Goal: Task Accomplishment & Management: Complete application form

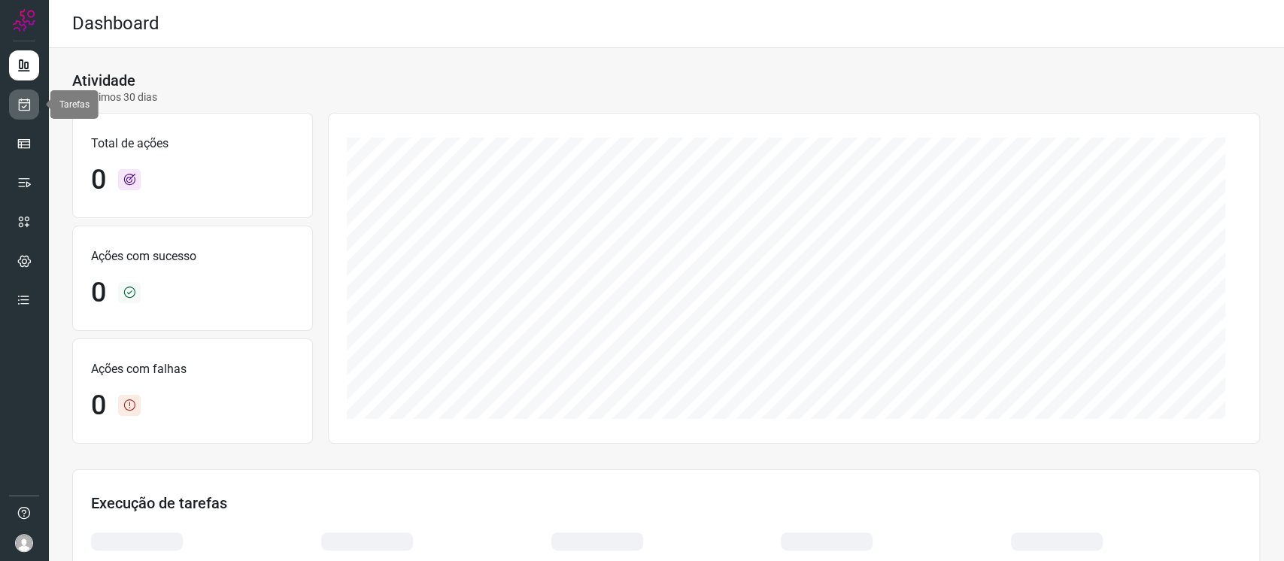
click at [17, 101] on icon at bounding box center [25, 104] width 16 height 15
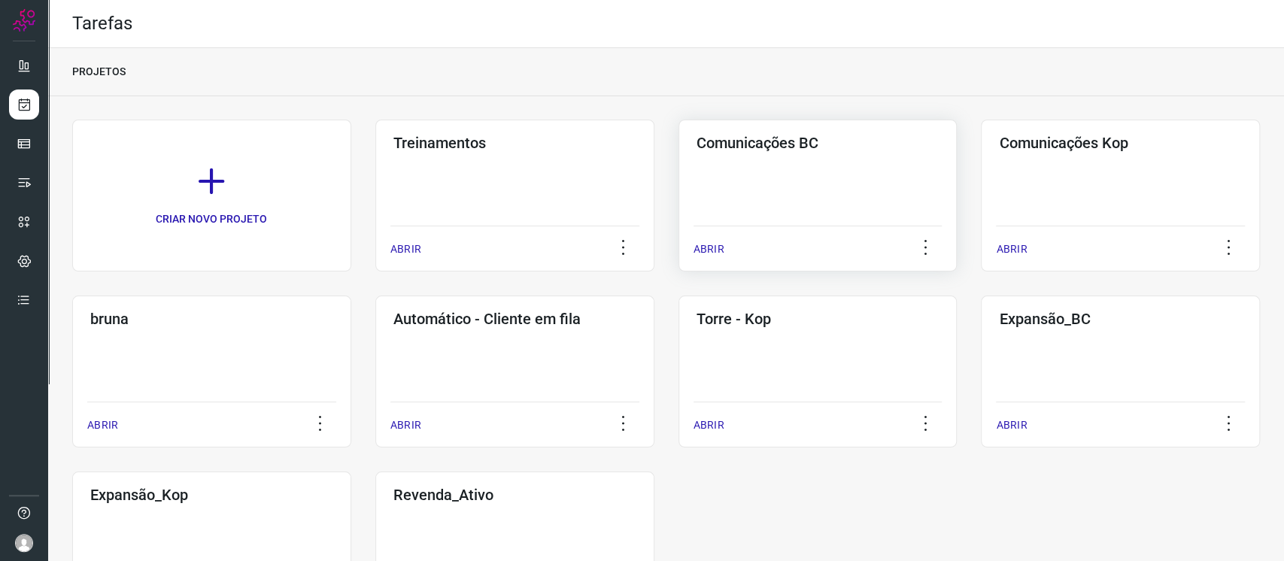
click at [741, 148] on h3 "Comunicações BC" at bounding box center [818, 143] width 243 height 18
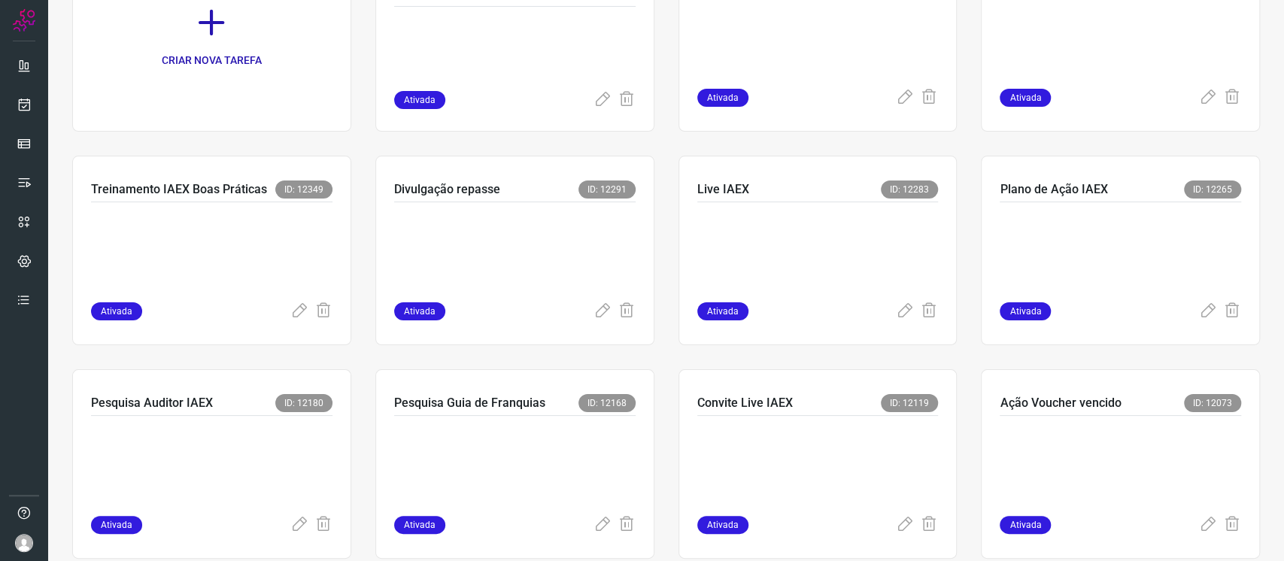
scroll to position [176, 0]
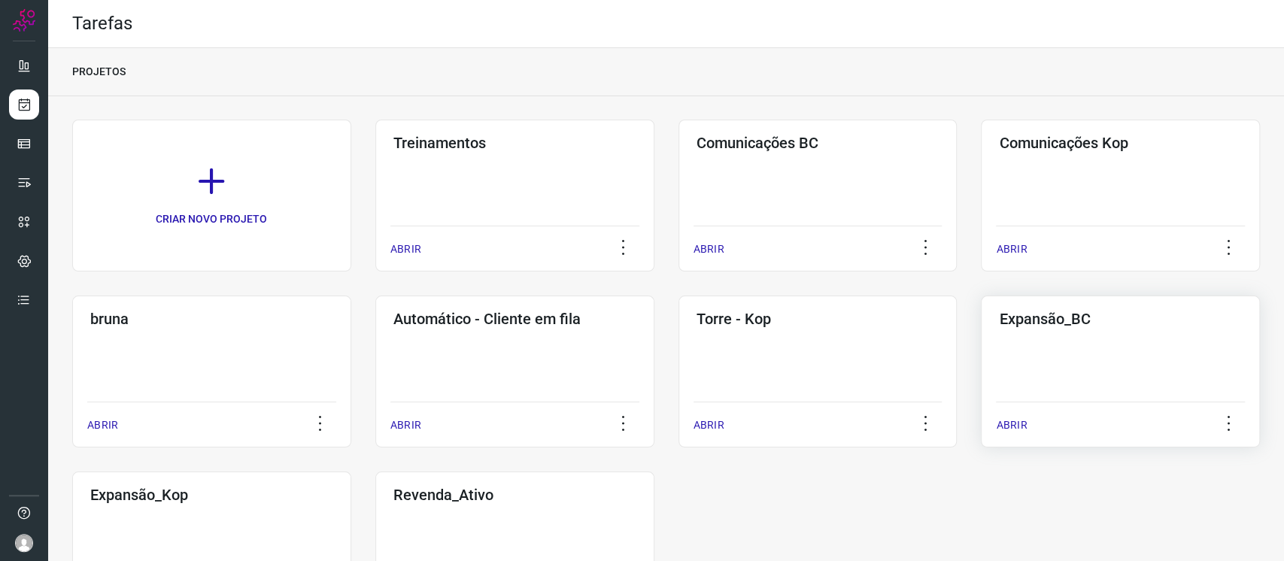
click at [351, 472] on div "Expansão_BC ABRIR" at bounding box center [211, 548] width 279 height 152
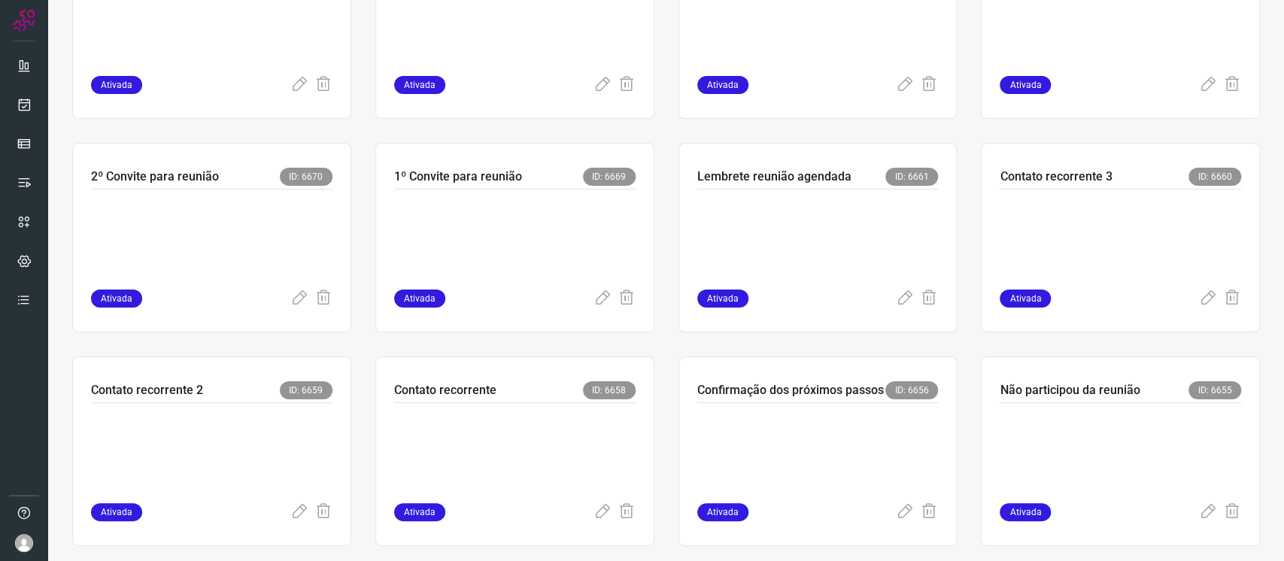
scroll to position [405, 0]
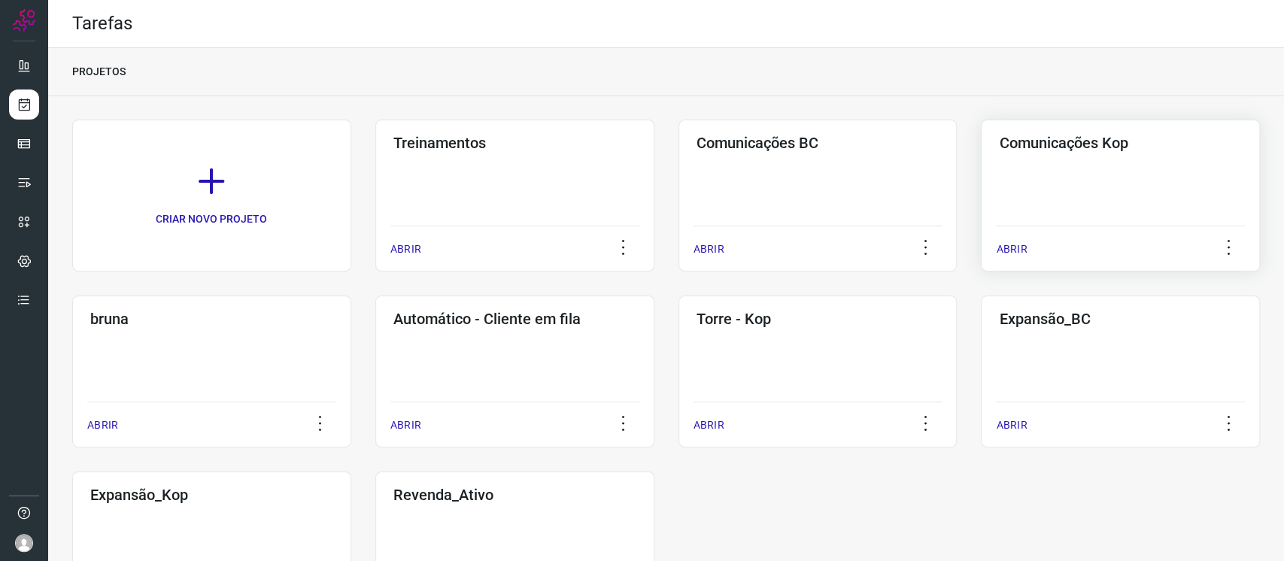
click at [351, 296] on div "Comunicações Kop ABRIR" at bounding box center [211, 372] width 279 height 152
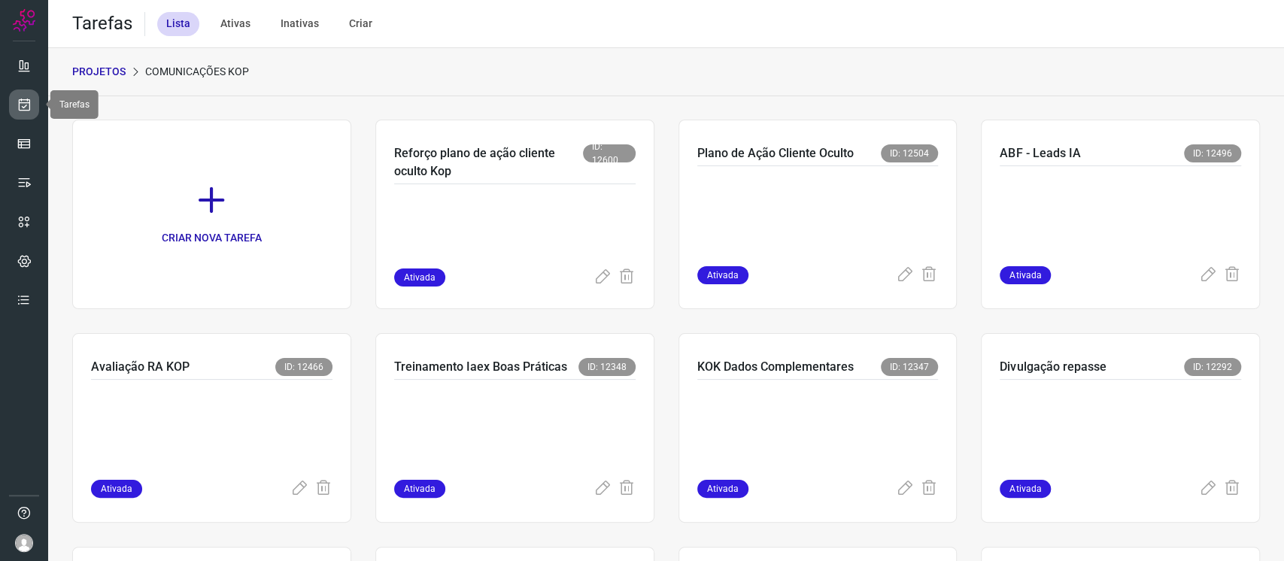
click at [25, 108] on icon at bounding box center [25, 104] width 16 height 15
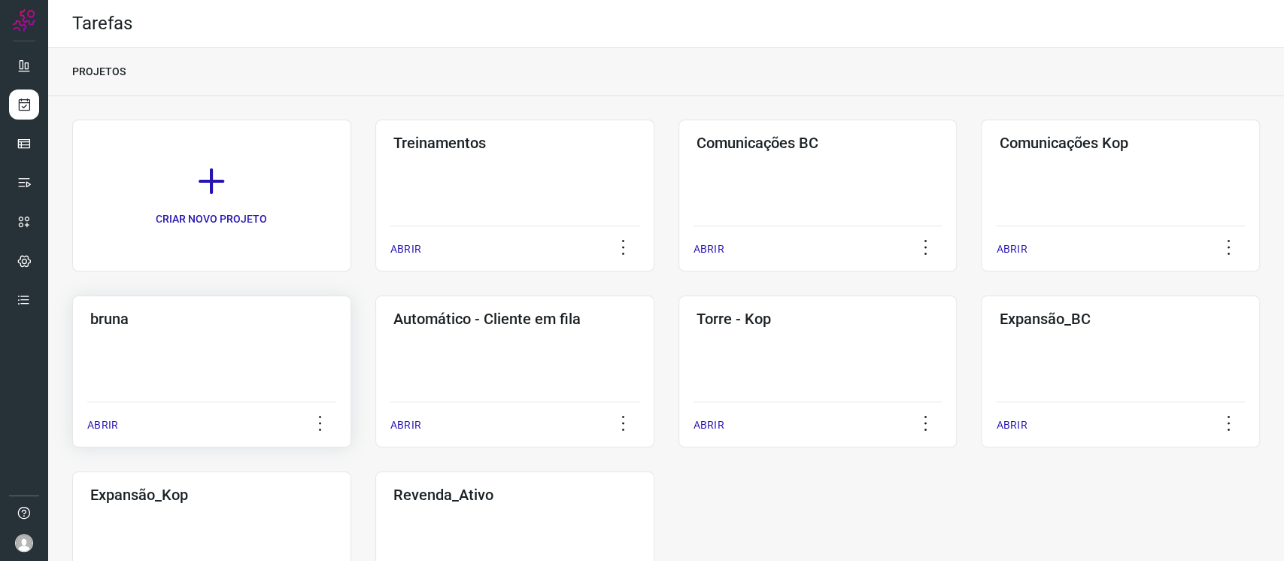
scroll to position [100, 0]
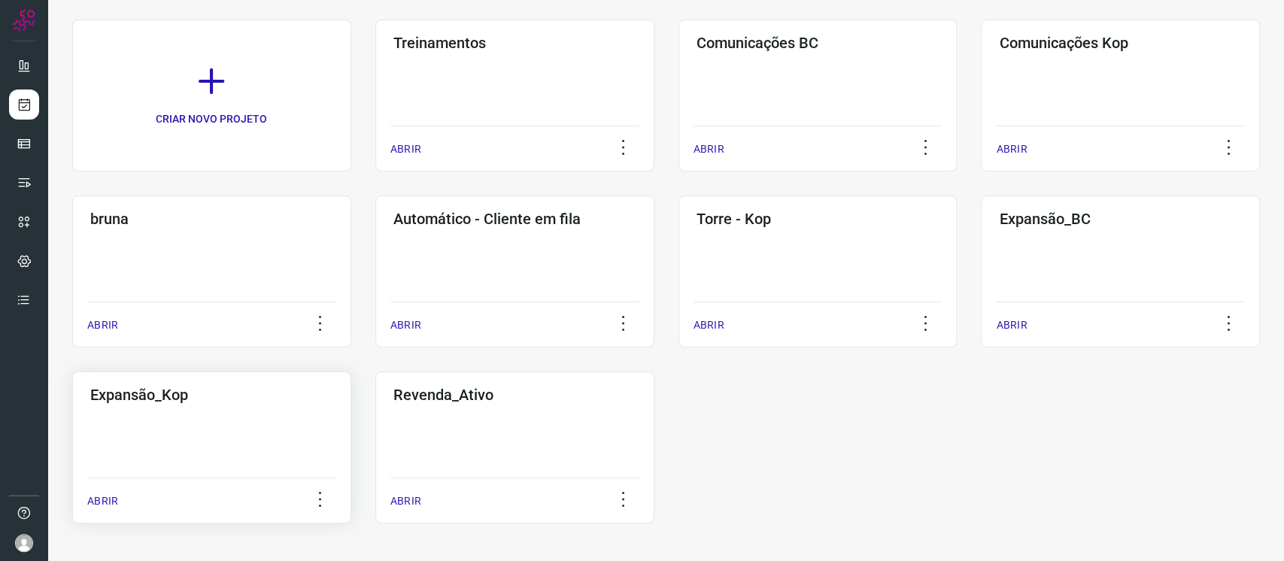
click at [375, 461] on div "Expansão_Kop ABRIR" at bounding box center [514, 448] width 279 height 152
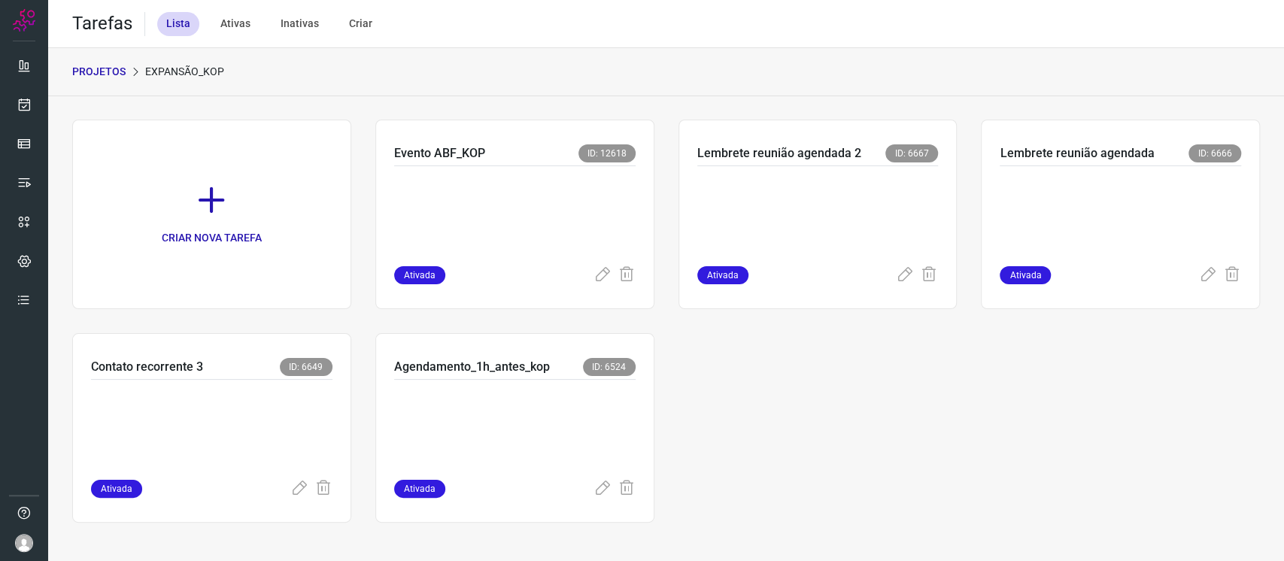
click at [108, 68] on p "PROJETOS" at bounding box center [98, 72] width 53 height 16
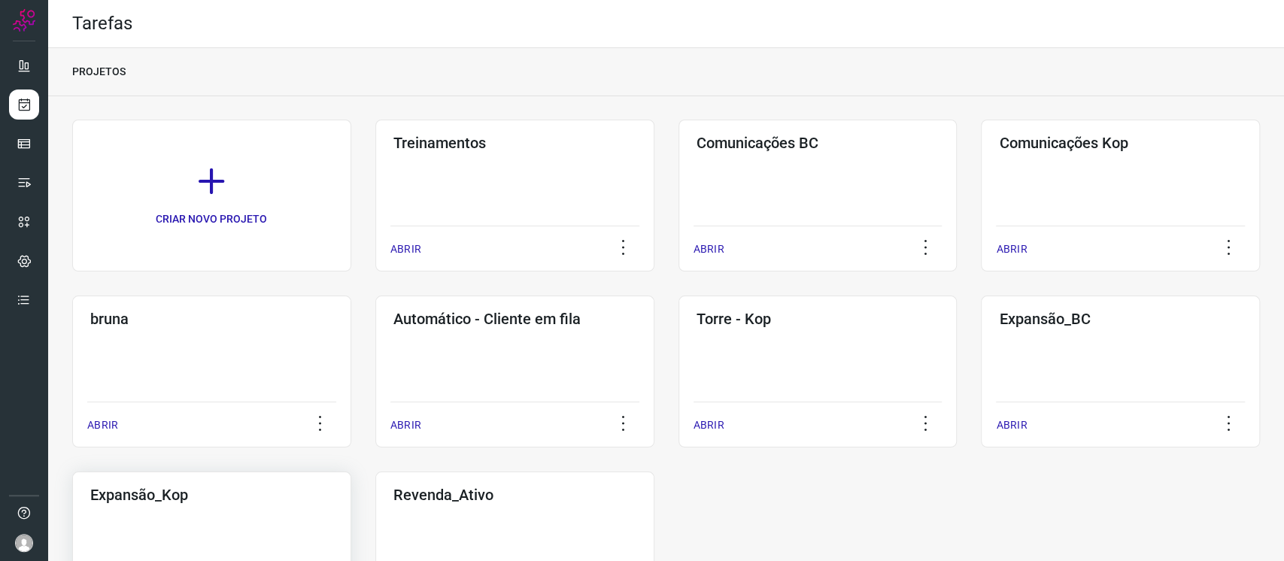
click at [375, 515] on div "Expansão_Kop ABRIR" at bounding box center [514, 548] width 279 height 152
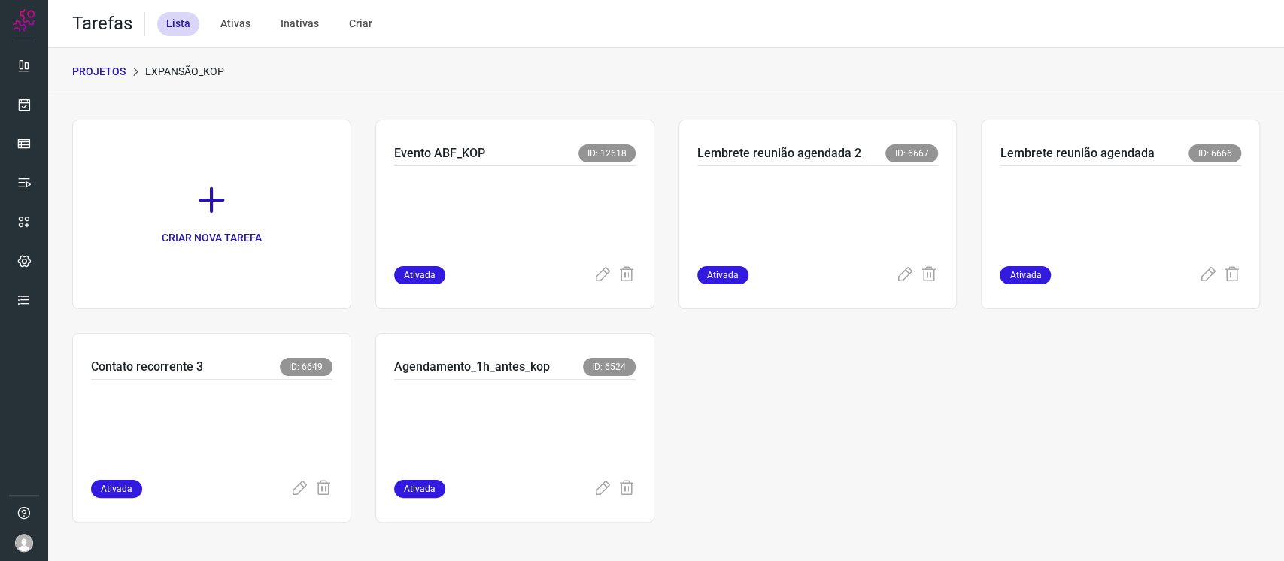
click at [222, 207] on icon at bounding box center [211, 200] width 33 height 33
click at [239, 407] on p at bounding box center [204, 426] width 226 height 75
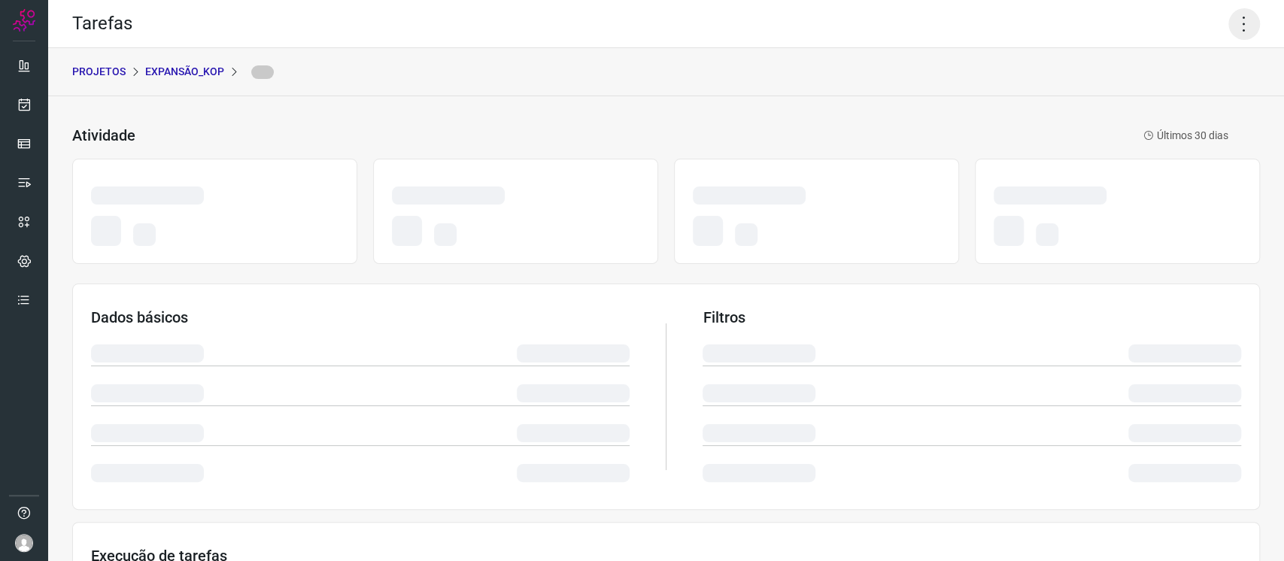
click at [1229, 15] on icon at bounding box center [1245, 24] width 32 height 32
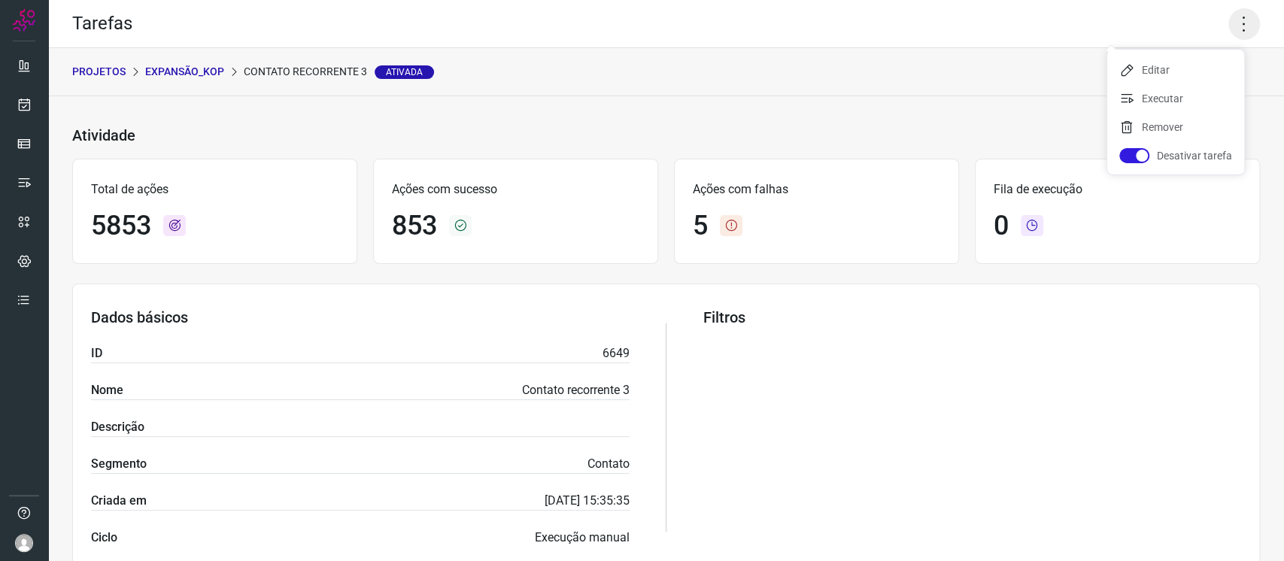
click at [1238, 17] on icon at bounding box center [1245, 24] width 32 height 32
click at [1230, 14] on icon at bounding box center [1245, 24] width 32 height 32
click at [1168, 69] on li "Editar" at bounding box center [1176, 70] width 137 height 24
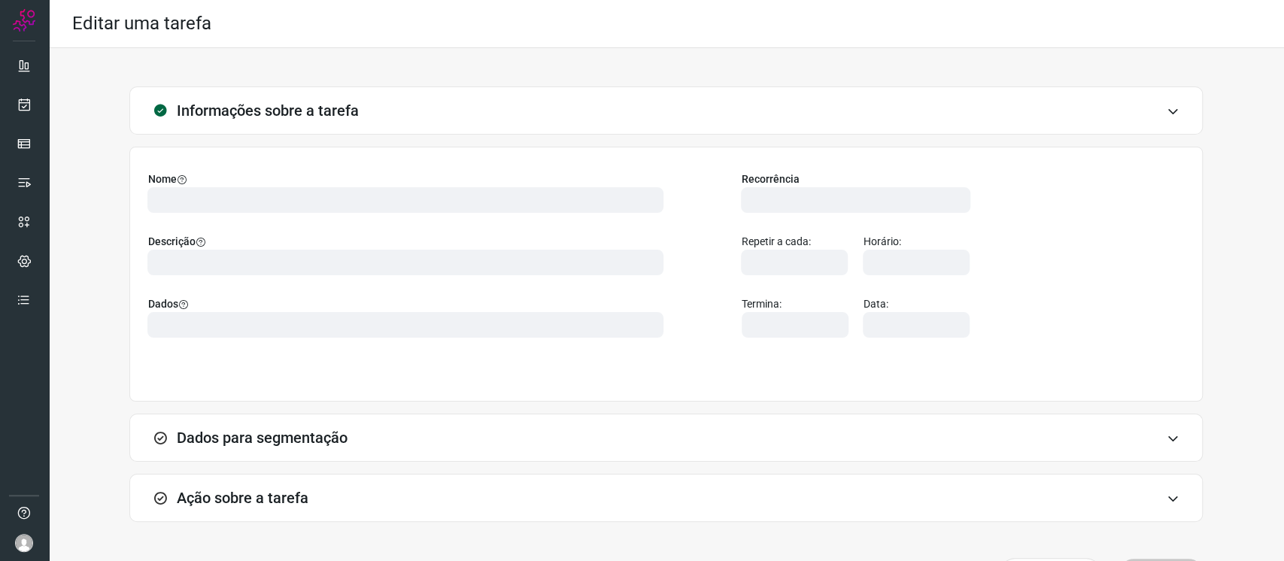
type input "554341"
type input "331012"
type input "c0a453ac-1bc2-41cb-af21-754b2ca20558"
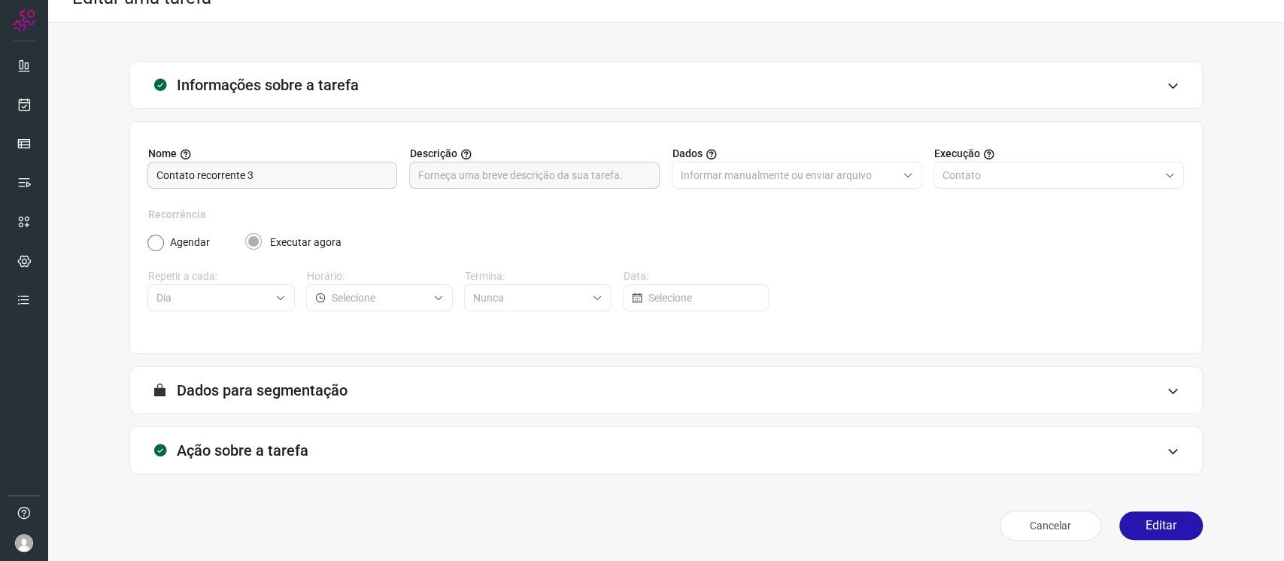
click at [450, 444] on div "Ação sobre a tarefa" at bounding box center [666, 451] width 1074 height 48
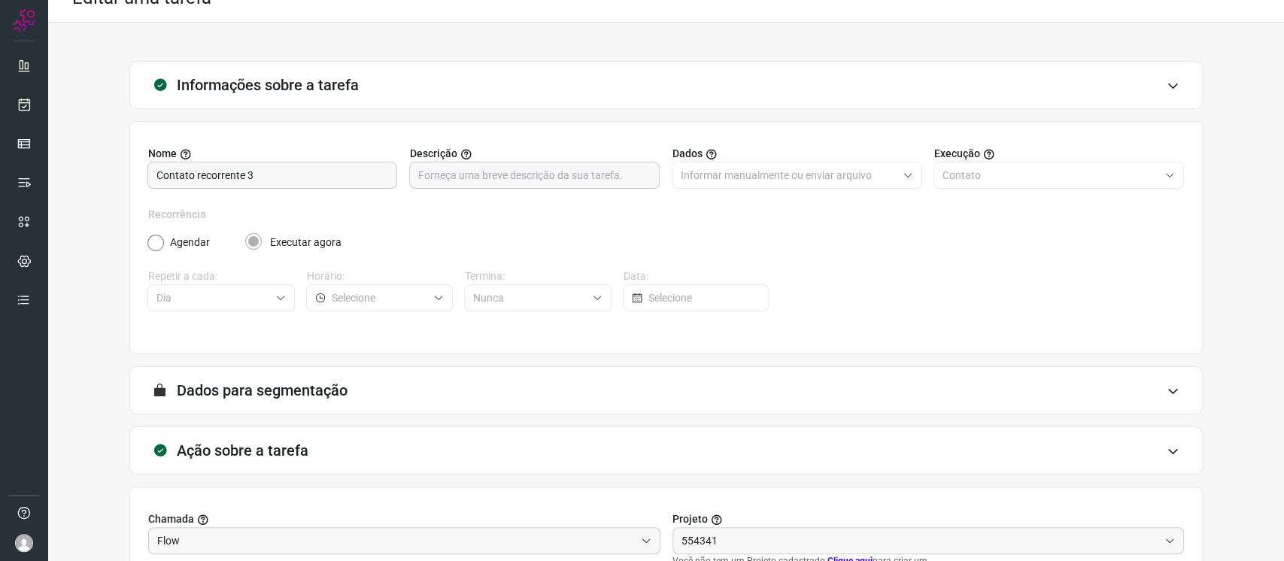
type input "Expansão Kopenhagen"
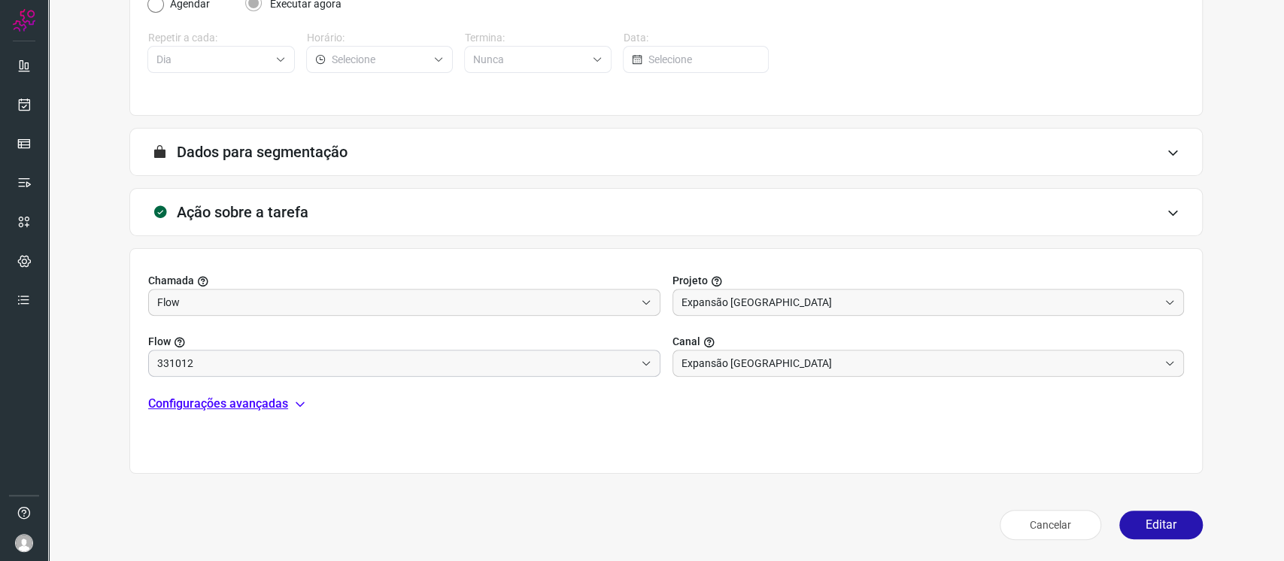
click at [565, 366] on input "331012" at bounding box center [396, 364] width 478 height 26
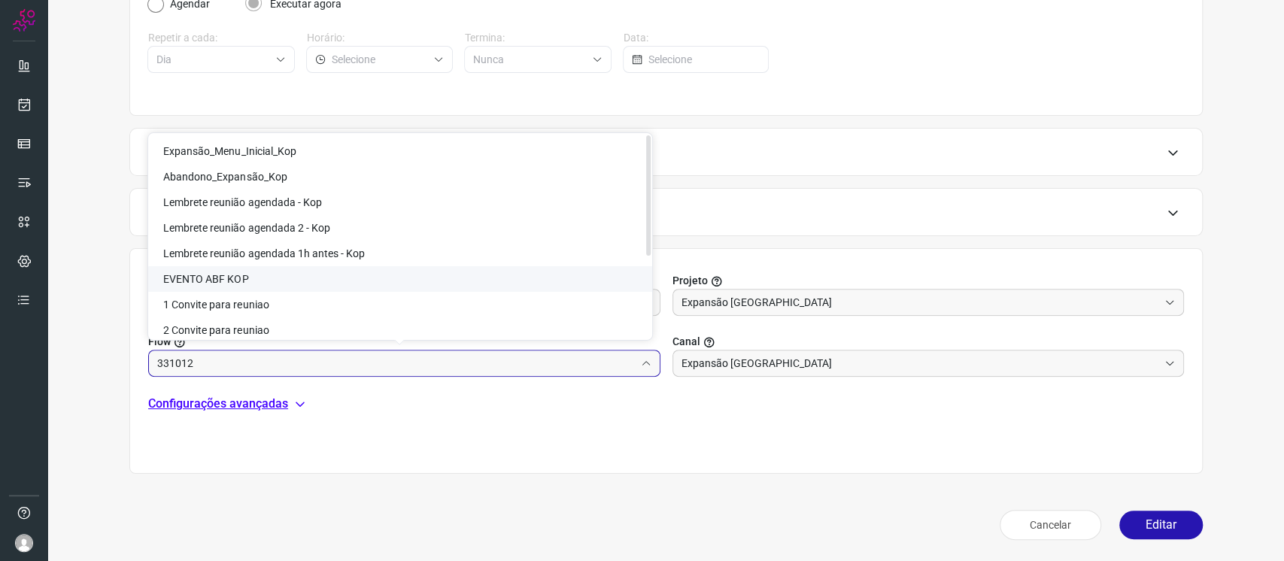
scroll to position [135, 0]
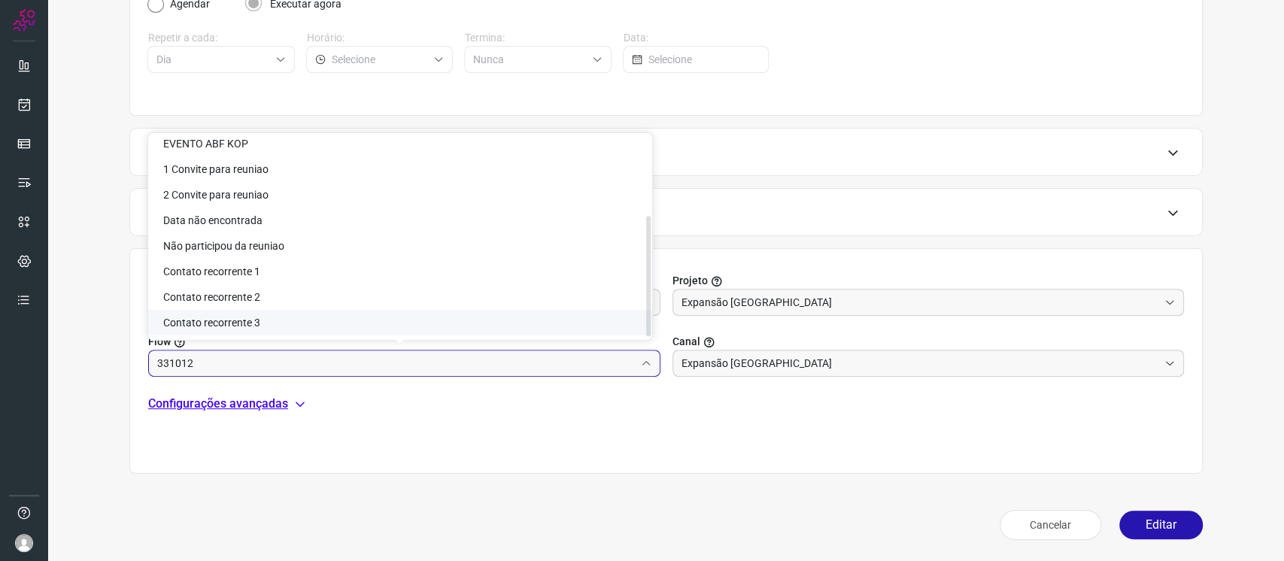
click at [579, 327] on li "Contato recorrente 3" at bounding box center [400, 323] width 504 height 26
type input "Contato recorrente 3"
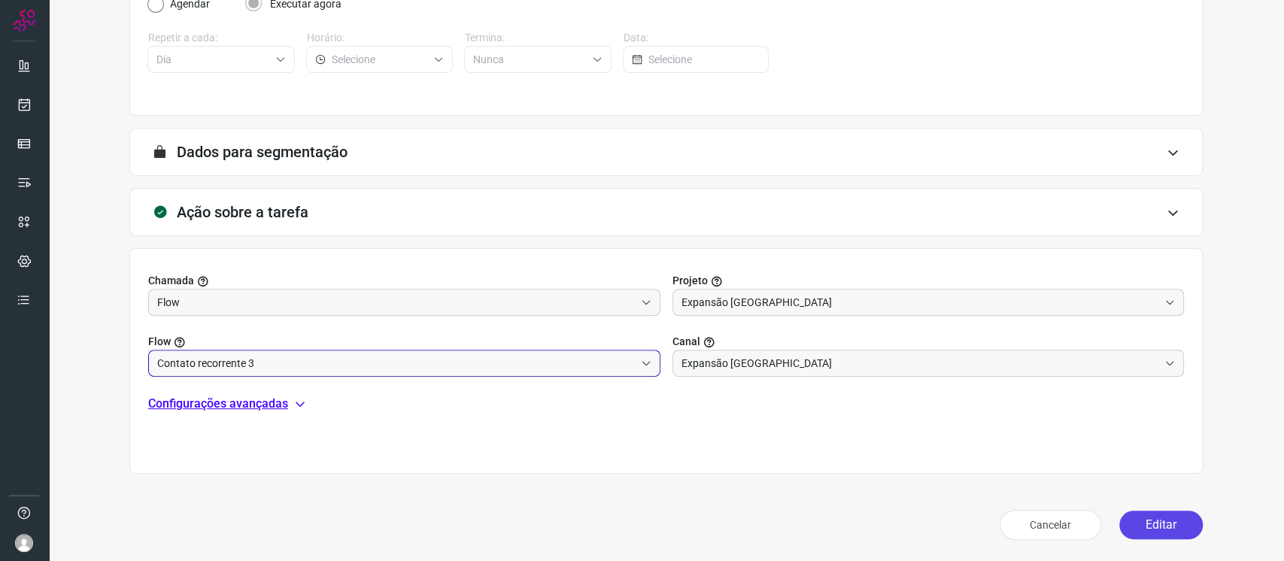
click at [1139, 528] on button "Editar" at bounding box center [1162, 525] width 84 height 29
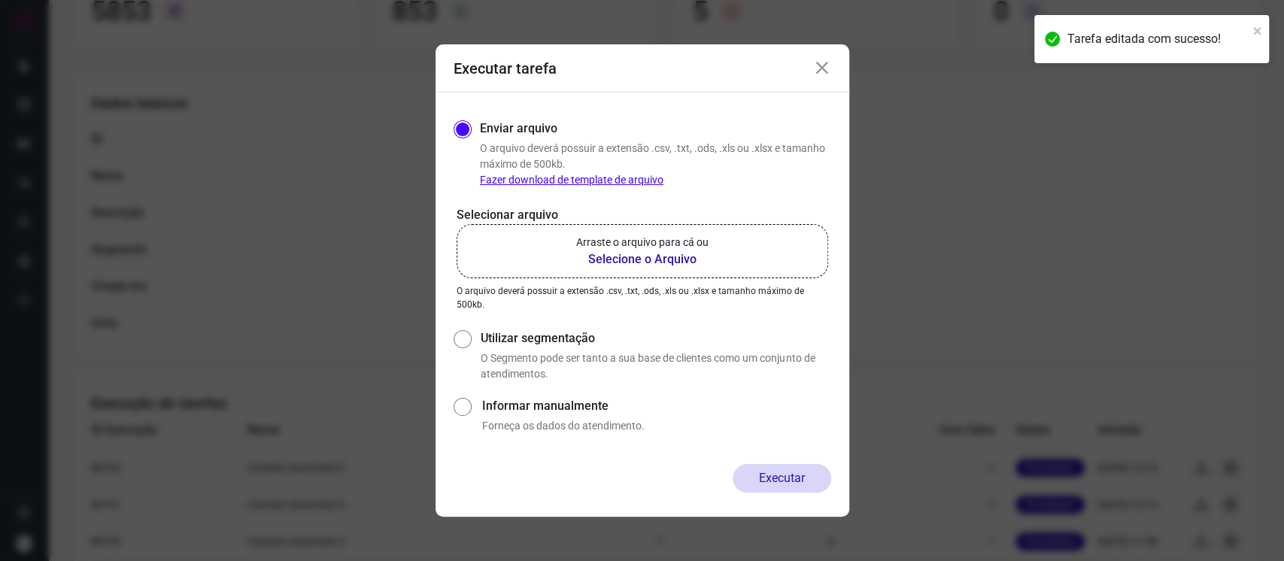
click at [839, 40] on div "Executar tarefa Enviar arquivo O arquivo deverá possuir a extensão .csv, .txt, …" at bounding box center [642, 280] width 1284 height 561
click at [825, 76] on icon at bounding box center [822, 68] width 18 height 18
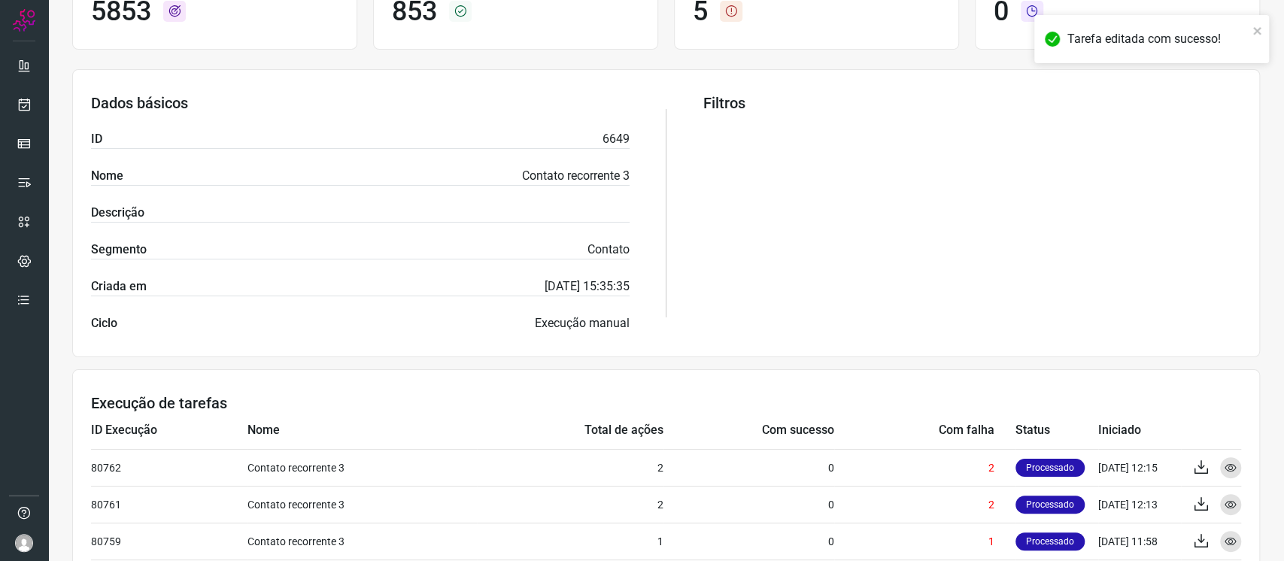
scroll to position [0, 0]
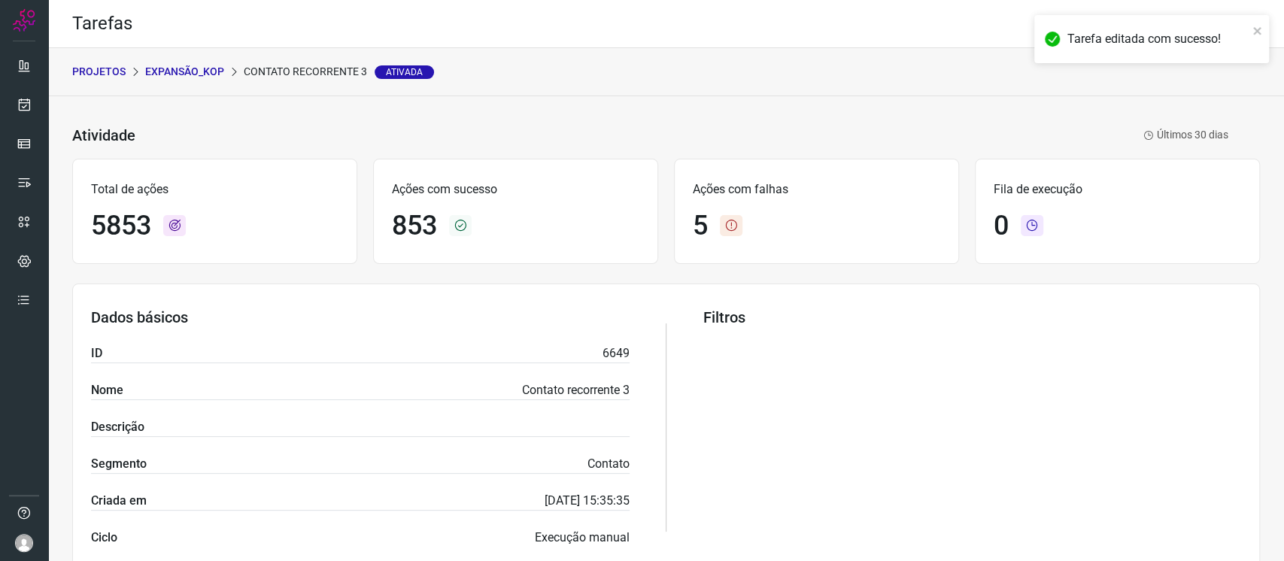
click at [236, 63] on div "PROJETOS Expansão_Kop Contato recorrente 3 Ativada" at bounding box center [666, 72] width 1236 height 48
click at [205, 62] on div "PROJETOS Expansão_Kop Contato recorrente 3 Ativada" at bounding box center [666, 72] width 1236 height 48
click at [202, 68] on p "Expansão_Kop" at bounding box center [184, 72] width 79 height 16
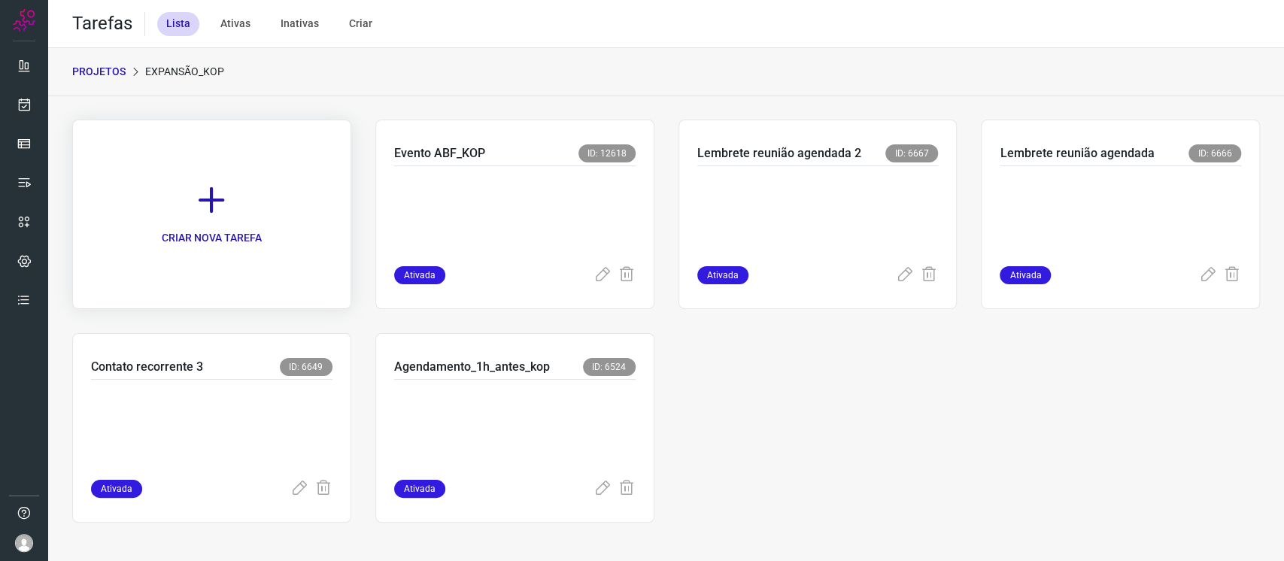
click at [278, 235] on link "CRIAR NOVA TAREFA" at bounding box center [211, 215] width 279 height 190
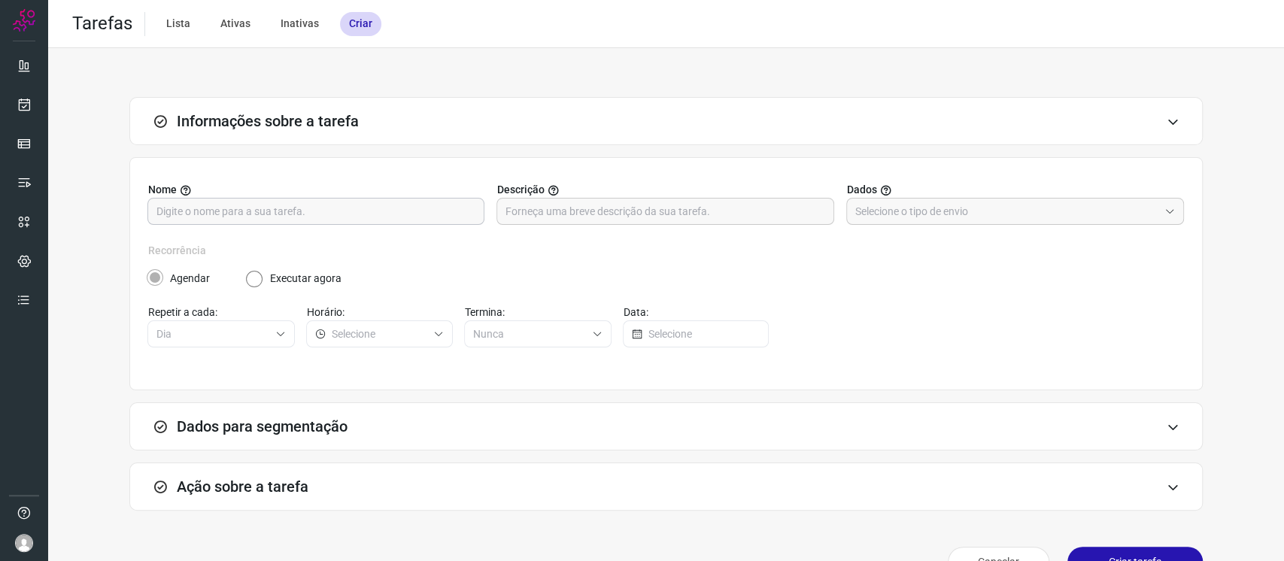
click at [319, 214] on input "text" at bounding box center [315, 212] width 319 height 26
type input "1 Convite para reunião"
click at [985, 208] on input "text" at bounding box center [1006, 212] width 303 height 26
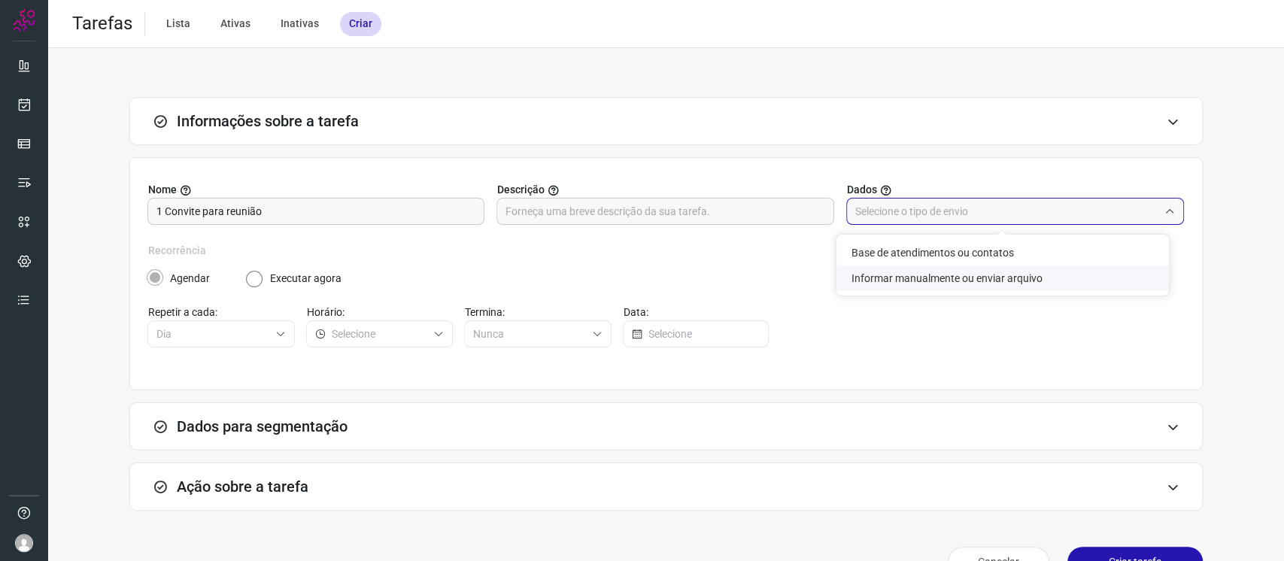
click at [976, 274] on li "Informar manualmente ou enviar arquivo" at bounding box center [1003, 279] width 333 height 26
type input "Informar manualmente ou enviar arquivo"
radio input "false"
radio input "true"
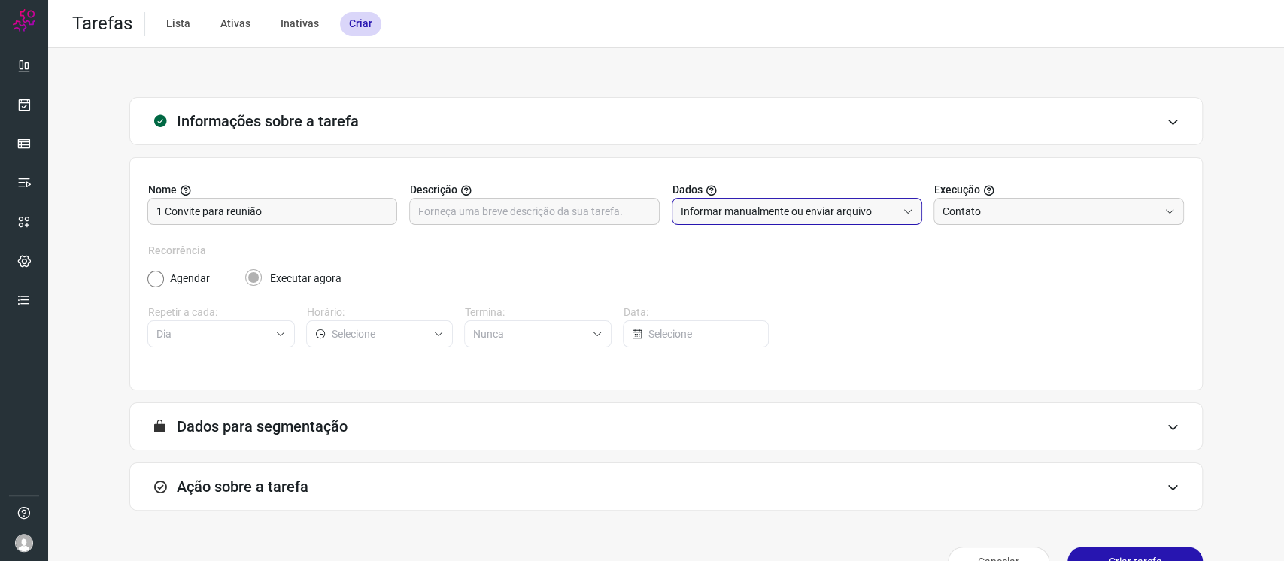
scroll to position [36, 0]
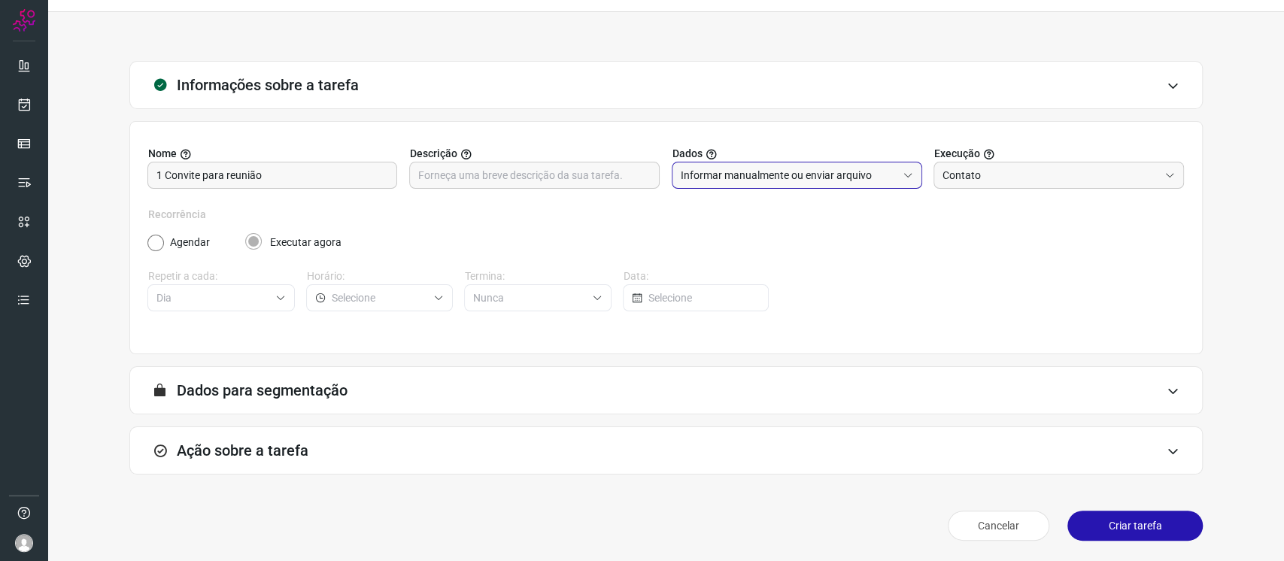
click at [637, 445] on div "Ação sobre a tarefa" at bounding box center [666, 451] width 1074 height 48
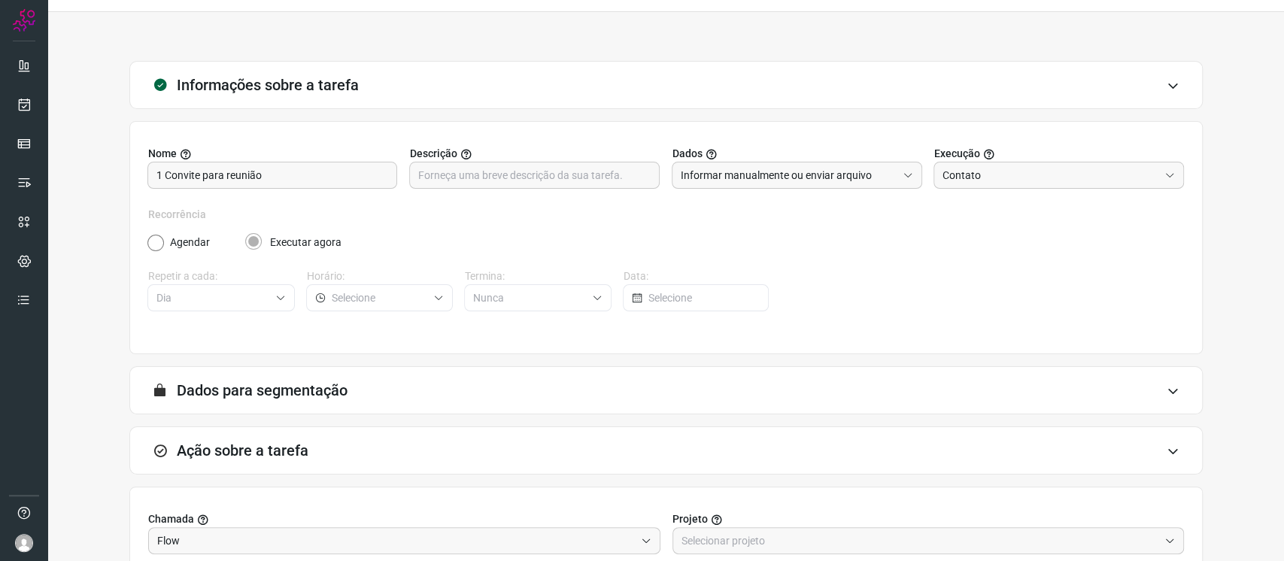
scroll to position [275, 0]
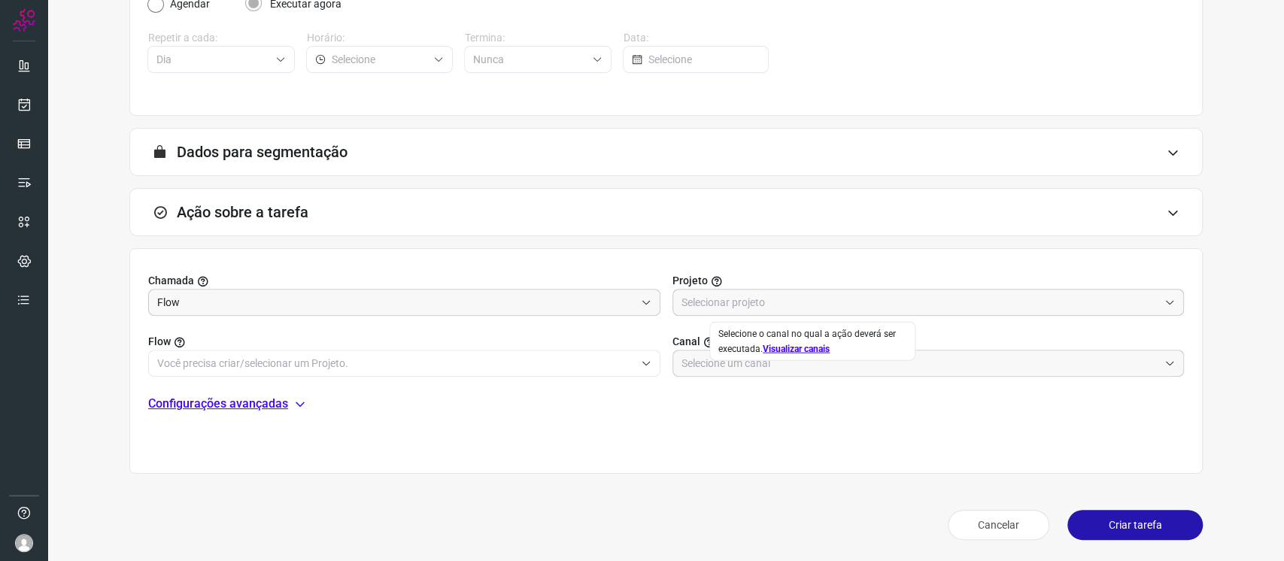
click at [709, 301] on input "text" at bounding box center [921, 303] width 478 height 26
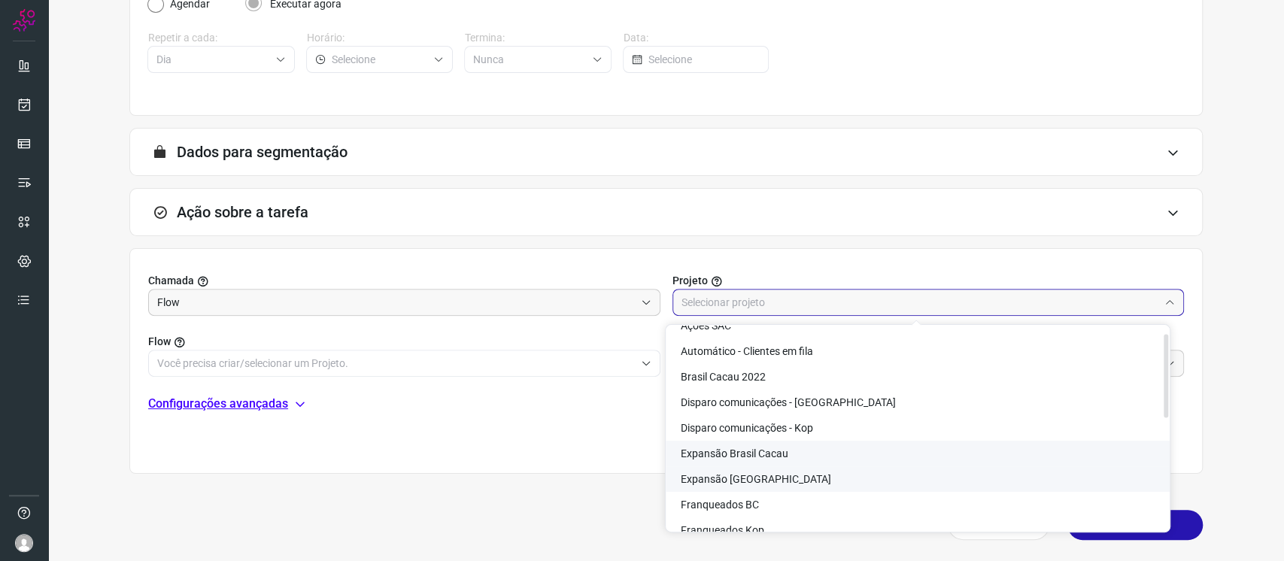
scroll to position [16, 0]
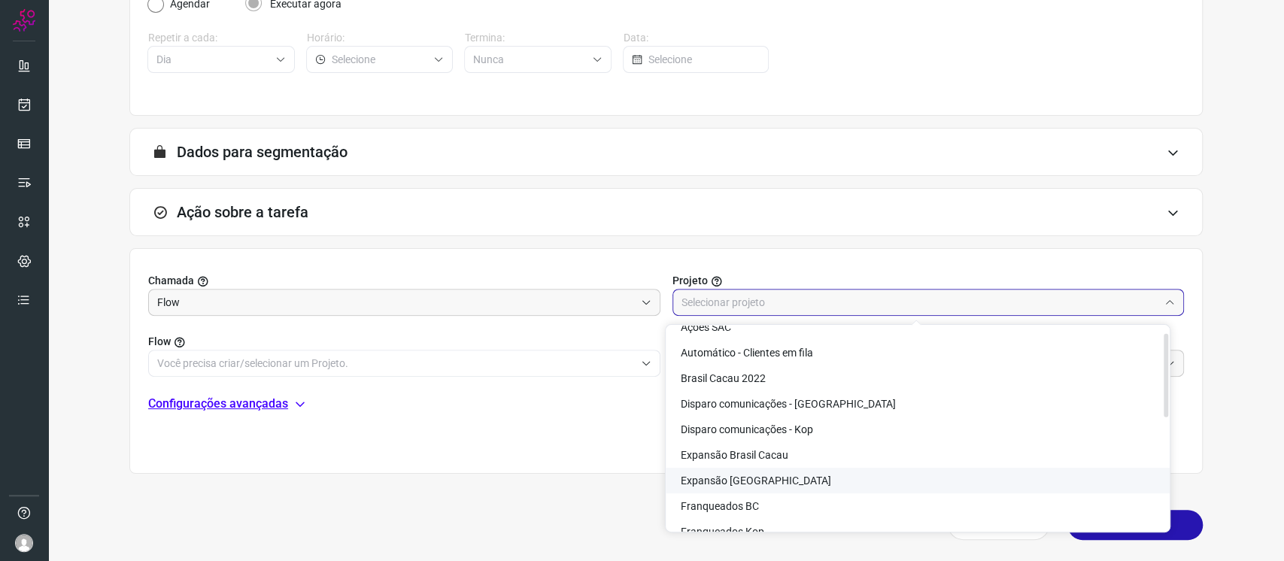
click at [781, 475] on span "Expansão Kopenhagen" at bounding box center [756, 481] width 150 height 12
type input "Expansão Kopenhagen"
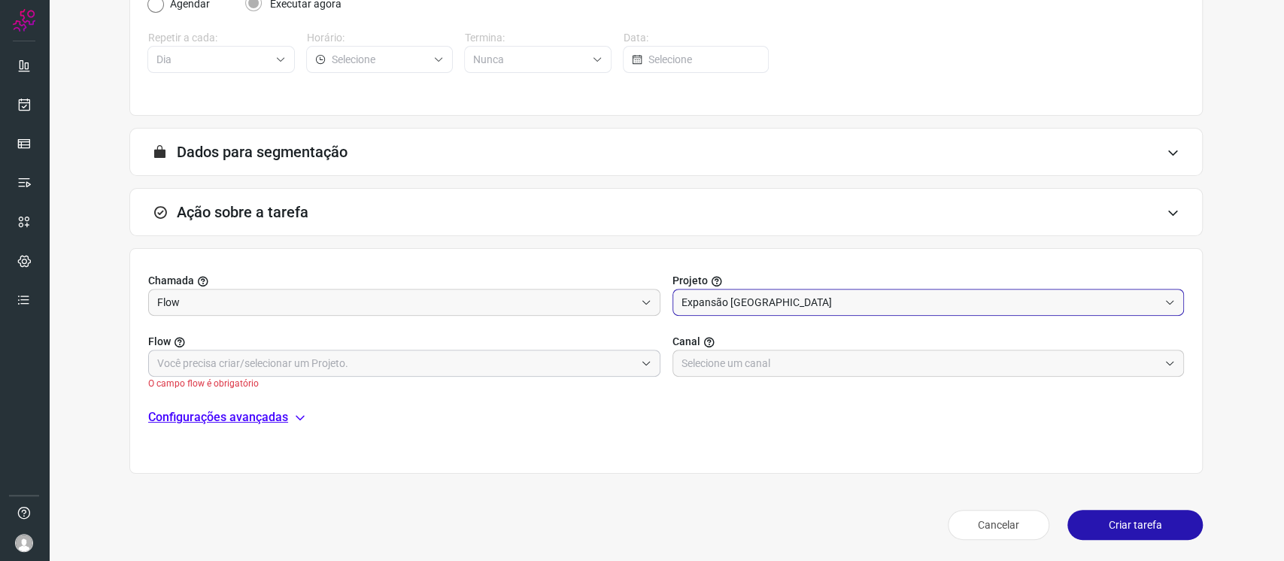
click at [469, 352] on input "text" at bounding box center [396, 364] width 478 height 26
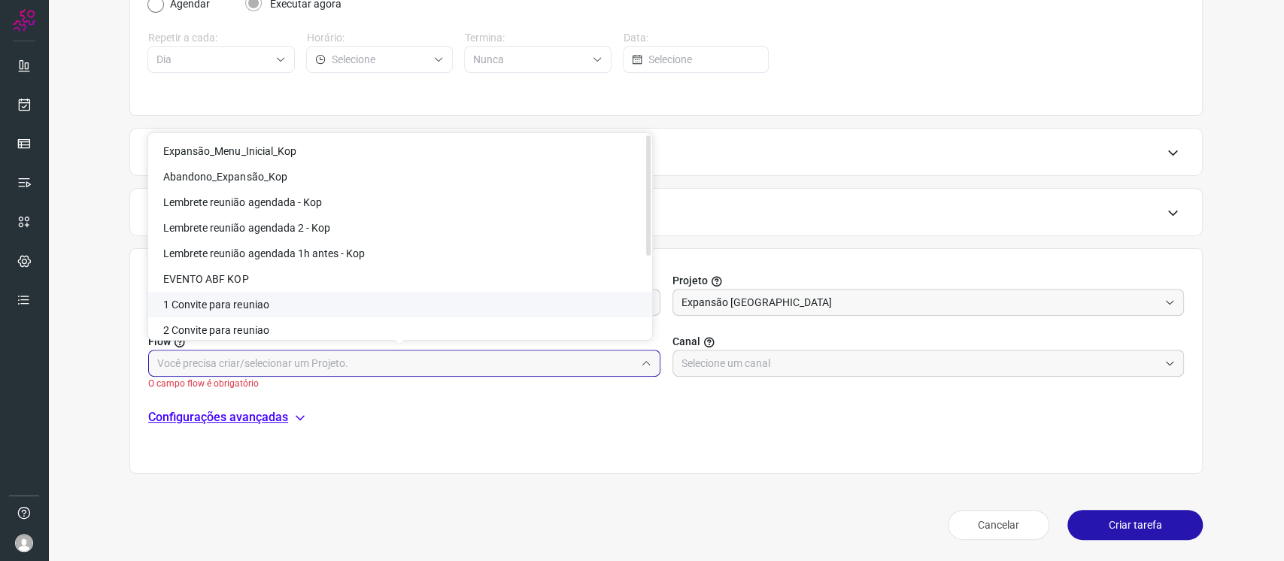
click at [496, 304] on li "1 Convite para reuniao" at bounding box center [400, 305] width 504 height 26
type input "1 Convite para reuniao"
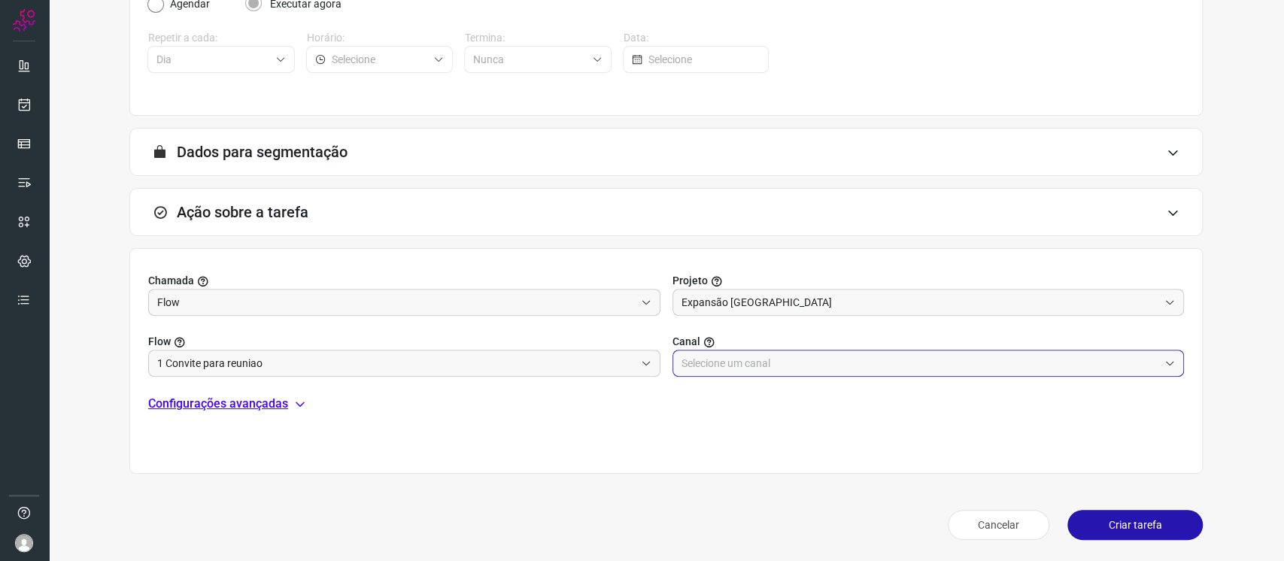
click at [825, 368] on input "text" at bounding box center [921, 364] width 478 height 26
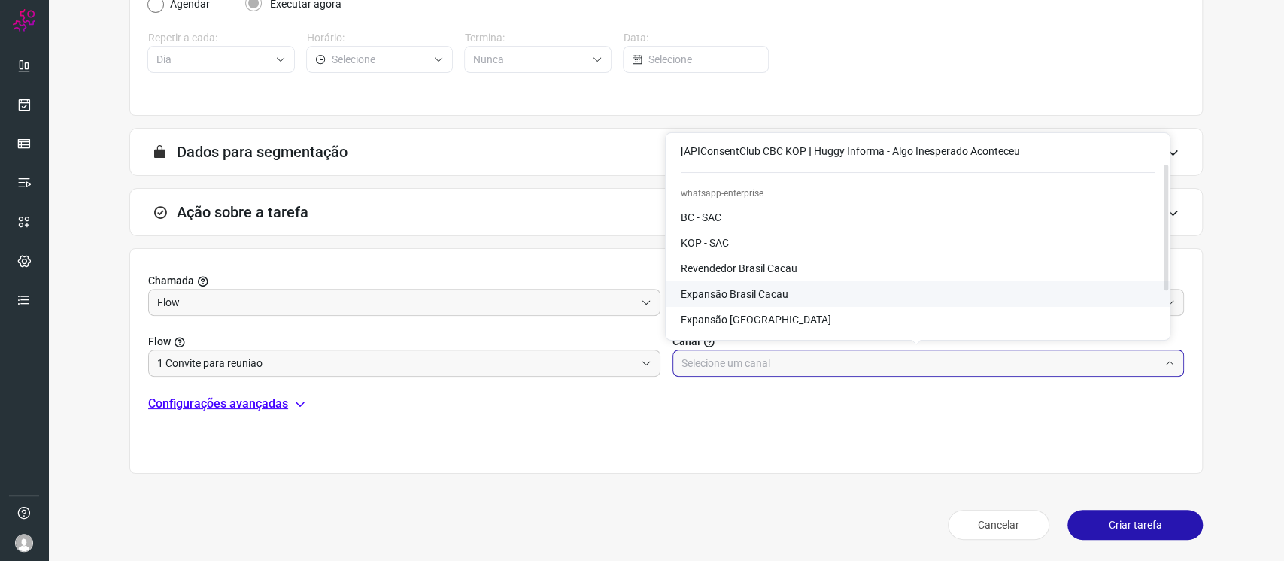
scroll to position [47, 0]
click at [840, 313] on li "Expansão Kopenhagen" at bounding box center [918, 321] width 504 height 26
type input "Expansão Kopenhagen"
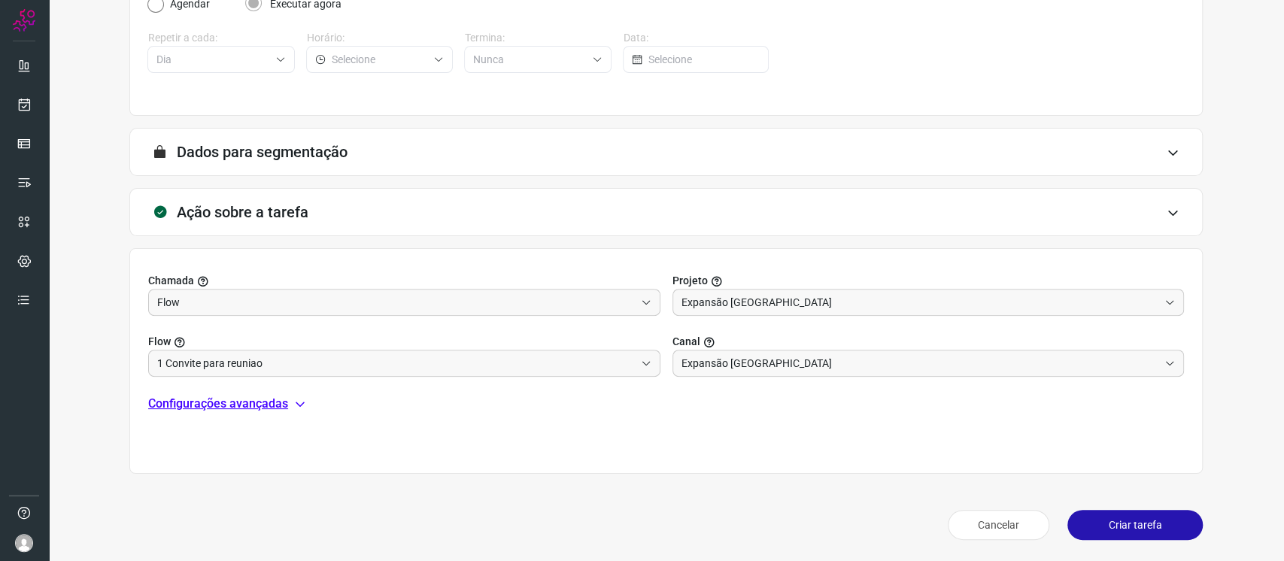
click at [1156, 512] on button "Criar tarefa" at bounding box center [1135, 525] width 135 height 30
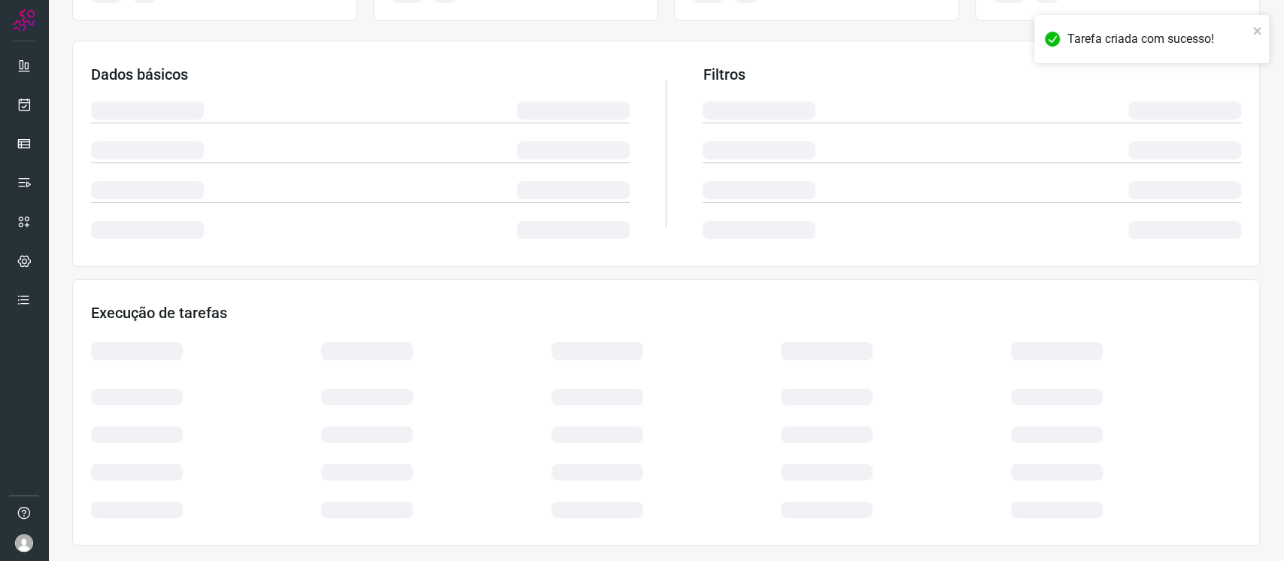
scroll to position [214, 0]
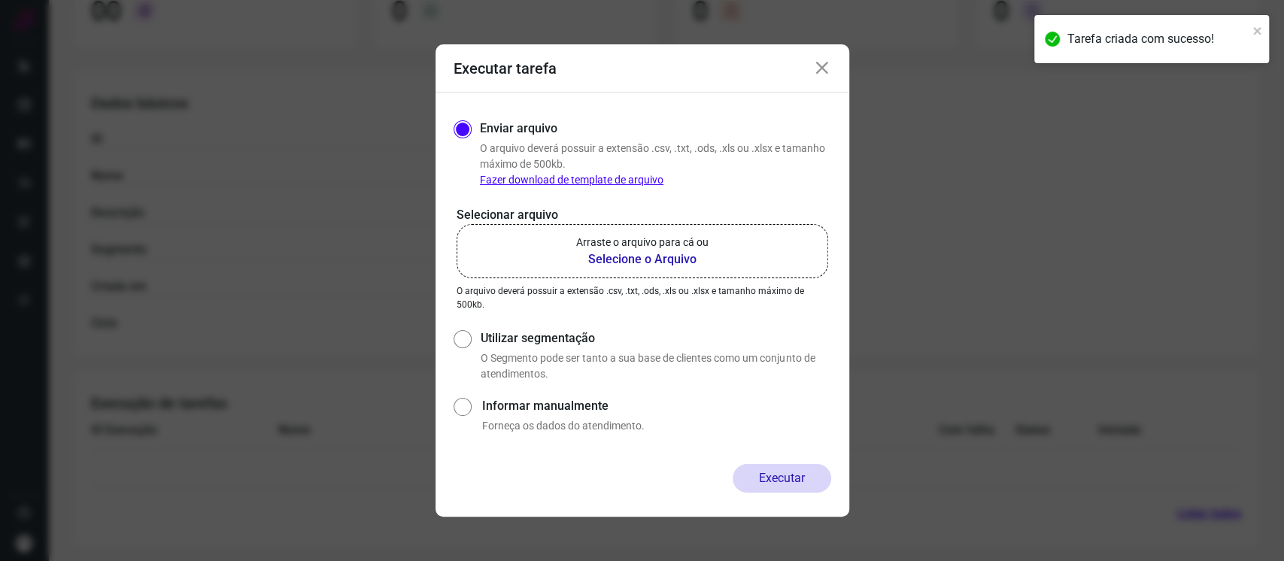
click at [819, 63] on icon at bounding box center [822, 68] width 18 height 18
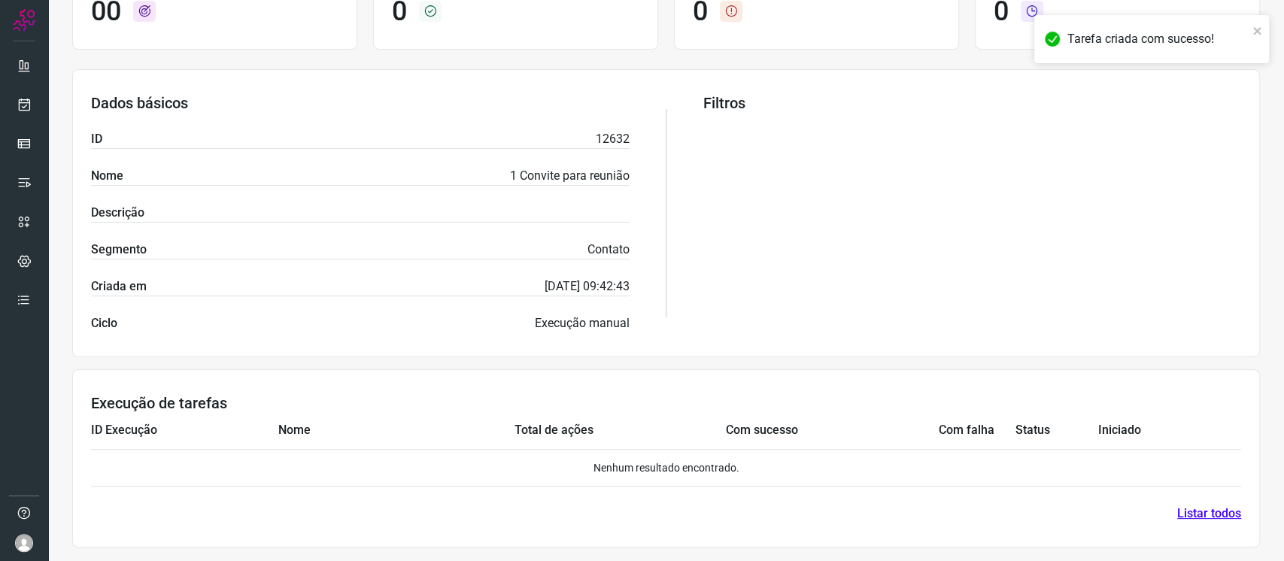
scroll to position [0, 0]
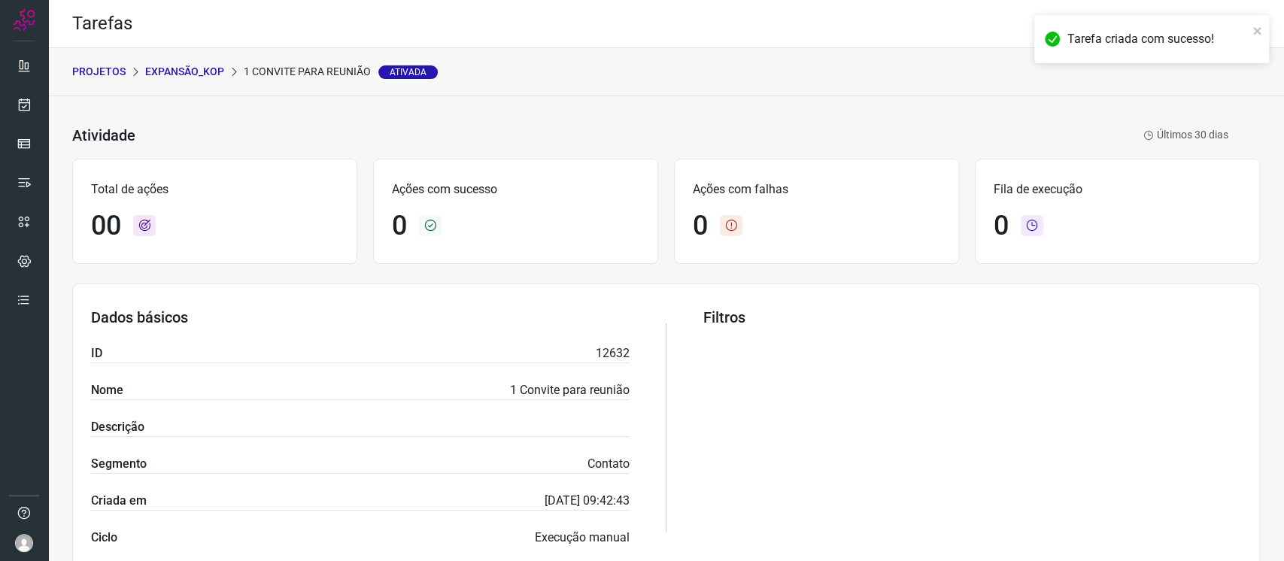
click at [202, 71] on p "Expansão_Kop" at bounding box center [184, 72] width 79 height 16
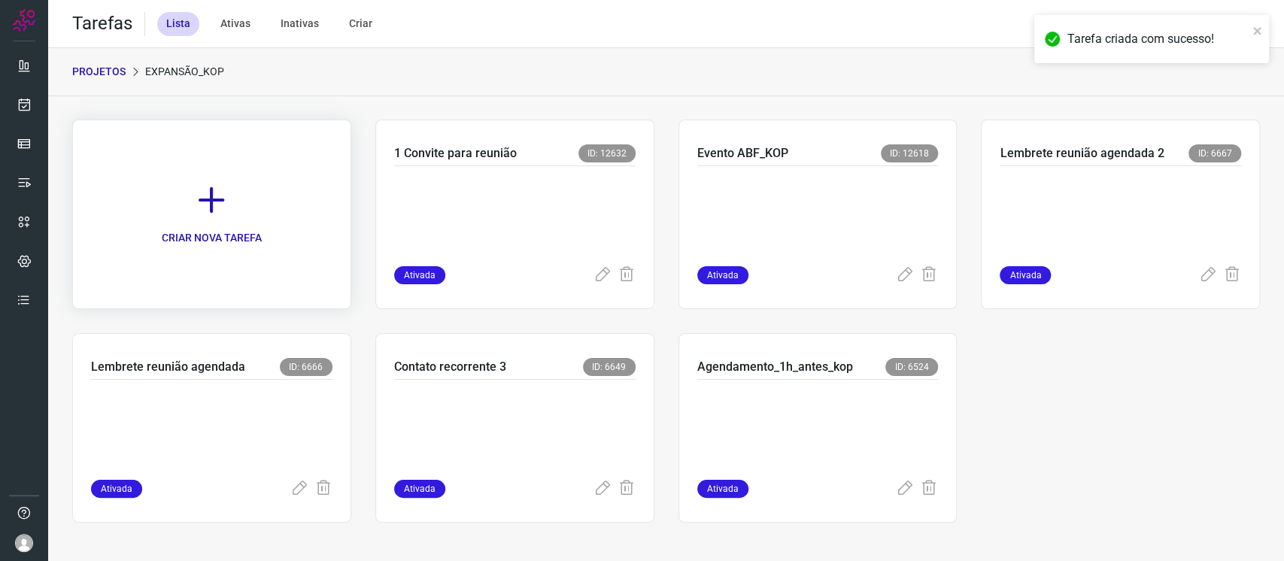
click at [223, 218] on link "CRIAR NOVA TAREFA" at bounding box center [211, 215] width 279 height 190
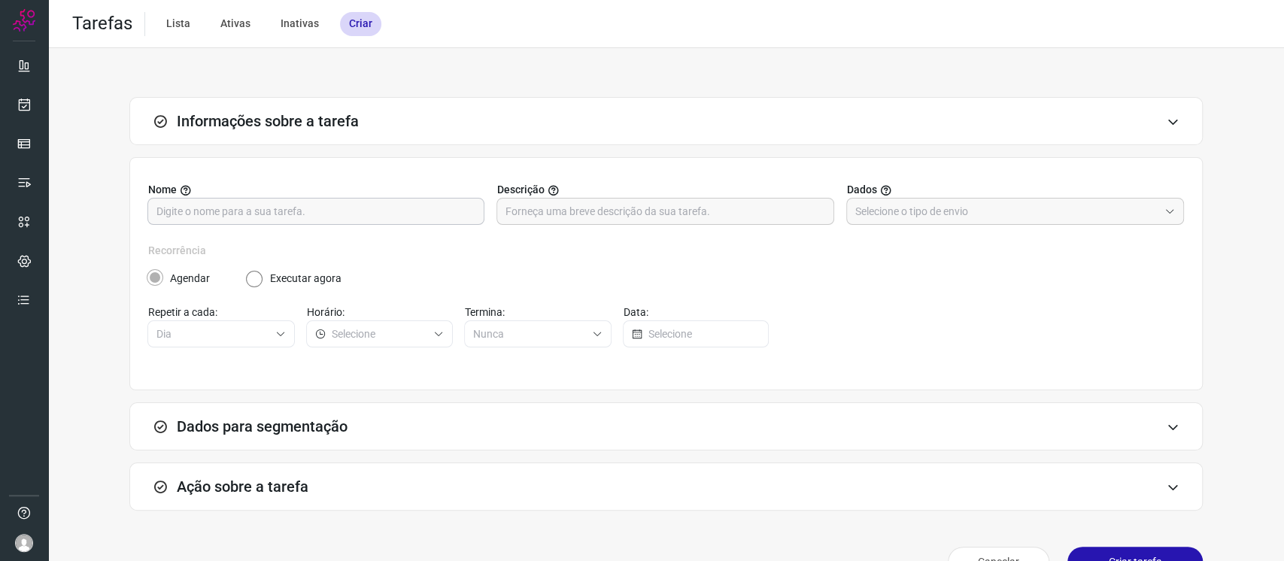
click at [336, 202] on input "text" at bounding box center [315, 212] width 319 height 26
type input "2 convite para reuniao"
click at [948, 219] on input "text" at bounding box center [1006, 212] width 303 height 26
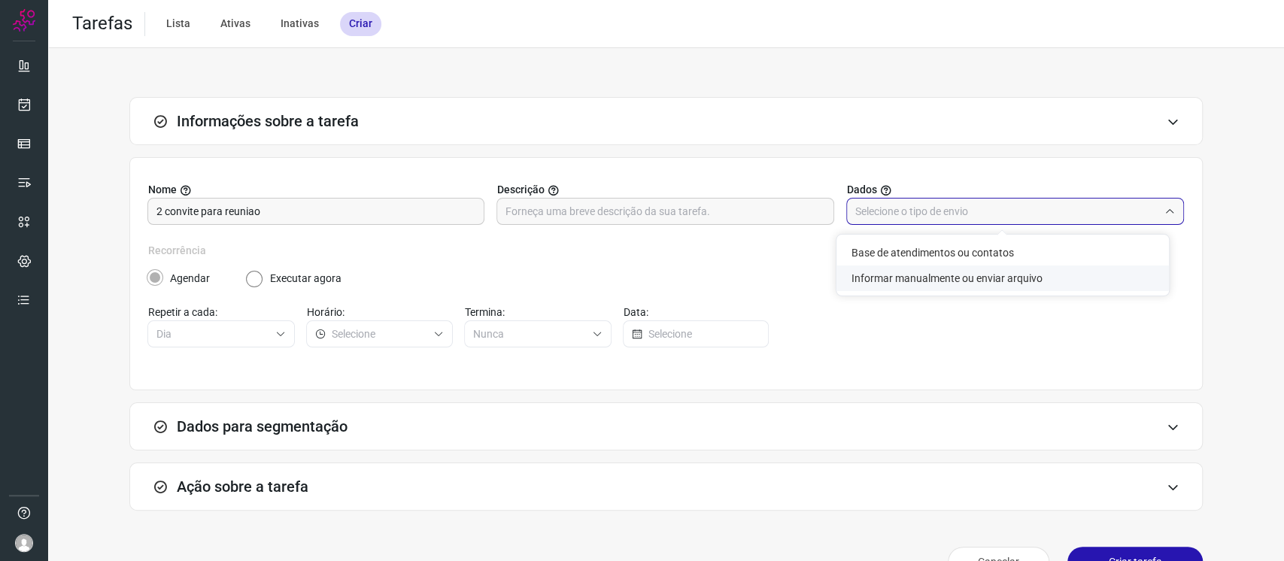
click at [972, 285] on li "Informar manualmente ou enviar arquivo" at bounding box center [1003, 279] width 333 height 26
type input "Informar manualmente ou enviar arquivo"
radio input "false"
radio input "true"
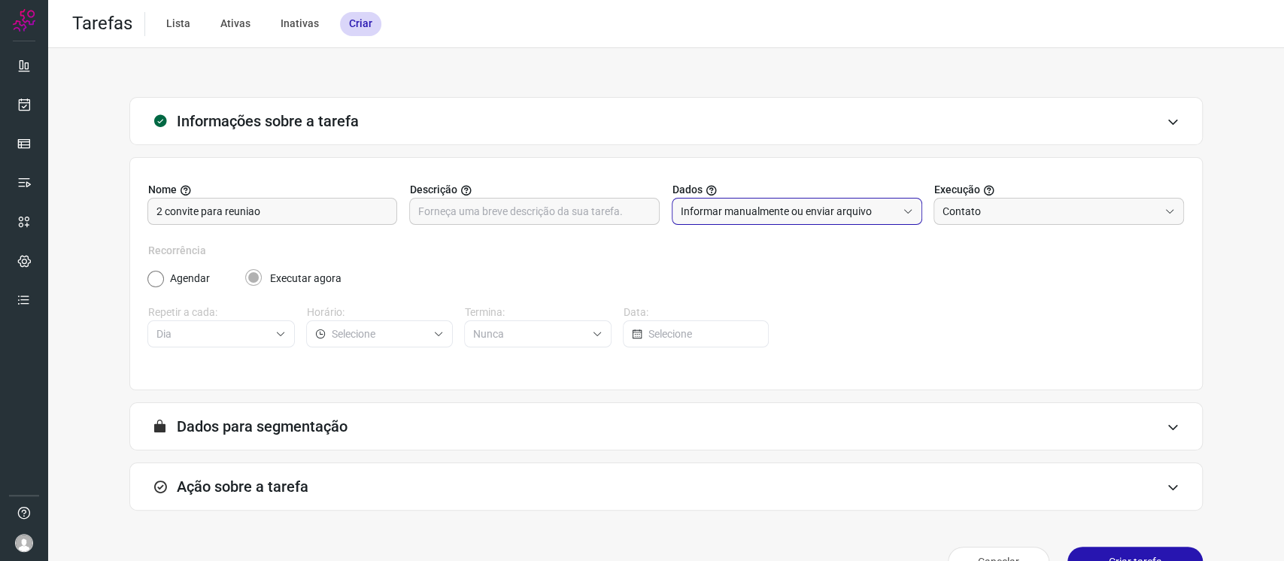
scroll to position [36, 0]
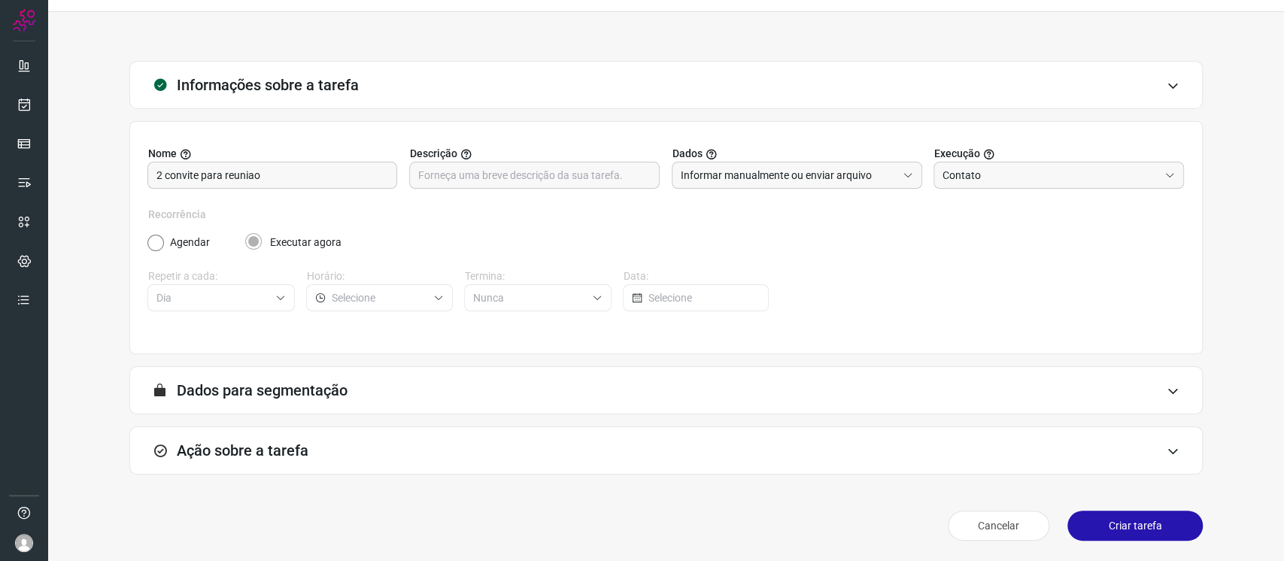
click at [649, 466] on div "Ação sobre a tarefa" at bounding box center [666, 451] width 1074 height 48
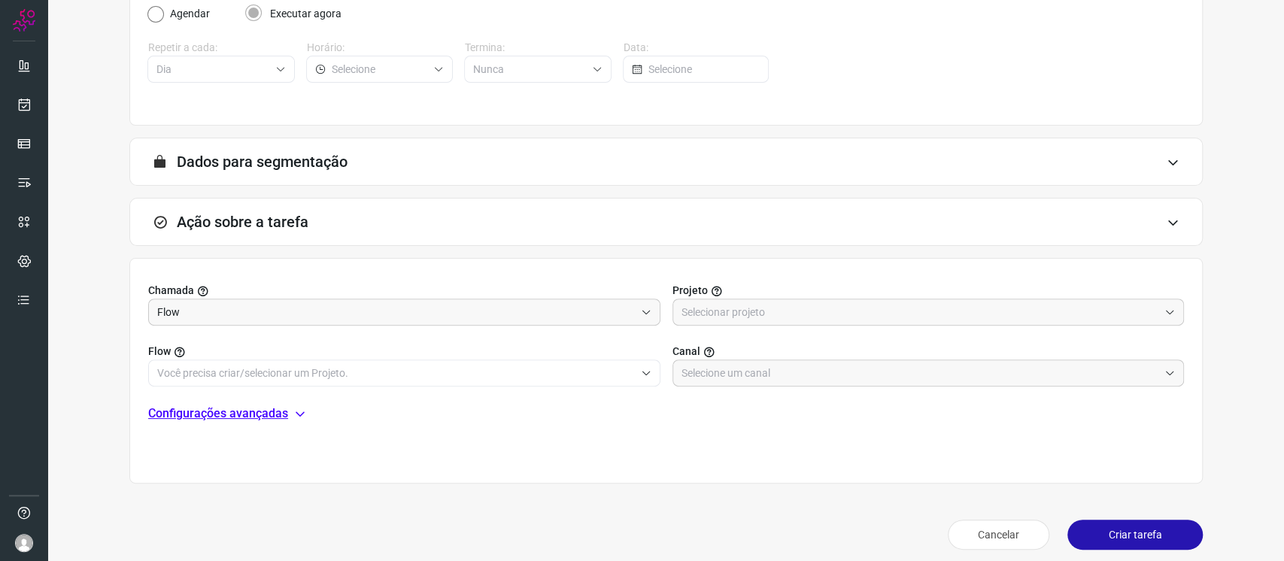
scroll to position [275, 0]
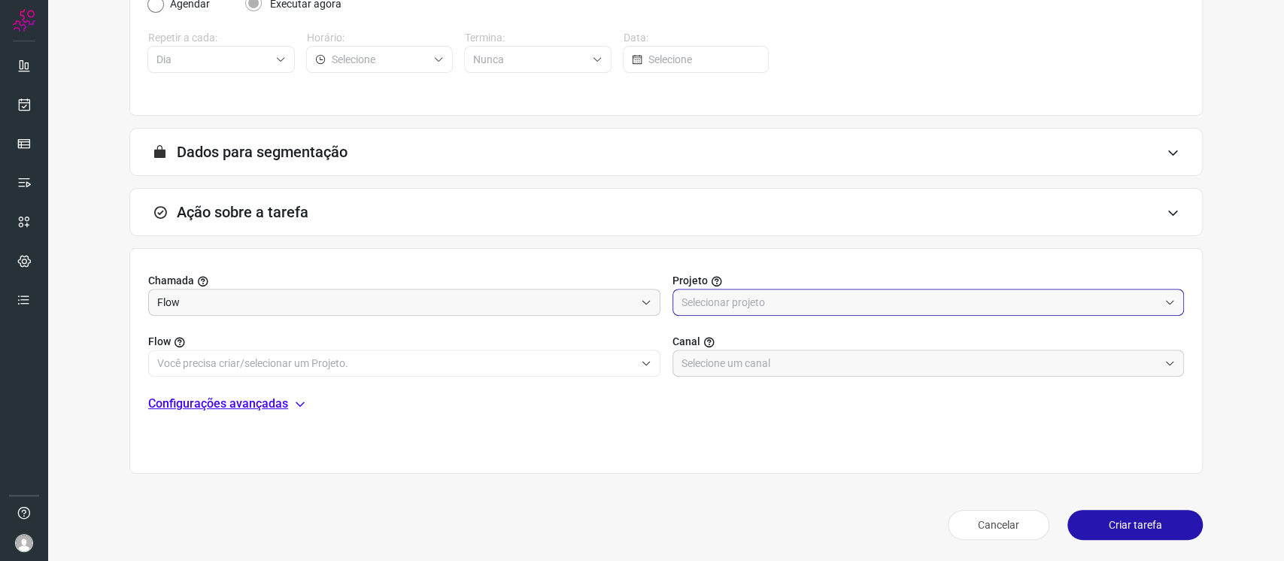
click at [777, 293] on input "text" at bounding box center [921, 303] width 478 height 26
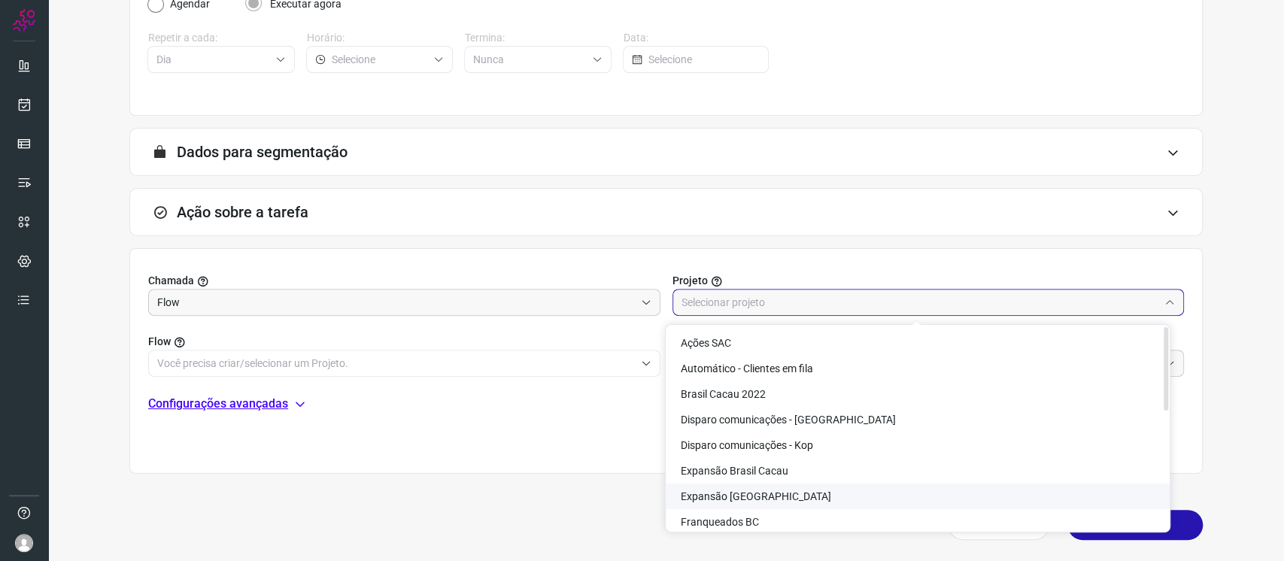
click at [785, 497] on span "Expansão Kopenhagen" at bounding box center [756, 497] width 150 height 12
type input "Expansão Kopenhagen"
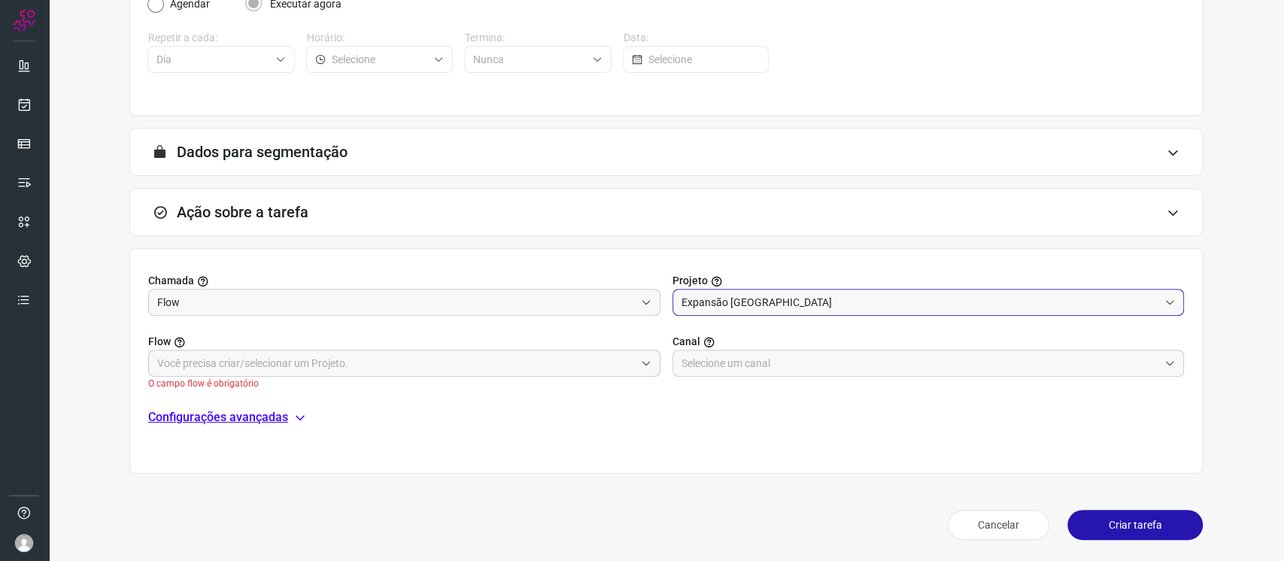
click at [613, 364] on input "text" at bounding box center [396, 364] width 478 height 26
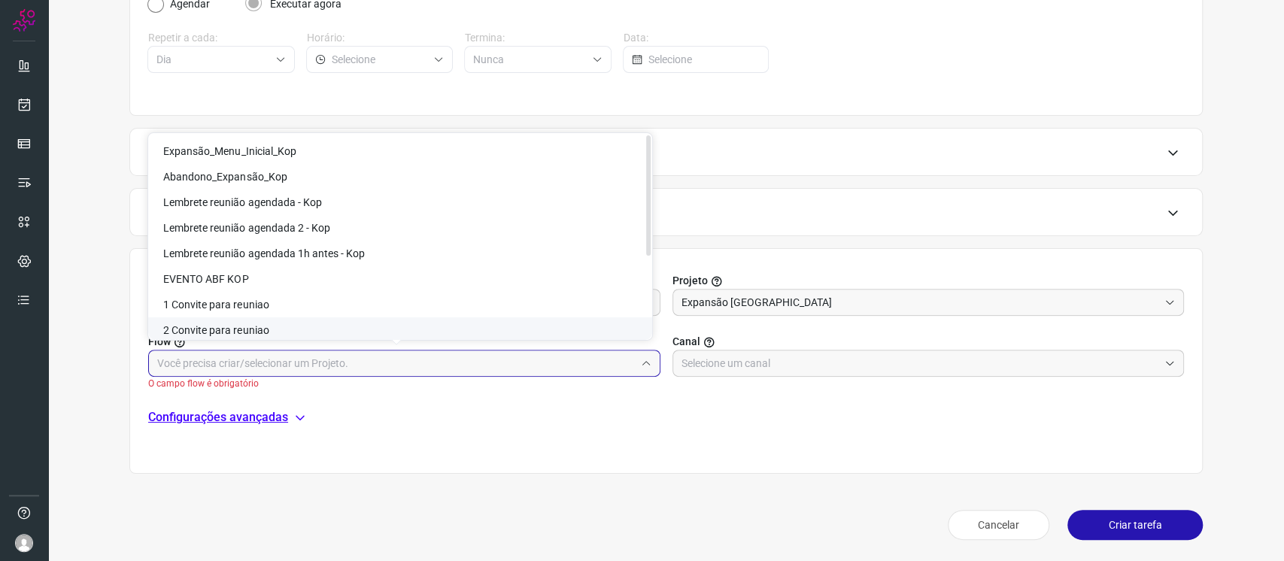
drag, startPoint x: 601, startPoint y: 338, endPoint x: 766, endPoint y: 366, distance: 167.2
click at [601, 337] on li "2 Convite para reuniao" at bounding box center [400, 331] width 504 height 26
type input "2 Convite para reuniao"
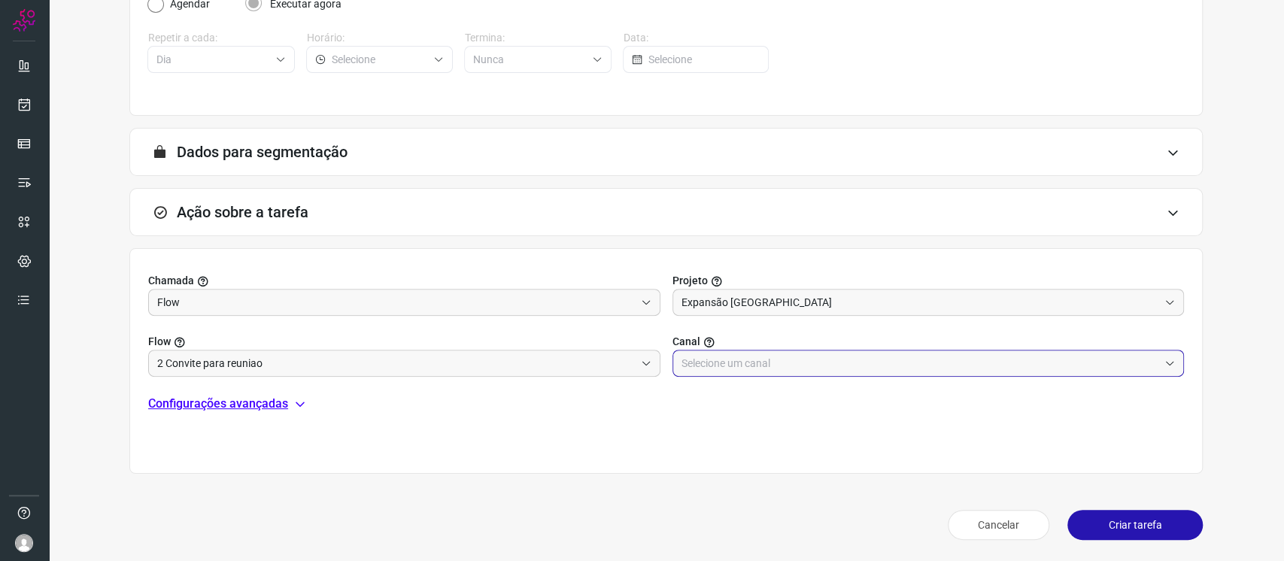
click at [801, 365] on input "text" at bounding box center [921, 364] width 478 height 26
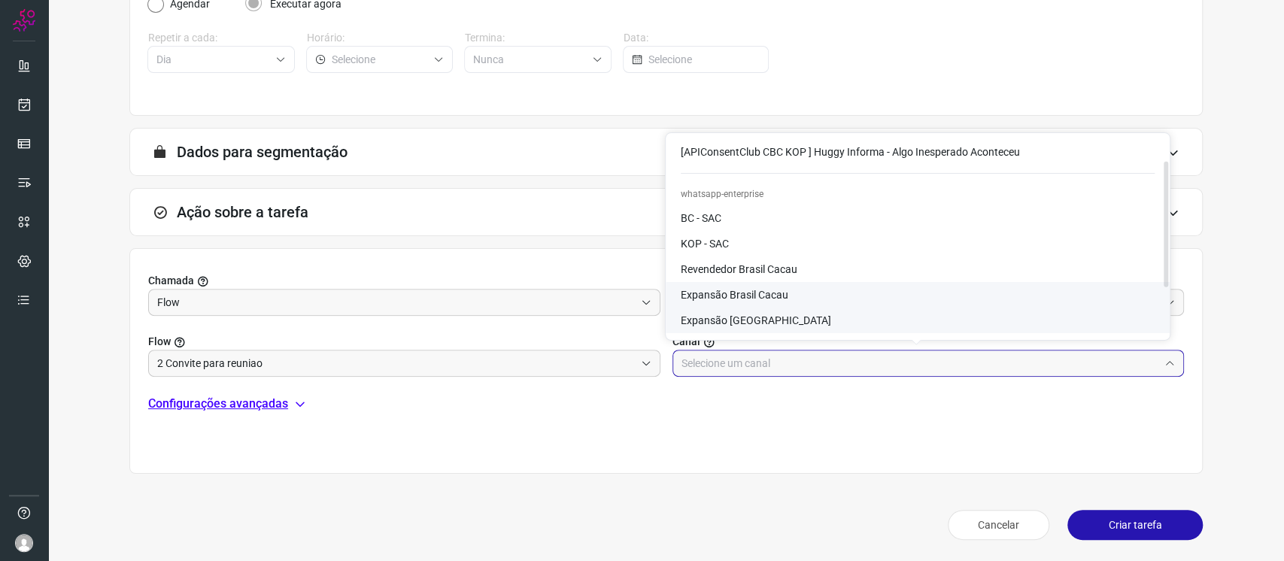
scroll to position [53, 0]
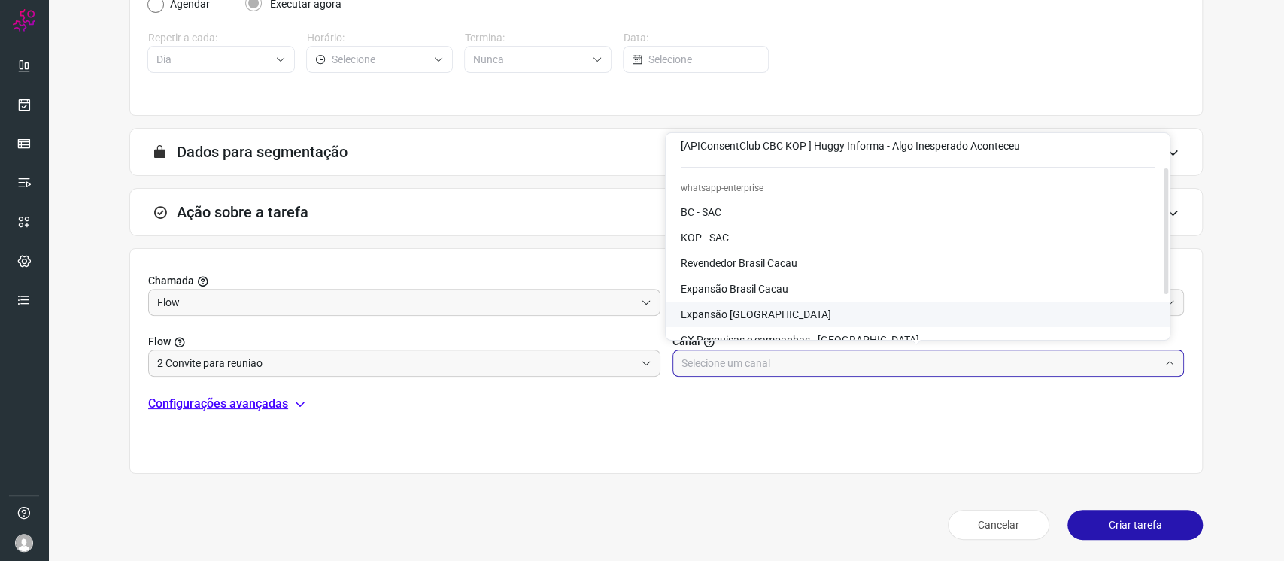
click at [837, 312] on li "Expansão Kopenhagen" at bounding box center [918, 315] width 504 height 26
type input "Expansão Kopenhagen"
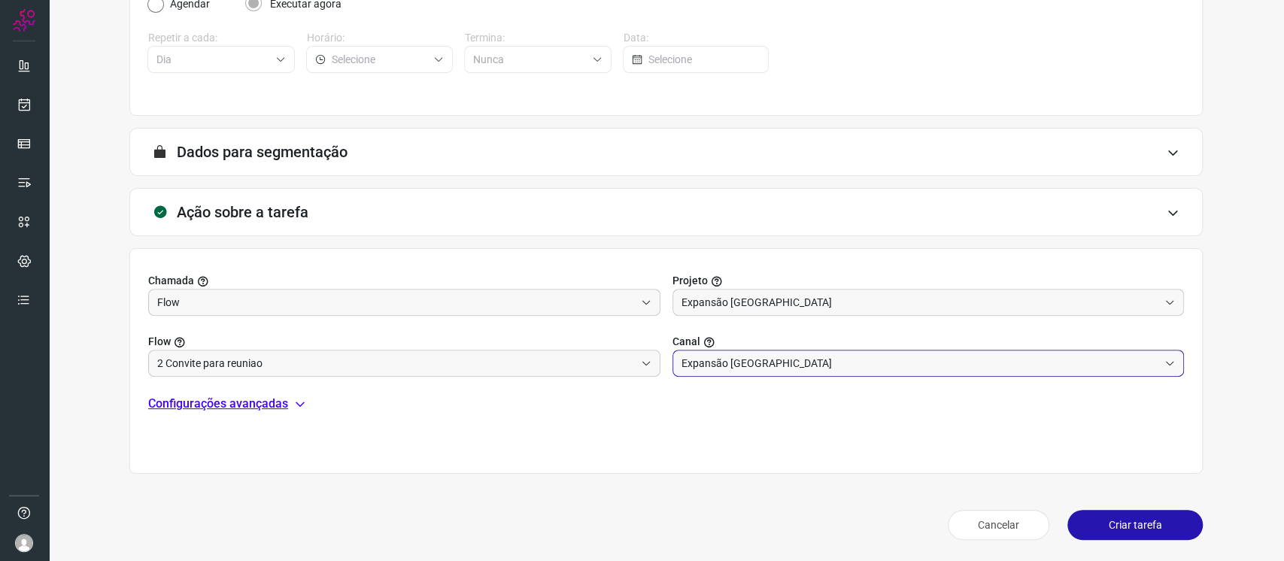
click at [1144, 526] on button "Criar tarefa" at bounding box center [1135, 525] width 135 height 30
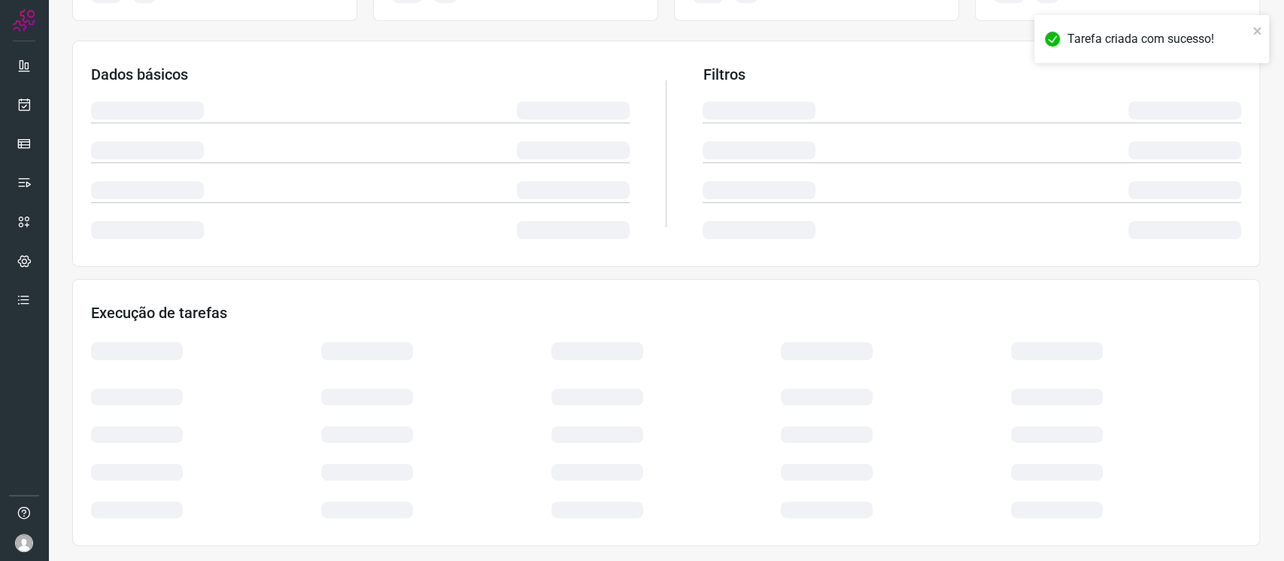
scroll to position [214, 0]
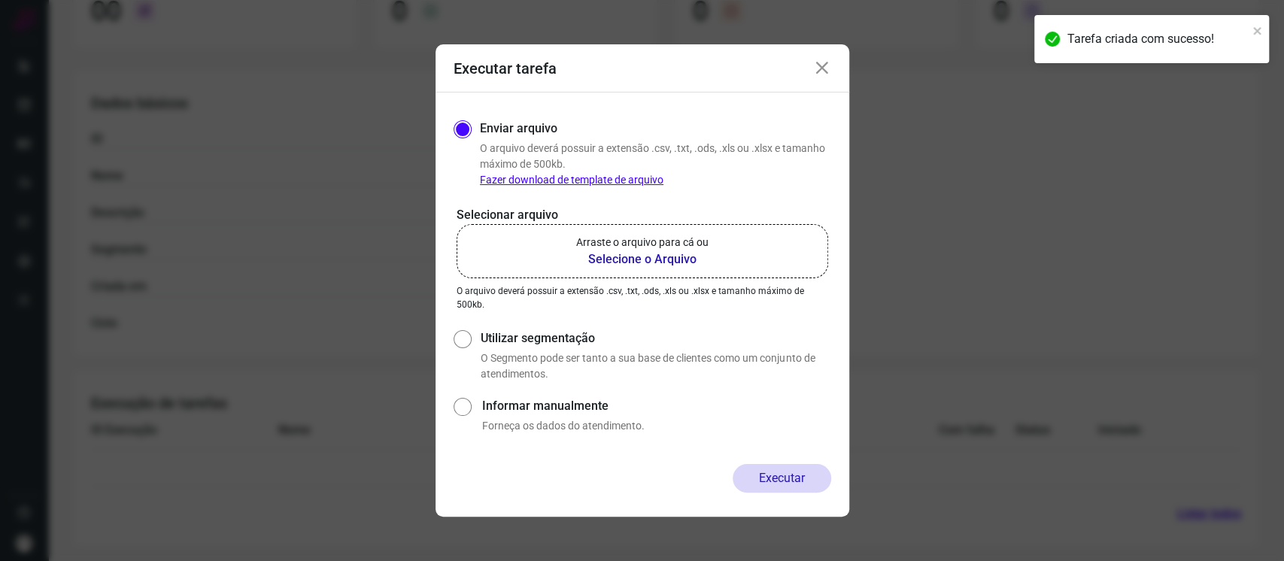
click at [821, 78] on div "Executar tarefa" at bounding box center [643, 68] width 414 height 48
click at [821, 68] on icon at bounding box center [822, 68] width 18 height 18
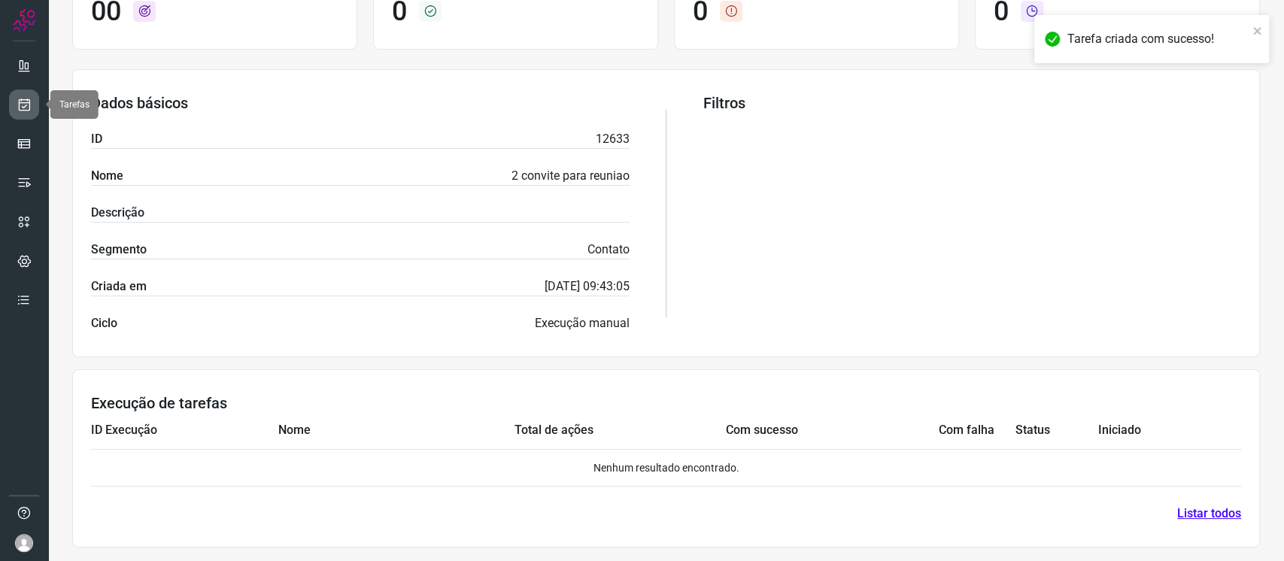
click at [24, 102] on icon at bounding box center [25, 104] width 16 height 15
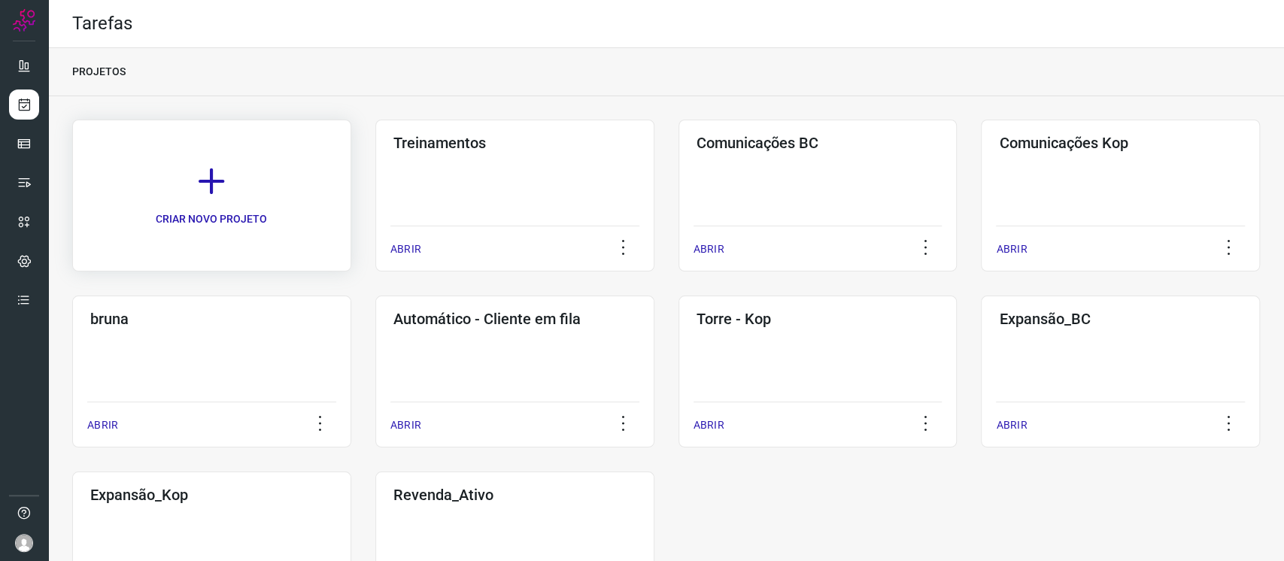
click at [266, 192] on link "CRIAR NOVO PROJETO" at bounding box center [211, 196] width 279 height 152
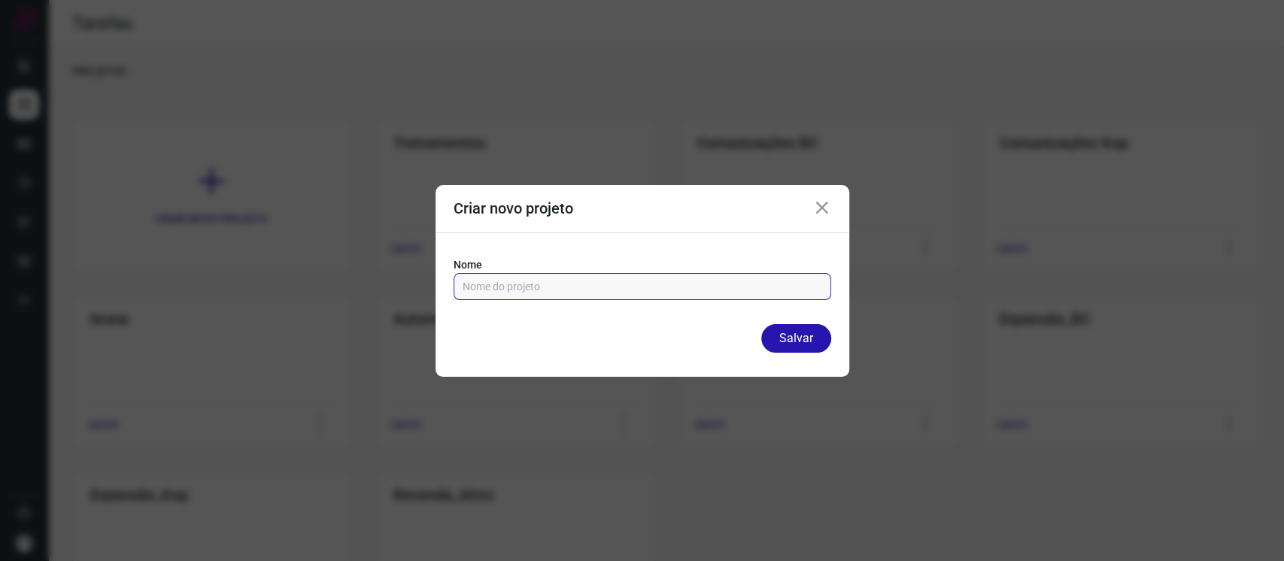
click at [535, 285] on input "text" at bounding box center [643, 287] width 360 height 26
click at [825, 205] on icon at bounding box center [822, 208] width 18 height 18
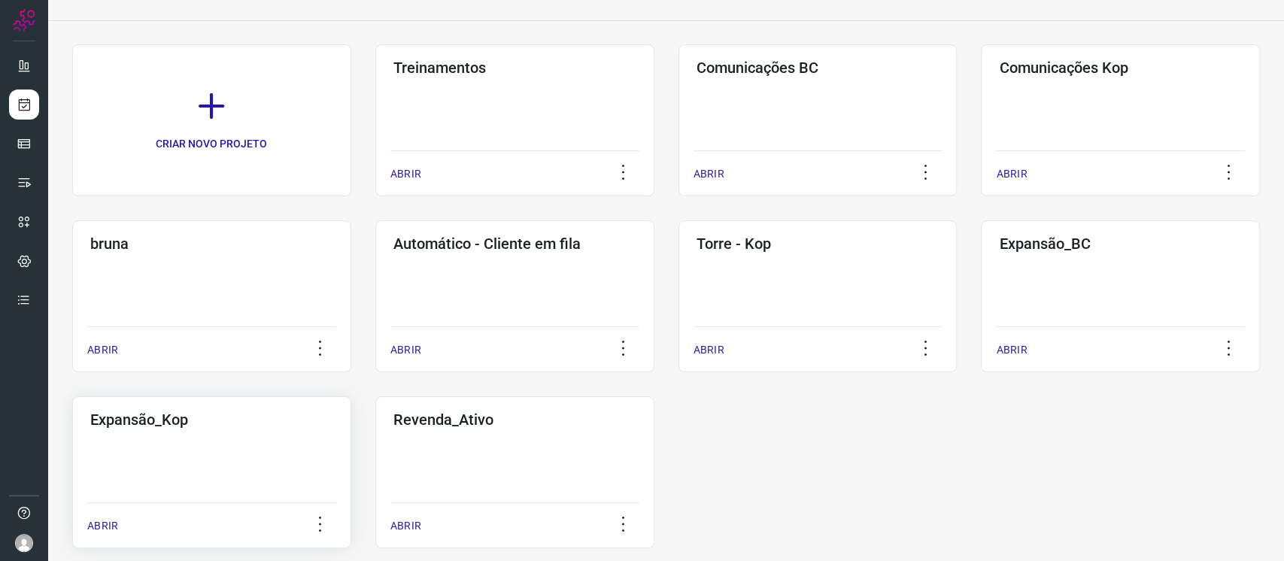
scroll to position [76, 0]
click at [375, 433] on div "Expansão_Kop ABRIR" at bounding box center [514, 472] width 279 height 152
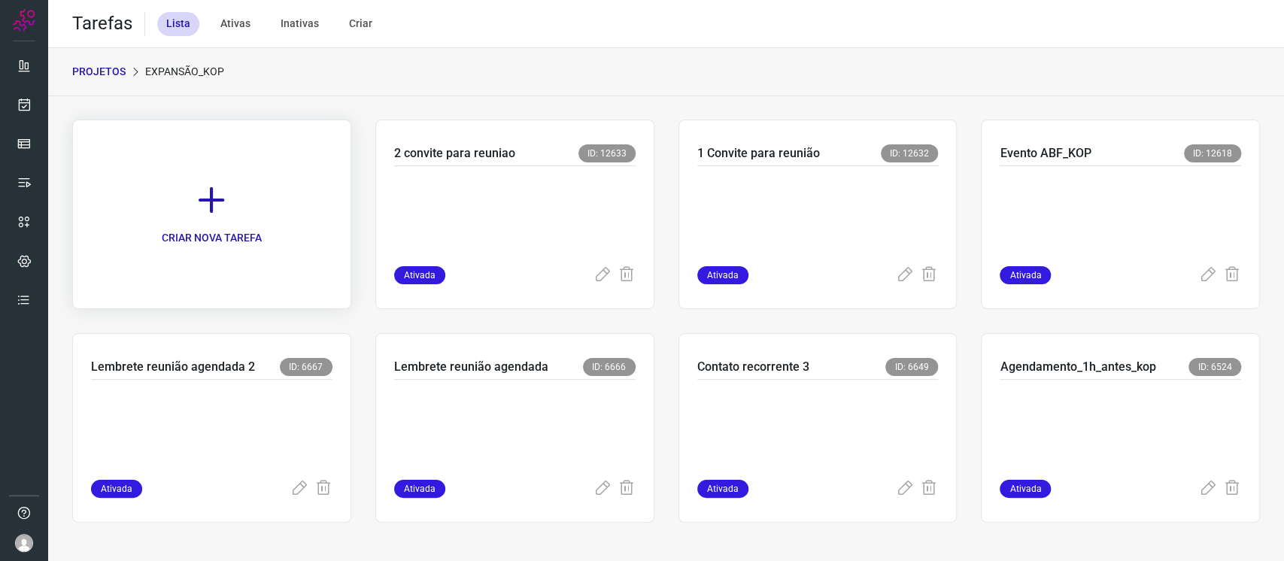
click at [277, 218] on link "CRIAR NOVA TAREFA" at bounding box center [211, 215] width 279 height 190
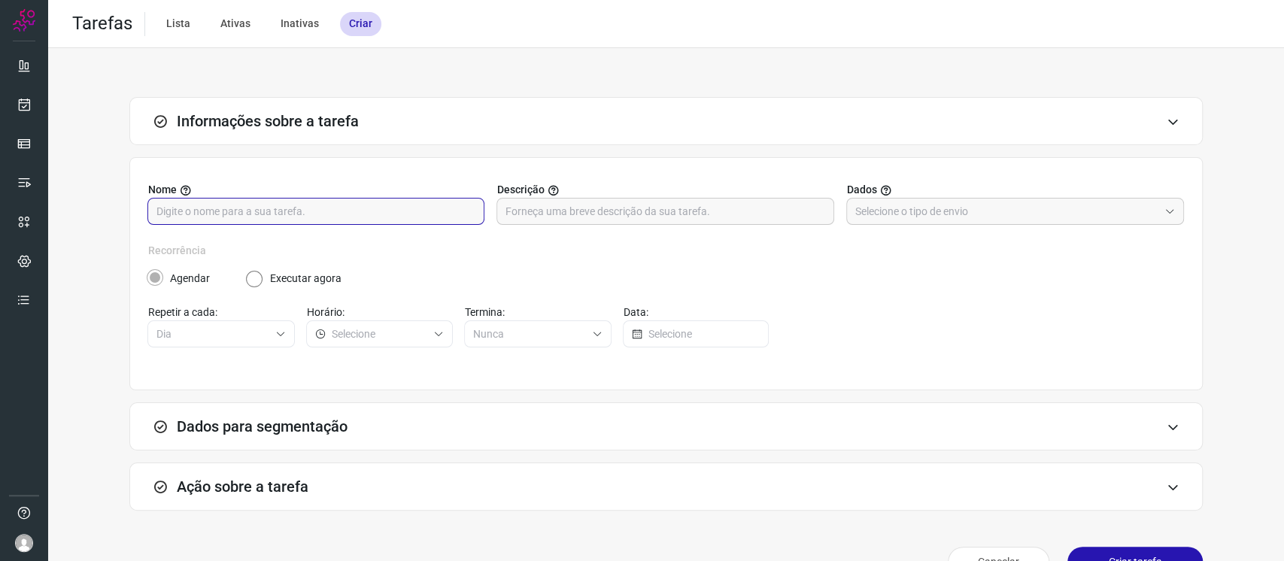
click at [277, 218] on input "text" at bounding box center [315, 212] width 319 height 26
type input "Data nao encontrada"
drag, startPoint x: 1016, startPoint y: 205, endPoint x: 996, endPoint y: 252, distance: 50.6
click at [1014, 205] on input "text" at bounding box center [1006, 212] width 303 height 26
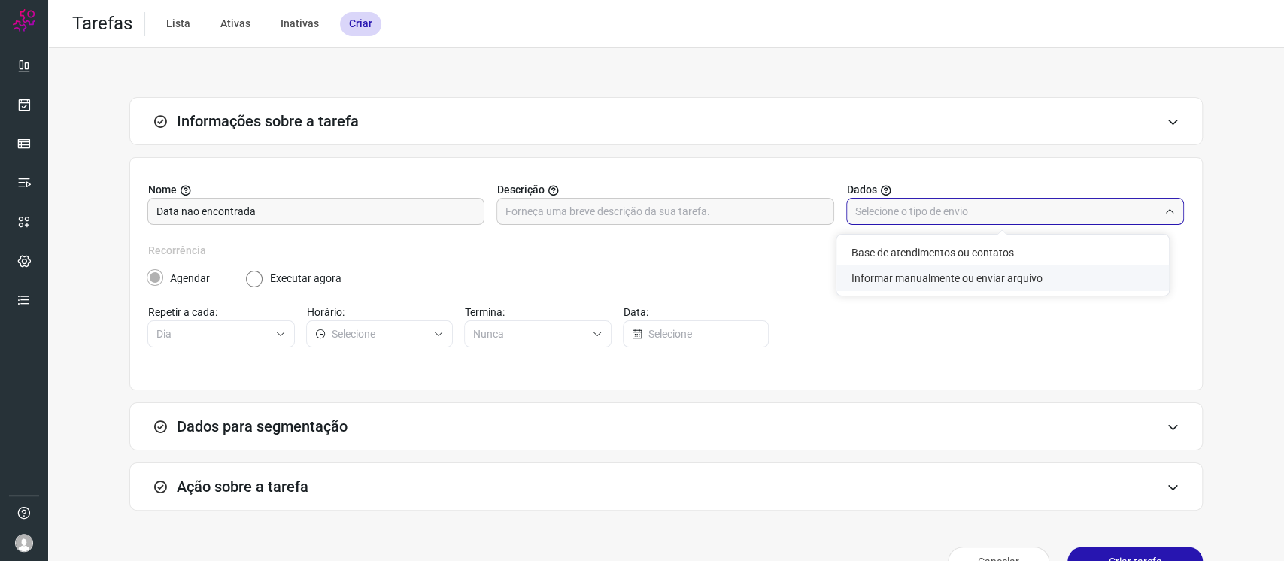
click at [999, 286] on li "Informar manualmente ou enviar arquivo" at bounding box center [1003, 279] width 333 height 26
type input "Informar manualmente ou enviar arquivo"
radio input "false"
radio input "true"
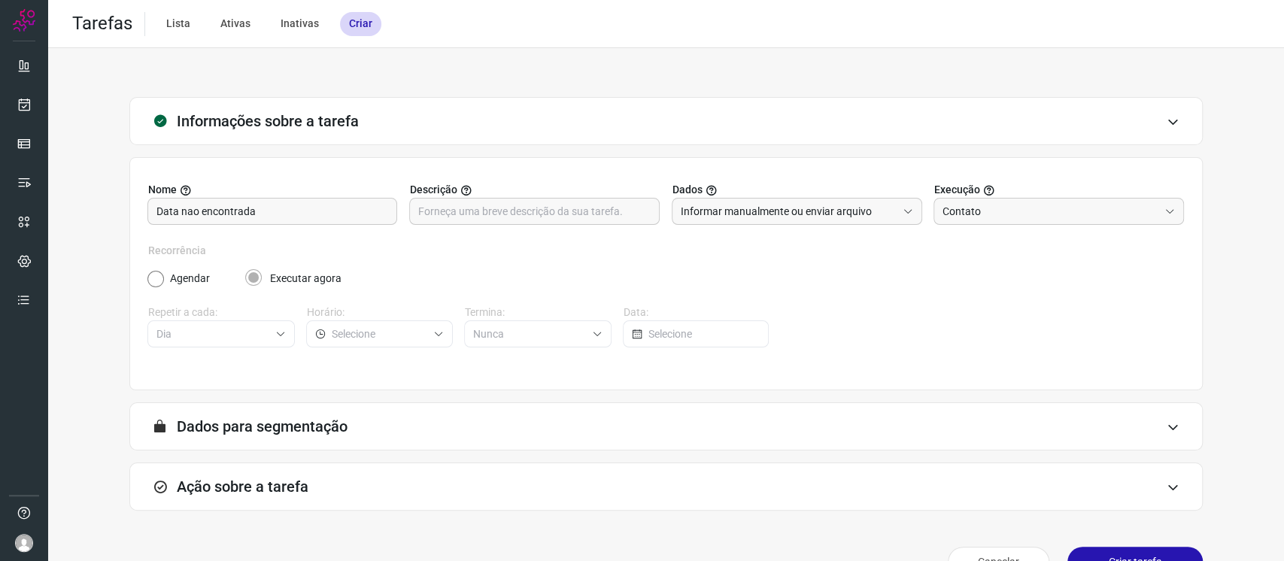
click at [707, 480] on div "Ação sobre a tarefa" at bounding box center [666, 487] width 1074 height 48
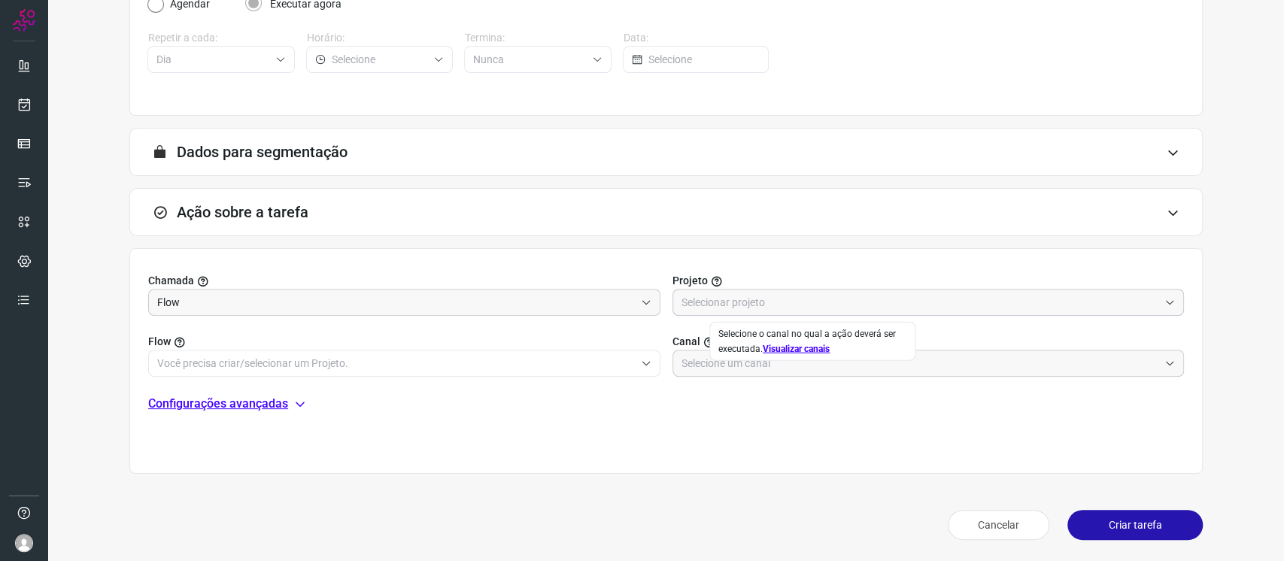
click at [722, 289] on div at bounding box center [929, 302] width 512 height 27
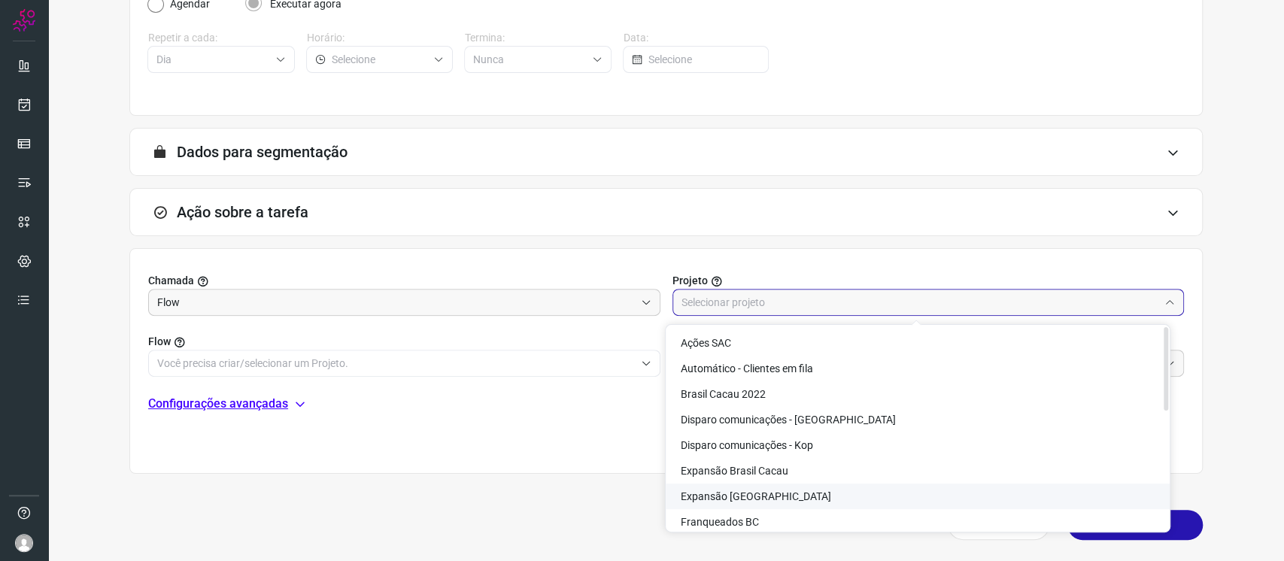
drag, startPoint x: 805, startPoint y: 497, endPoint x: 722, endPoint y: 430, distance: 106.0
click at [804, 497] on li "Expansão Kopenhagen" at bounding box center [918, 497] width 504 height 26
type input "Expansão Kopenhagen"
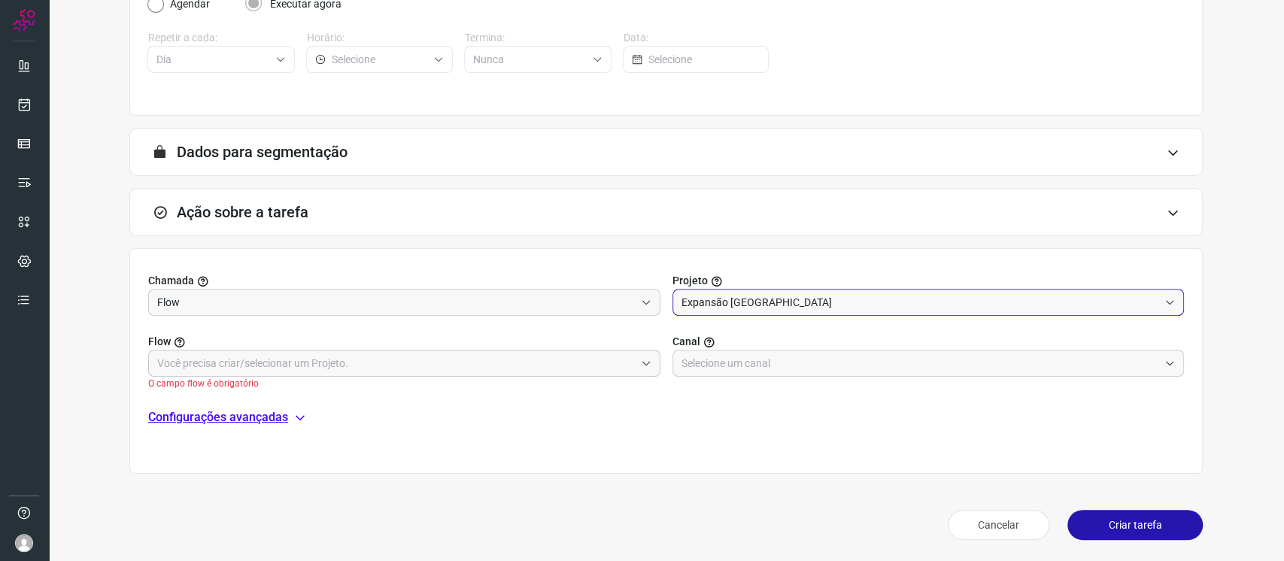
click at [614, 364] on input "text" at bounding box center [396, 364] width 478 height 26
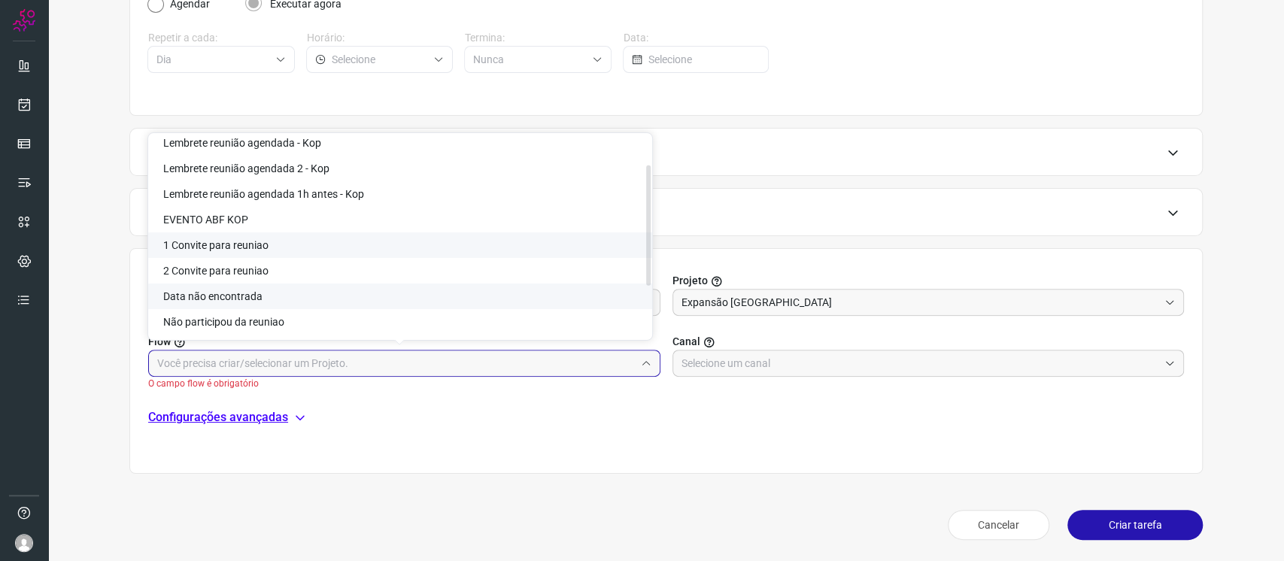
scroll to position [63, 0]
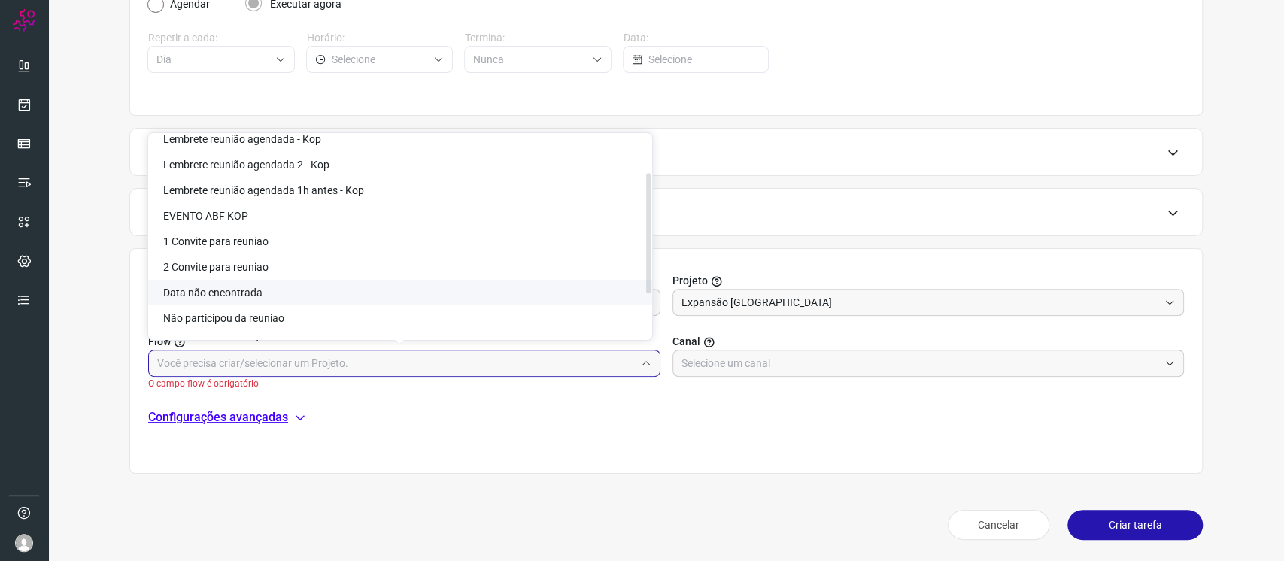
click at [544, 287] on li "Data não encontrada" at bounding box center [400, 293] width 504 height 26
type input "Data não encontrada"
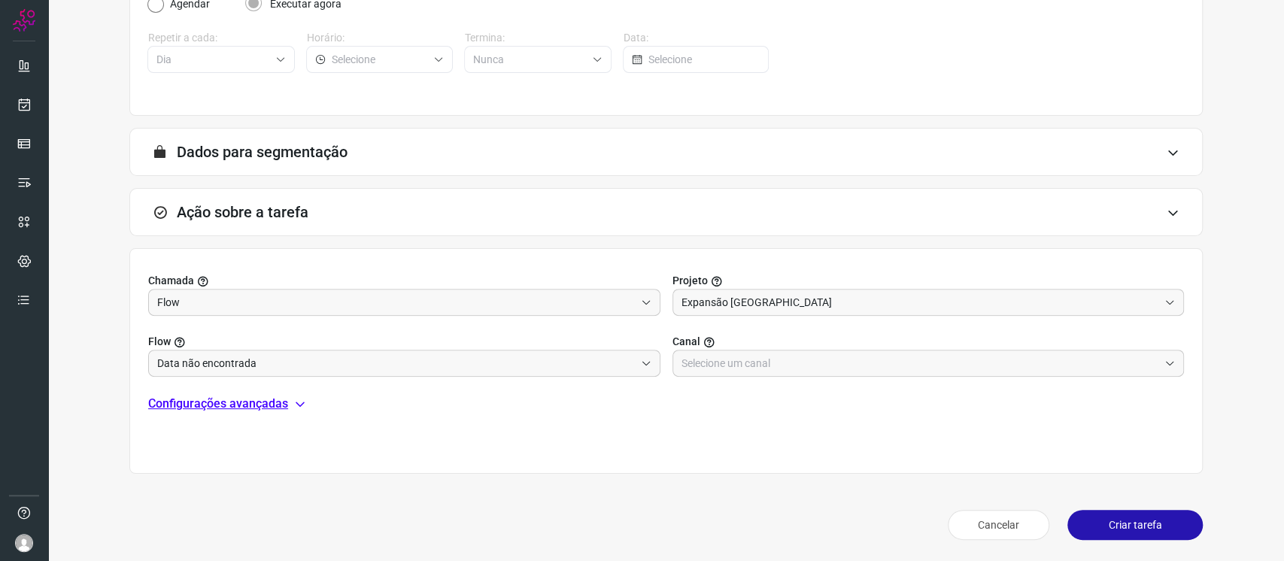
click at [823, 386] on div "Chamada Flow Projeto Expansão Kopenhagen Flow Data não encontrada Canal Configu…" at bounding box center [666, 361] width 1074 height 226
click at [818, 372] on input "text" at bounding box center [921, 364] width 478 height 26
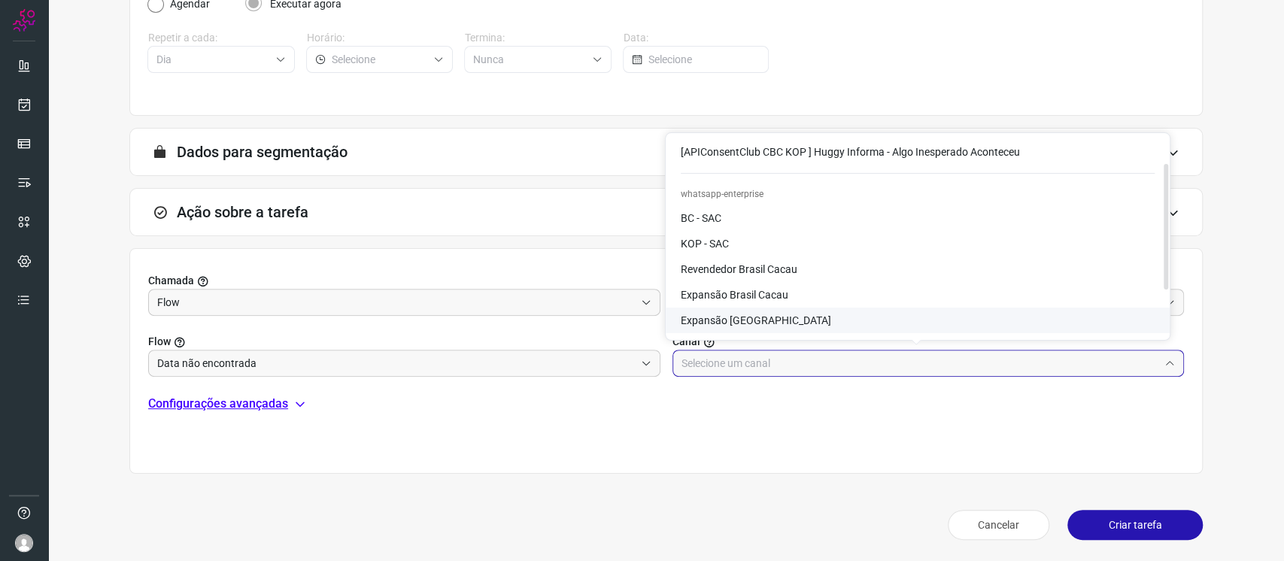
scroll to position [46, 0]
click at [841, 318] on li "Expansão Kopenhagen" at bounding box center [918, 322] width 504 height 26
type input "Expansão Kopenhagen"
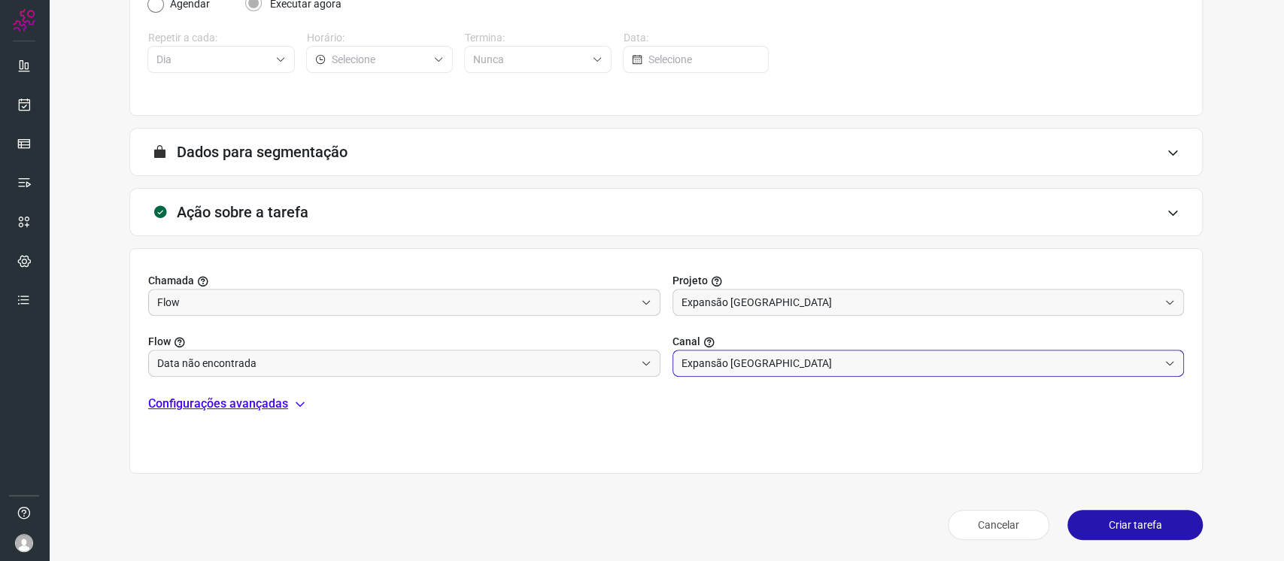
click at [1093, 521] on button "Criar tarefa" at bounding box center [1135, 525] width 135 height 30
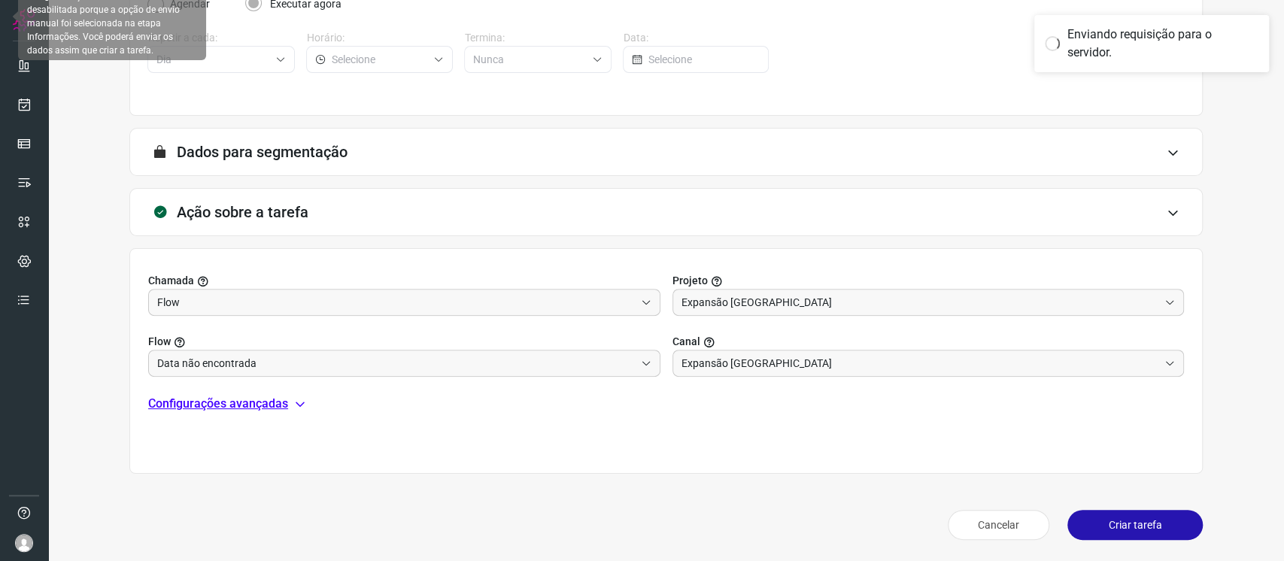
scroll to position [214, 0]
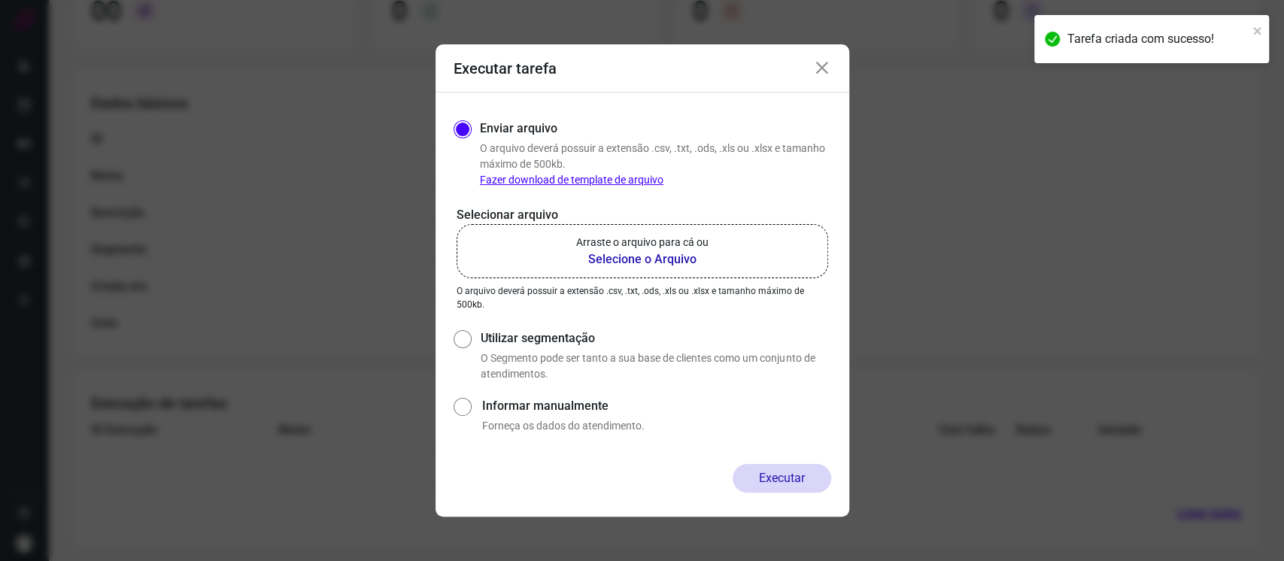
click at [832, 72] on div "Executar tarefa" at bounding box center [643, 68] width 414 height 48
click at [819, 62] on icon at bounding box center [822, 68] width 18 height 18
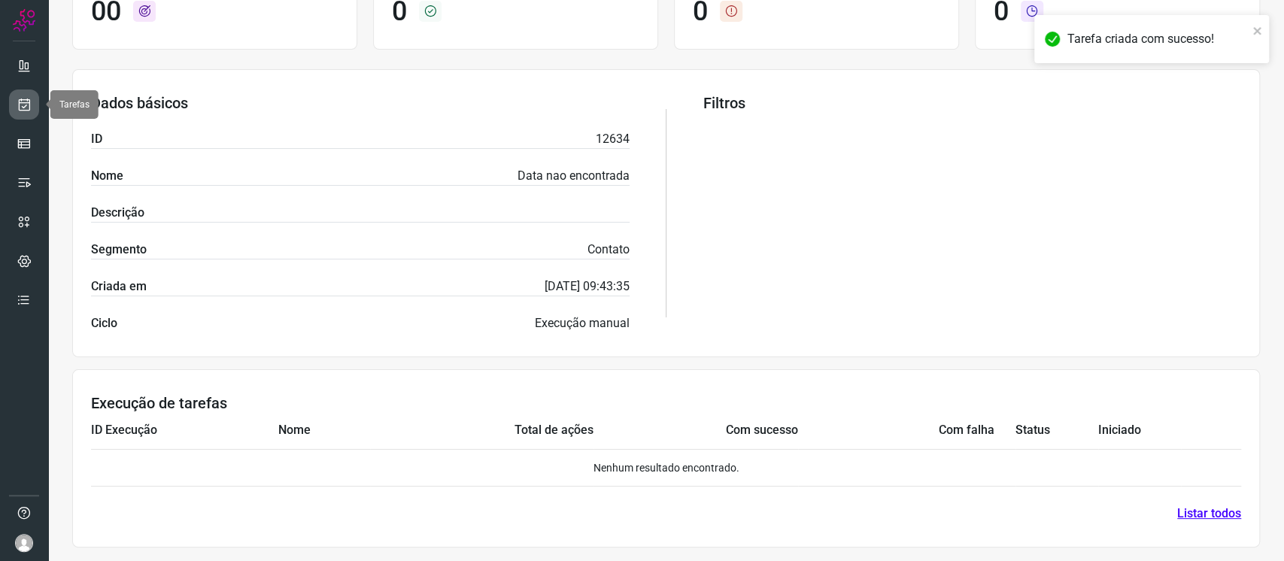
click at [17, 97] on icon at bounding box center [25, 104] width 16 height 15
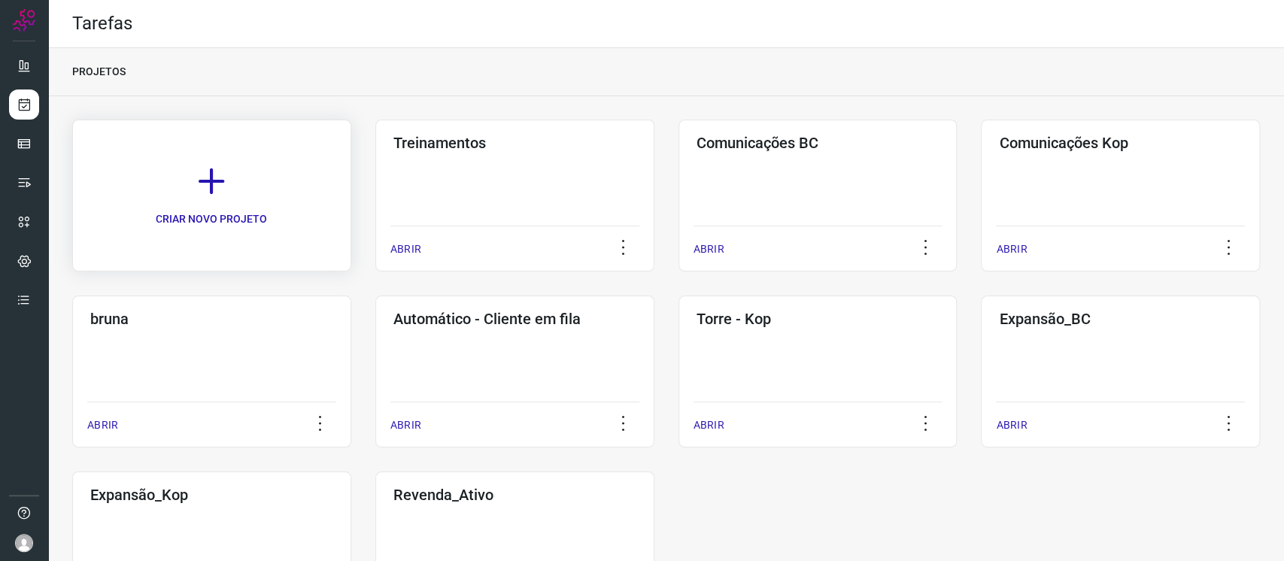
click at [191, 181] on link "CRIAR NOVO PROJETO" at bounding box center [211, 196] width 279 height 152
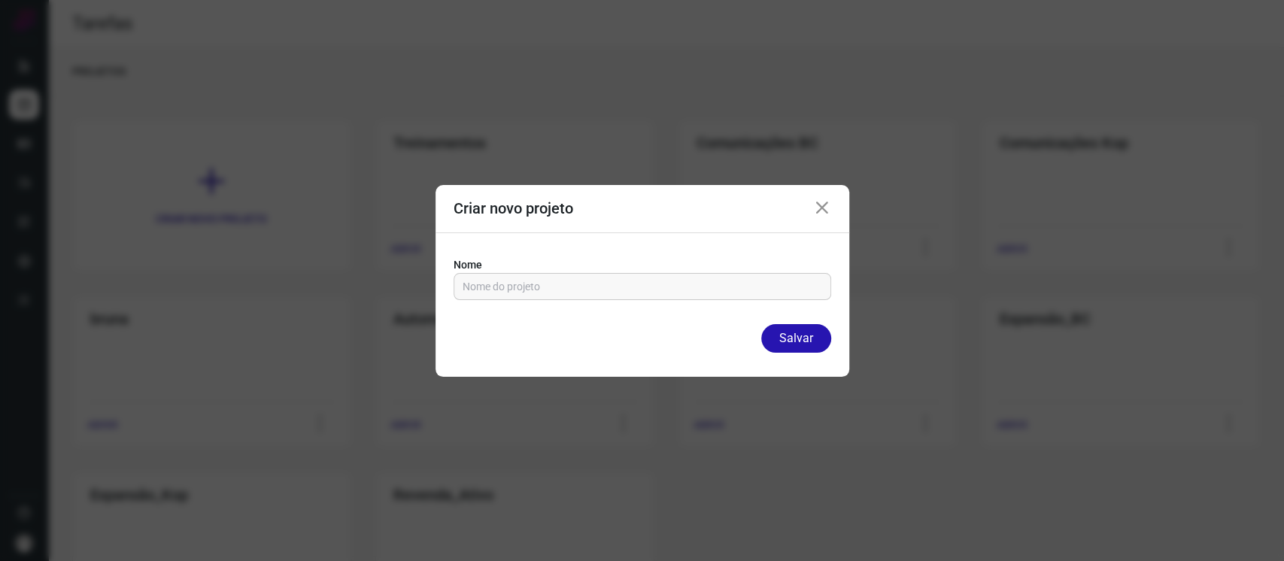
click at [829, 207] on icon at bounding box center [822, 208] width 18 height 18
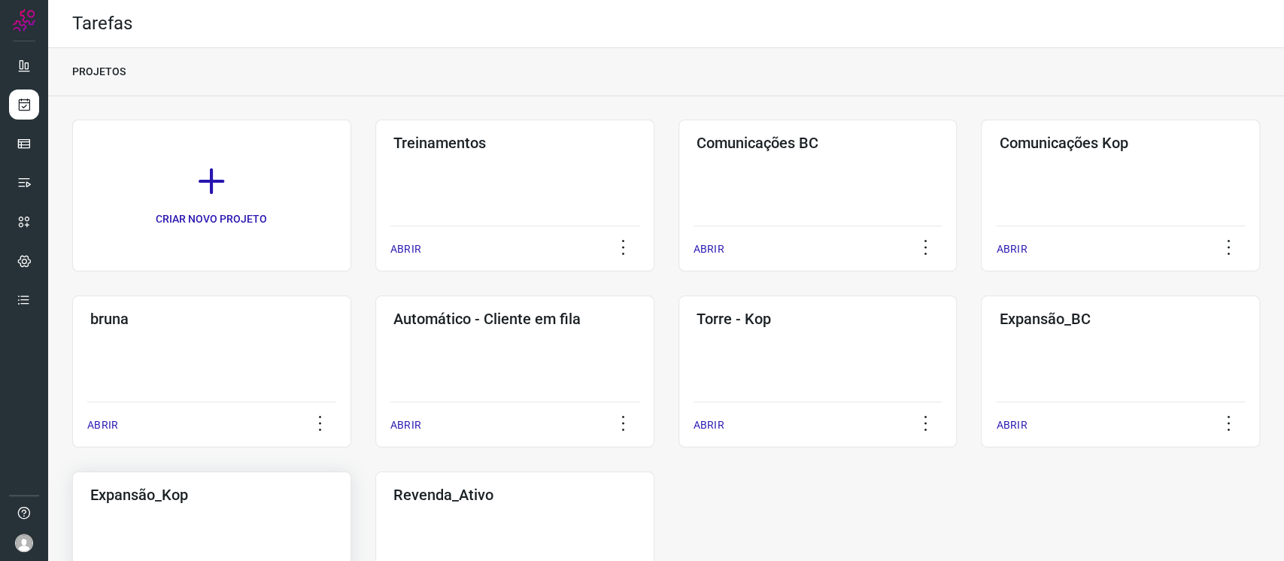
click at [375, 531] on div "Expansão_Kop ABRIR" at bounding box center [514, 548] width 279 height 152
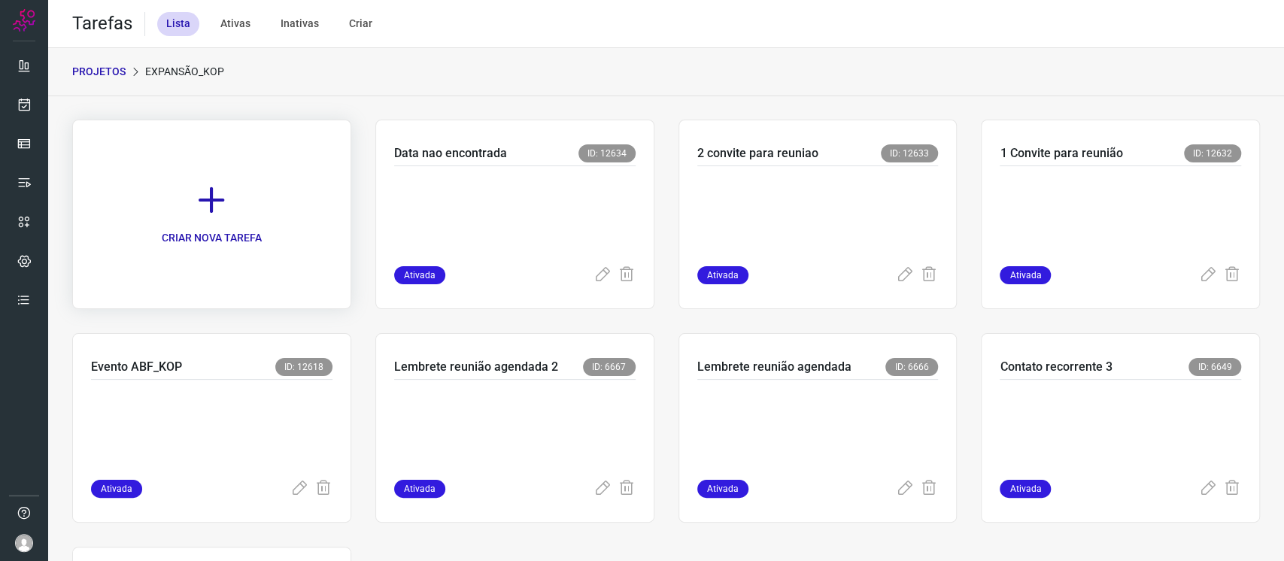
click at [204, 214] on icon at bounding box center [211, 200] width 33 height 33
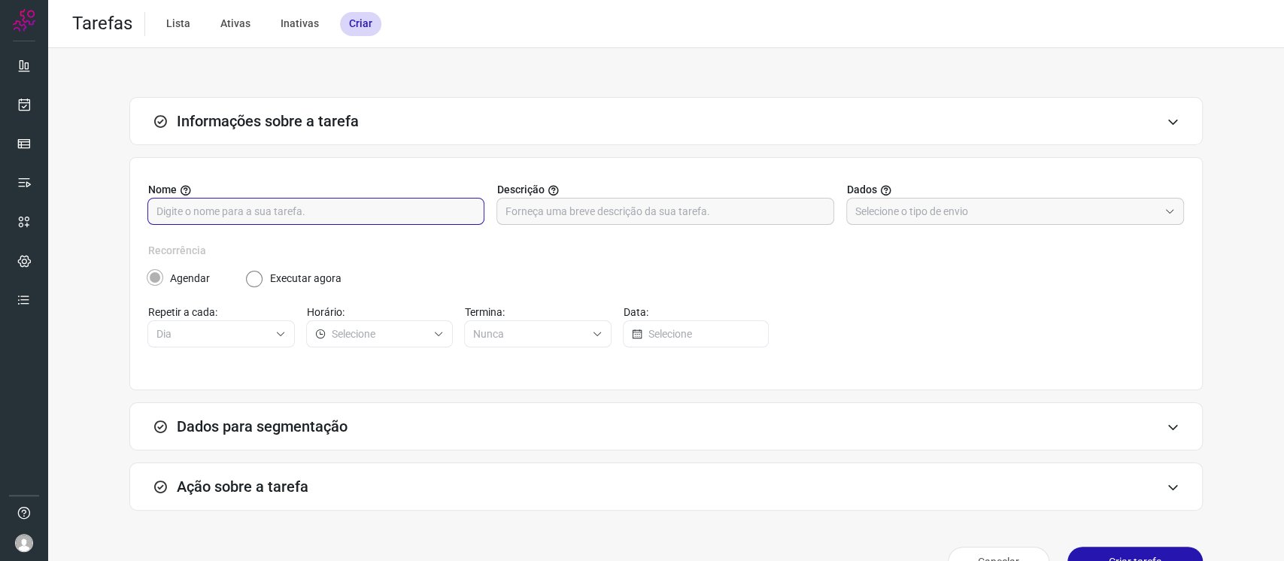
click at [281, 206] on input "text" at bounding box center [315, 212] width 319 height 26
type input "Não participou da reunião"
click at [894, 215] on input "text" at bounding box center [1006, 212] width 303 height 26
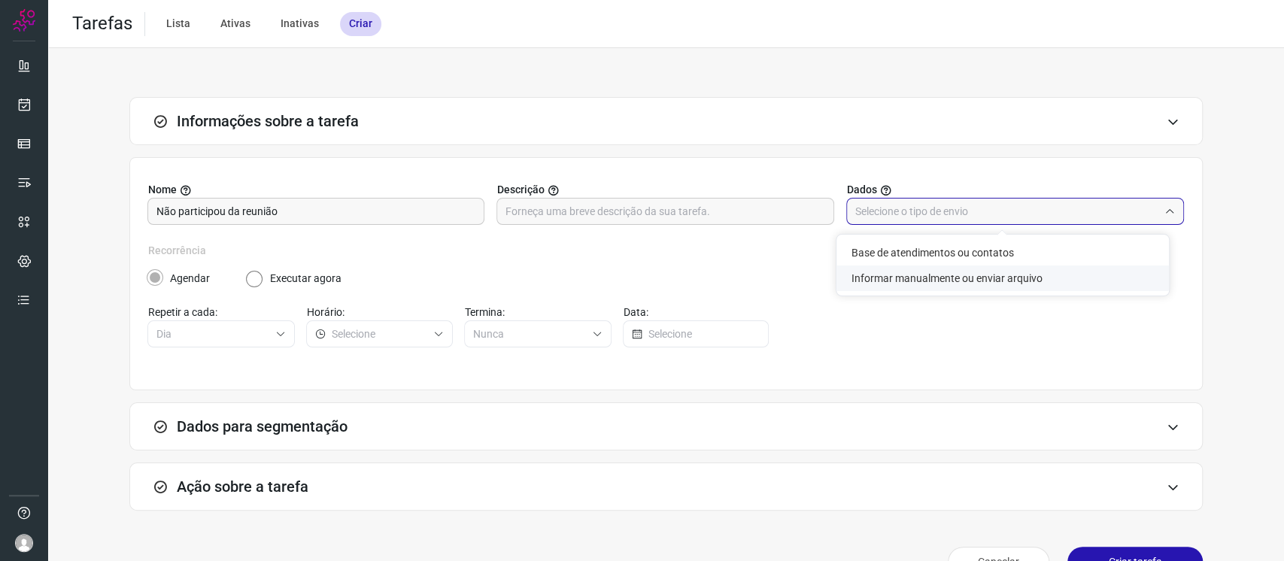
click at [921, 283] on li "Informar manualmente ou enviar arquivo" at bounding box center [1003, 279] width 333 height 26
type input "Informar manualmente ou enviar arquivo"
radio input "false"
radio input "true"
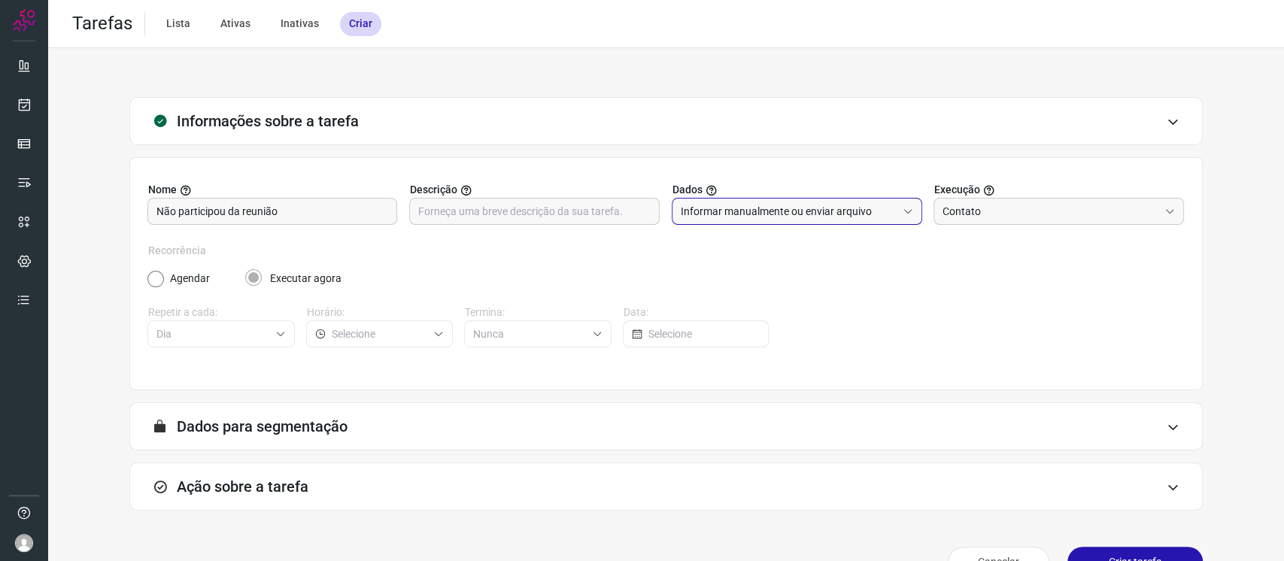
scroll to position [36, 0]
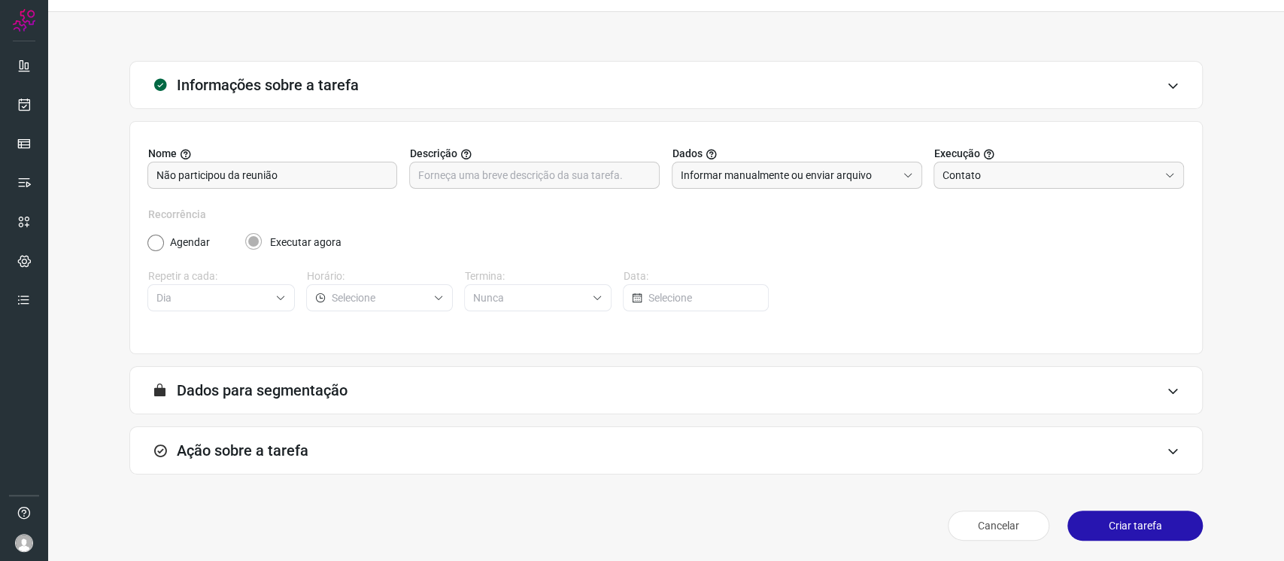
click at [705, 441] on div "Ação sobre a tarefa" at bounding box center [666, 451] width 1074 height 48
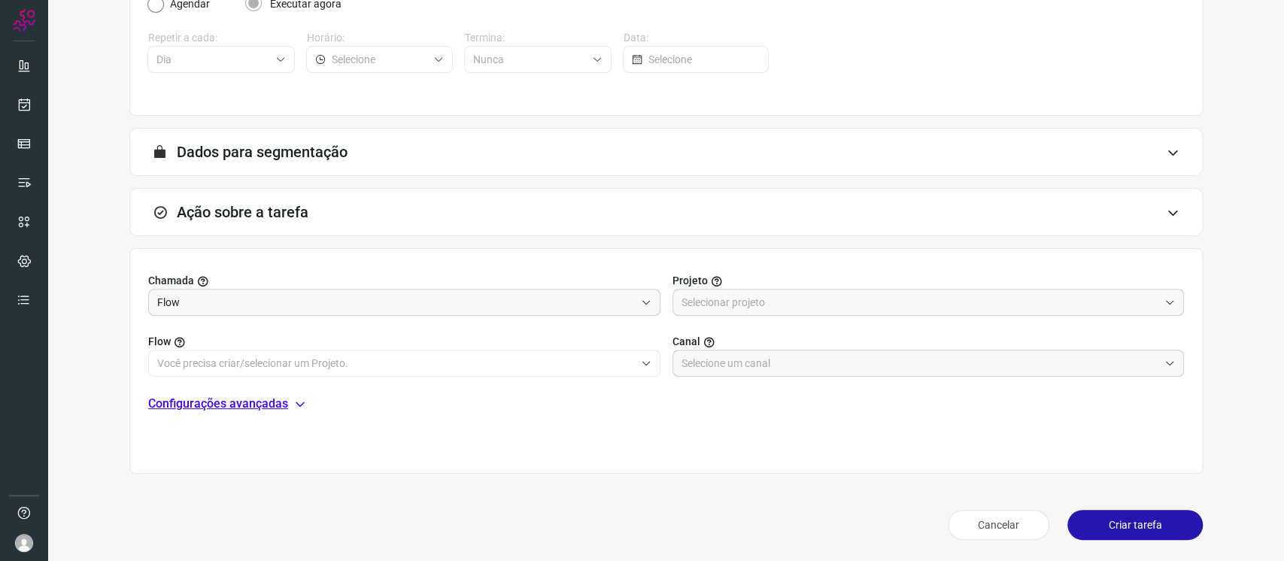
scroll to position [274, 0]
click at [735, 295] on input "text" at bounding box center [921, 303] width 478 height 26
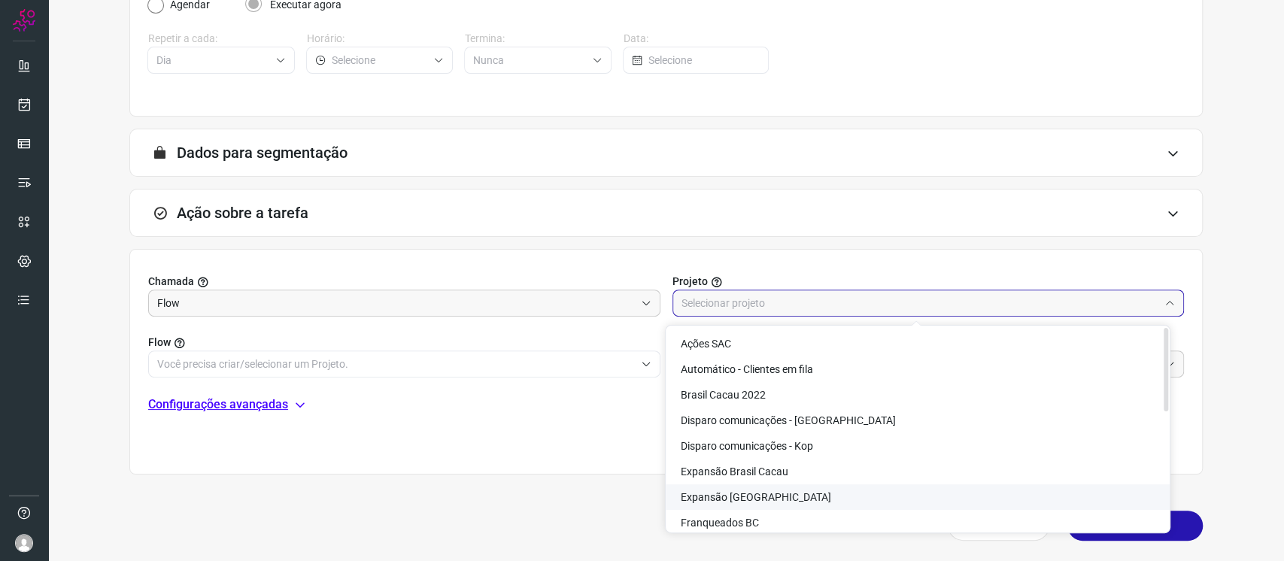
click at [795, 501] on li "Expansão Kopenhagen" at bounding box center [918, 498] width 504 height 26
type input "Expansão Kopenhagen"
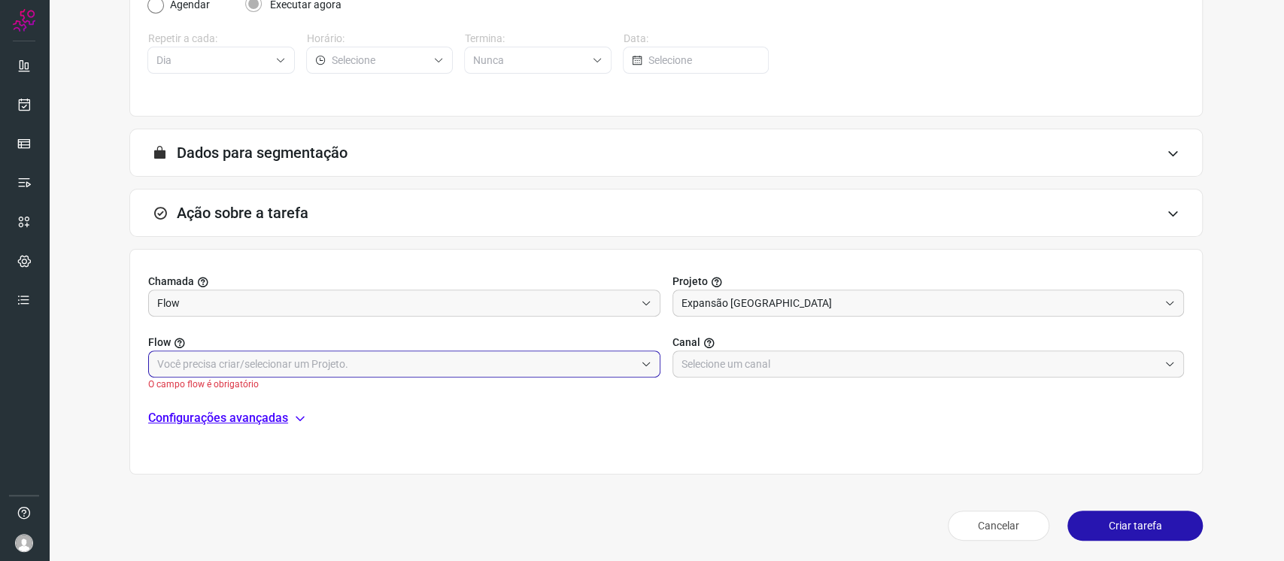
click at [611, 355] on input "text" at bounding box center [396, 364] width 478 height 26
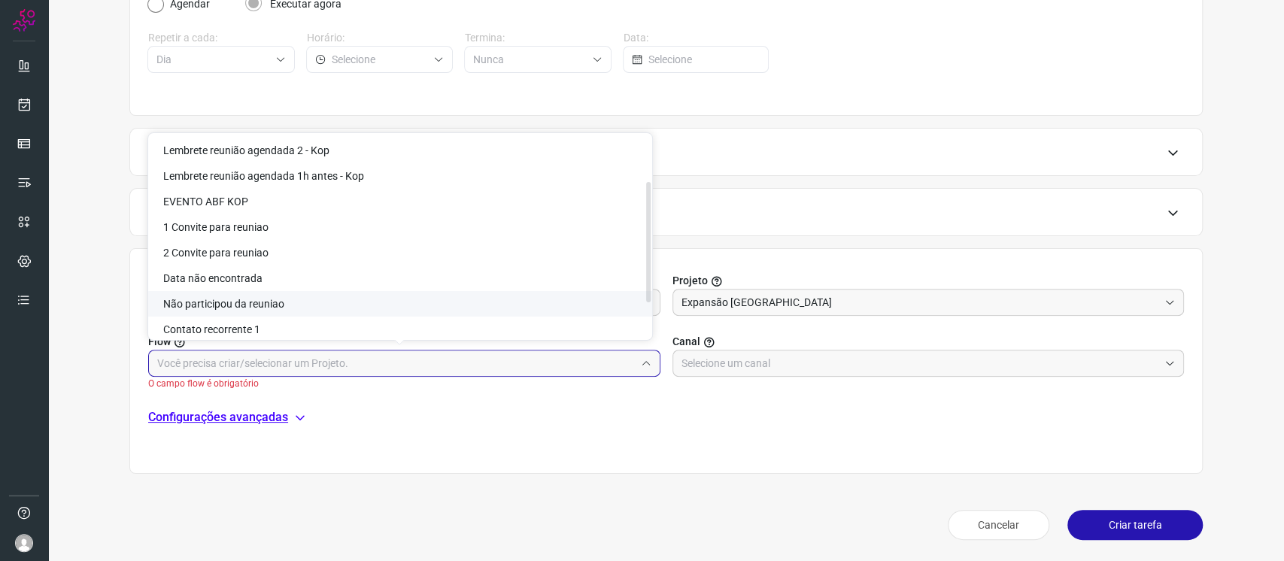
scroll to position [78, 0]
click at [509, 303] on li "Não participou da reuniao" at bounding box center [400, 303] width 504 height 26
type input "Não participou da reuniao"
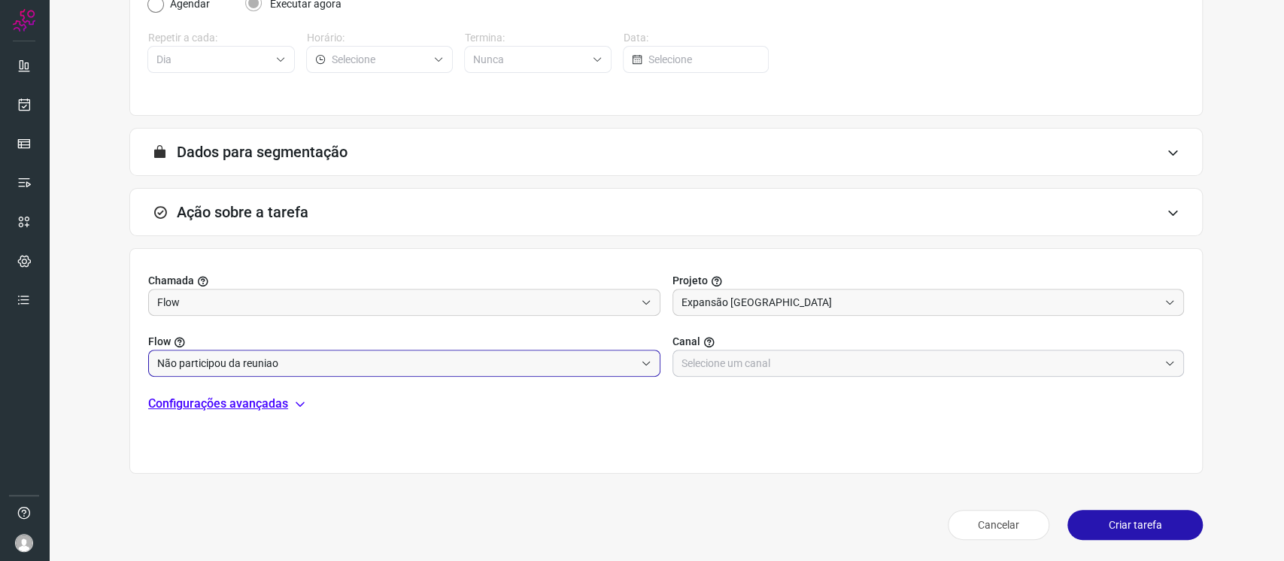
click at [740, 356] on input "text" at bounding box center [921, 364] width 478 height 26
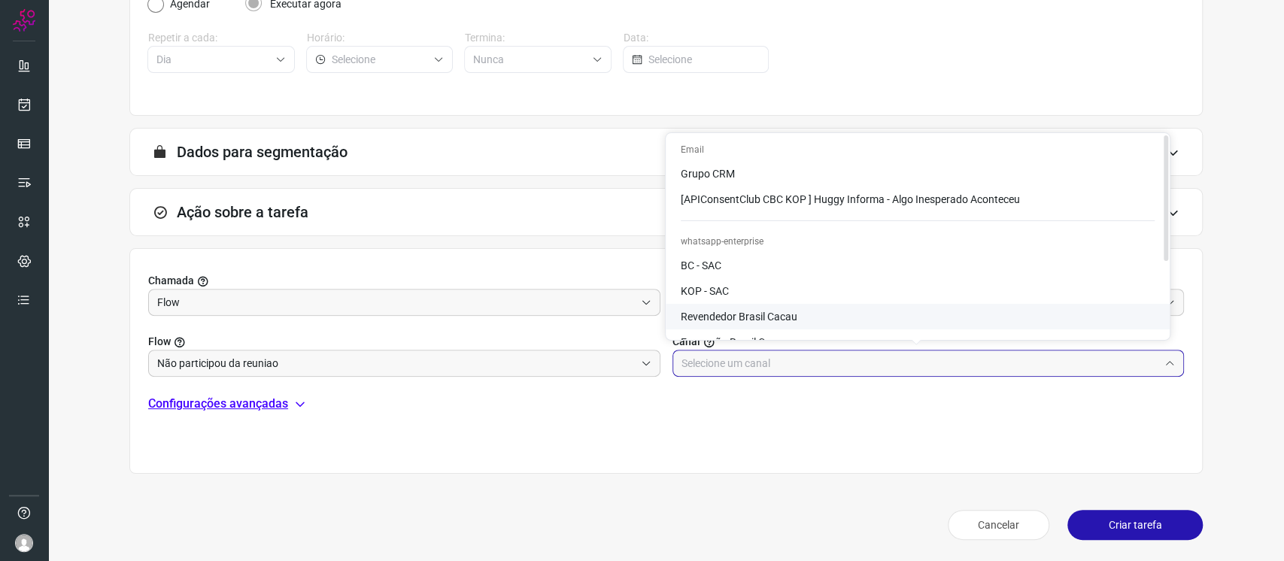
scroll to position [121, 0]
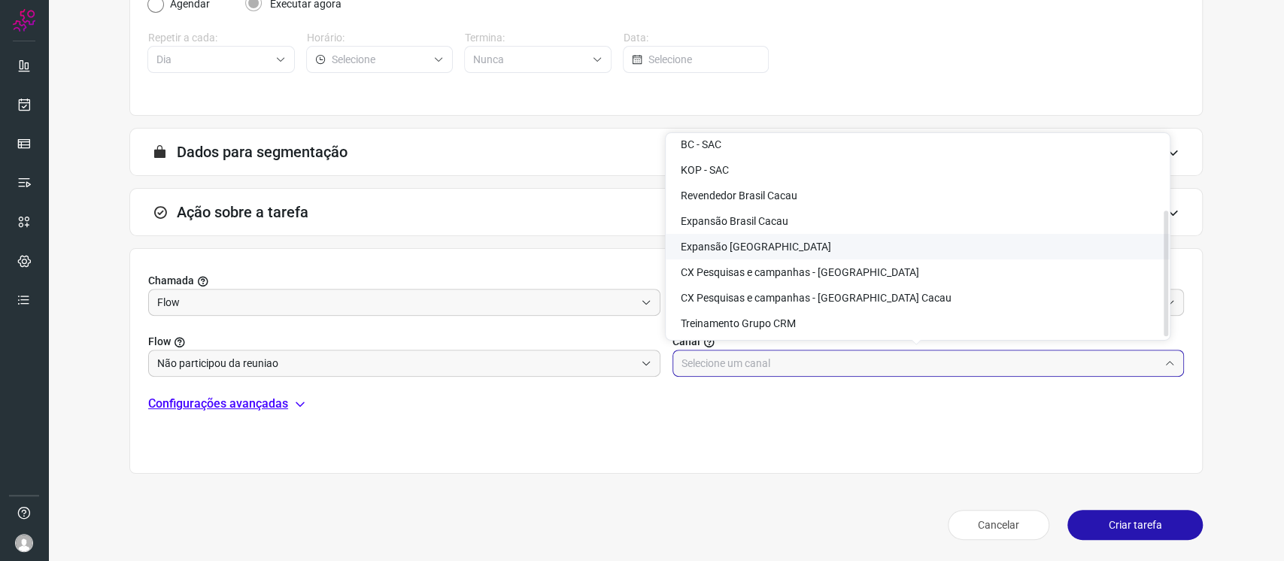
click at [839, 257] on li "Expansão Kopenhagen" at bounding box center [918, 247] width 504 height 26
type input "Expansão Kopenhagen"
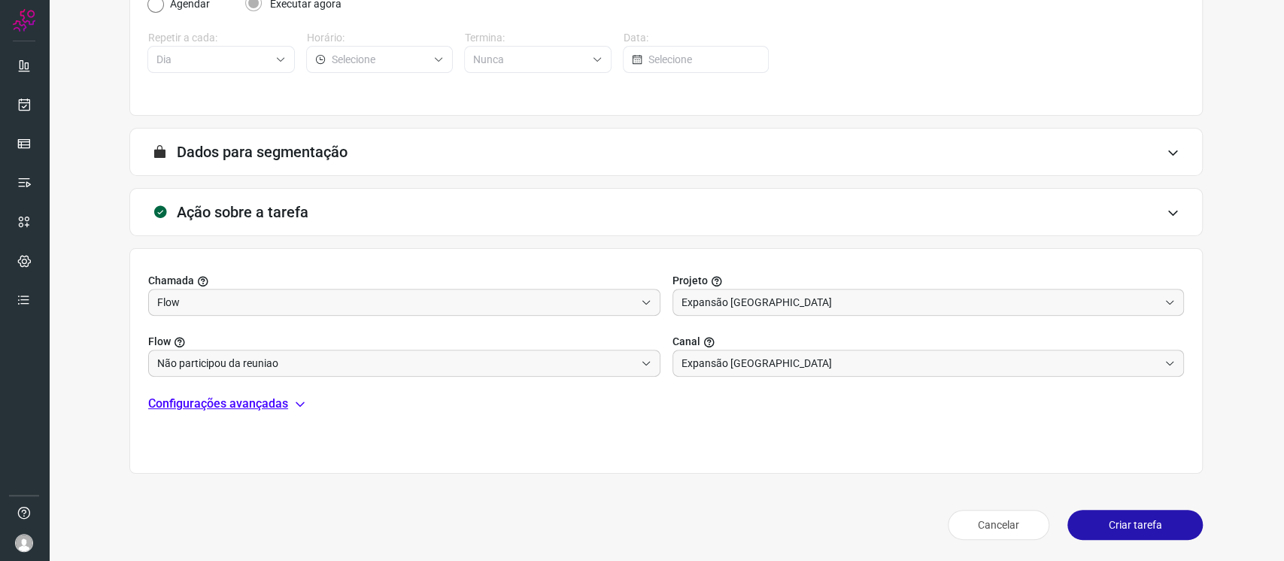
click at [1130, 530] on button "Criar tarefa" at bounding box center [1135, 525] width 135 height 30
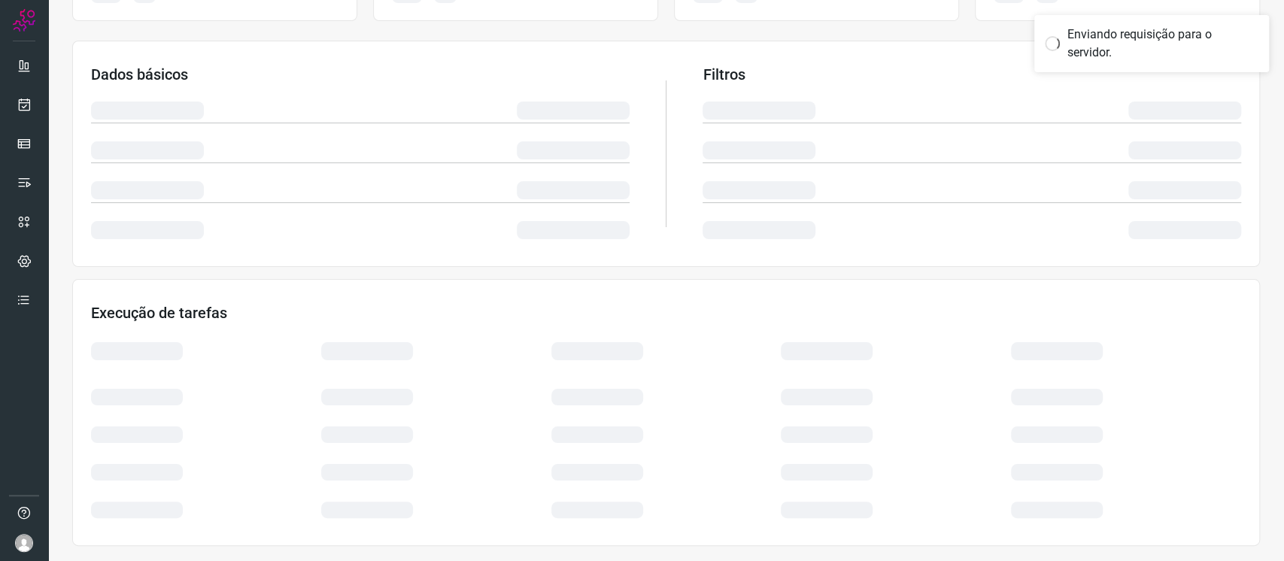
scroll to position [214, 0]
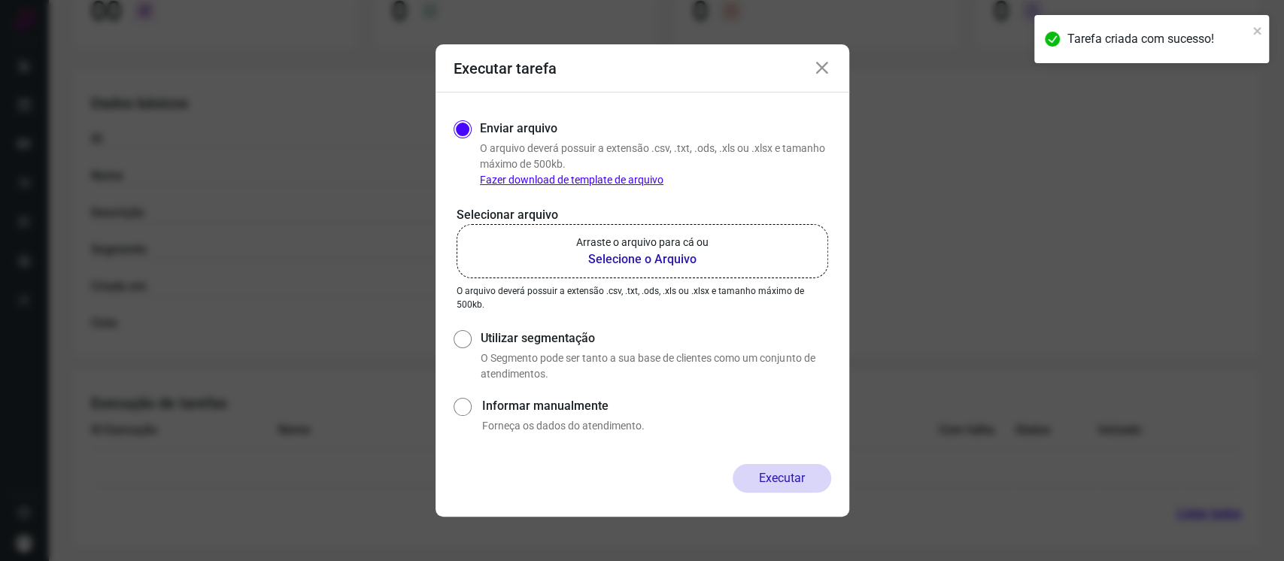
click at [824, 63] on icon at bounding box center [822, 68] width 18 height 18
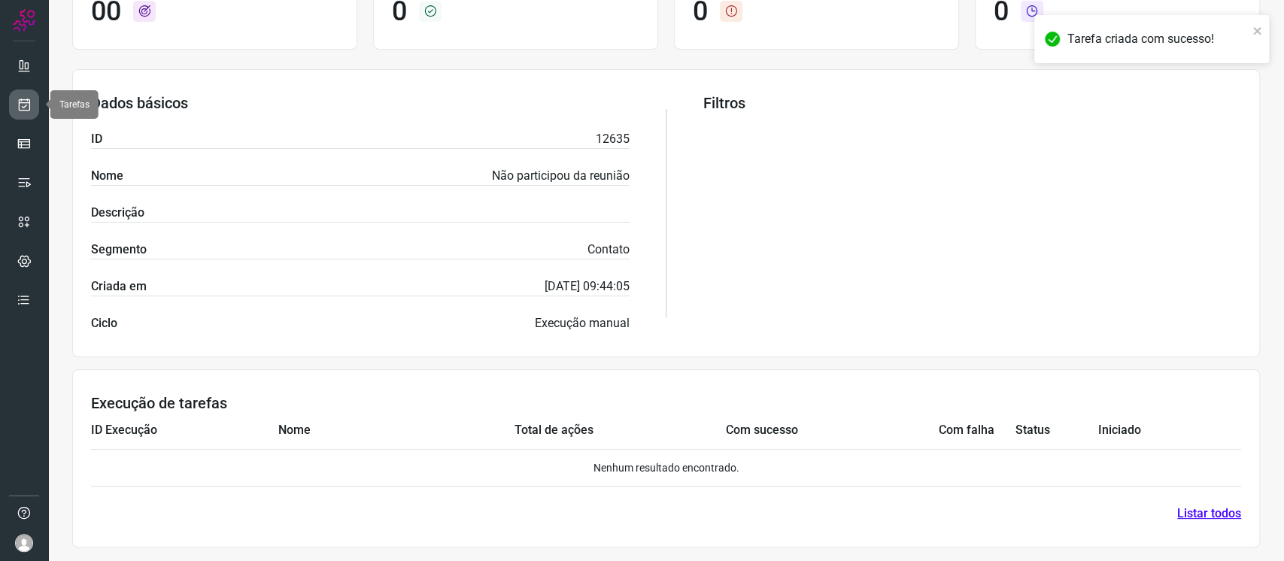
click at [26, 108] on icon at bounding box center [25, 104] width 16 height 15
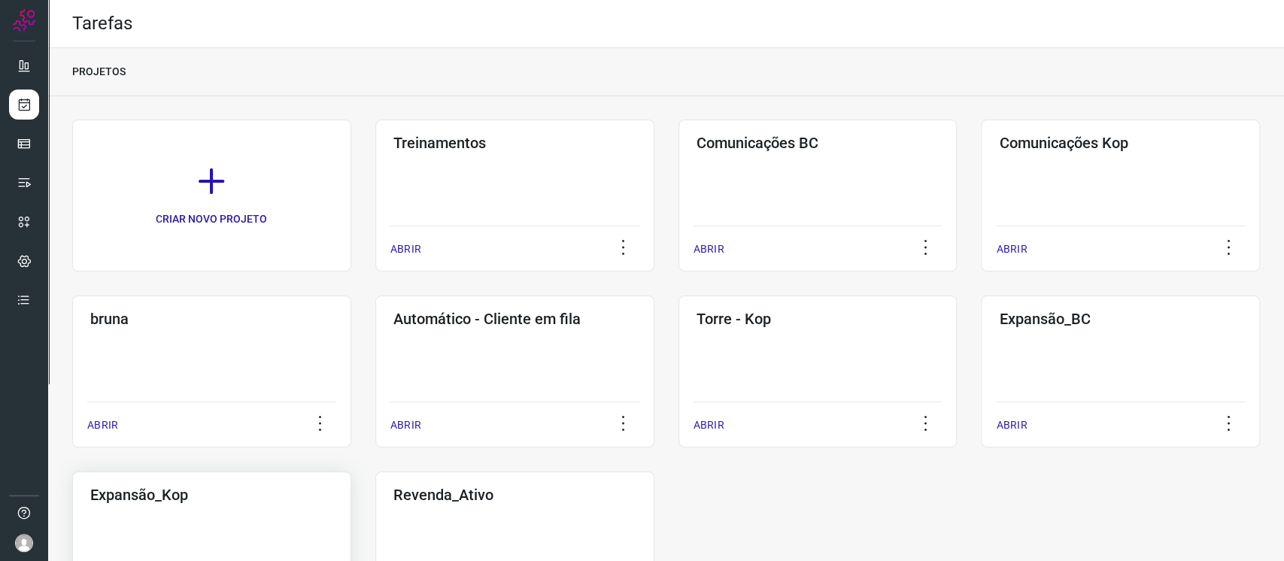
click at [375, 545] on div "Expansão_Kop ABRIR" at bounding box center [514, 548] width 279 height 152
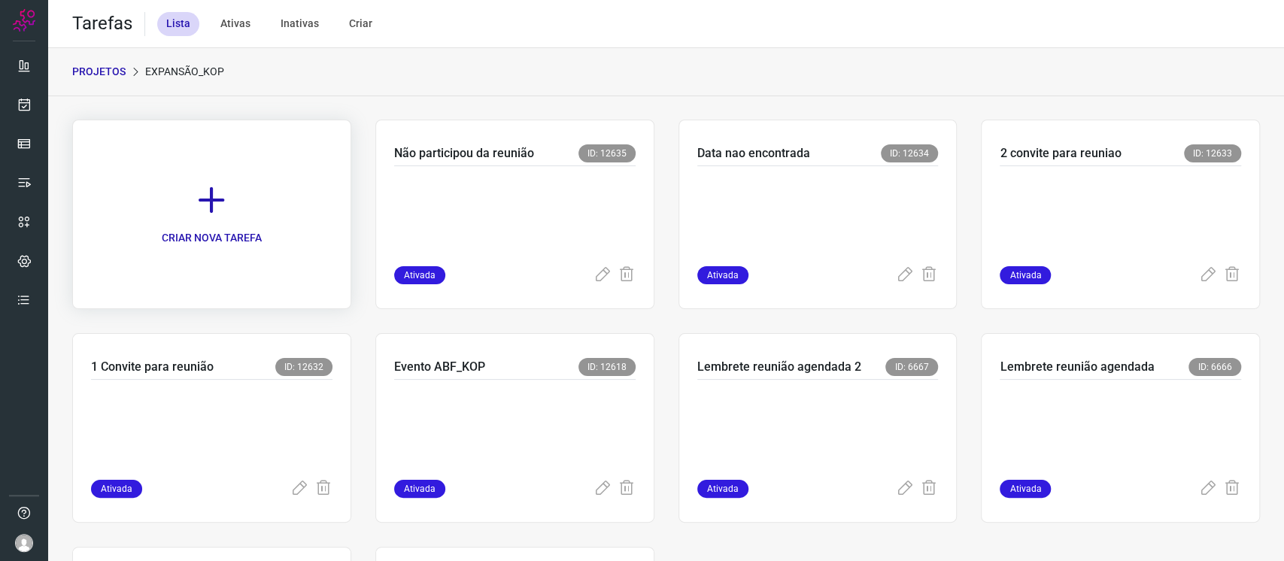
click at [252, 190] on link "CRIAR NOVA TAREFA" at bounding box center [211, 215] width 279 height 190
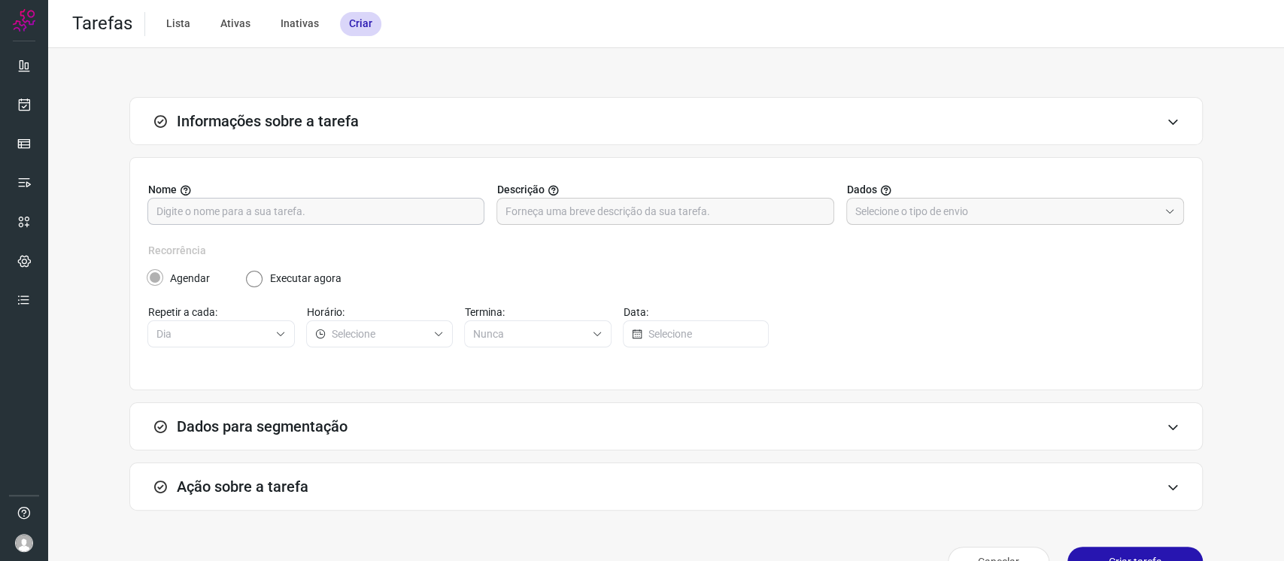
click at [409, 220] on input "text" at bounding box center [315, 212] width 319 height 26
type input "Contato recorrente 1"
drag, startPoint x: 877, startPoint y: 214, endPoint x: 886, endPoint y: 245, distance: 32.9
click at [876, 214] on input "text" at bounding box center [1006, 212] width 303 height 26
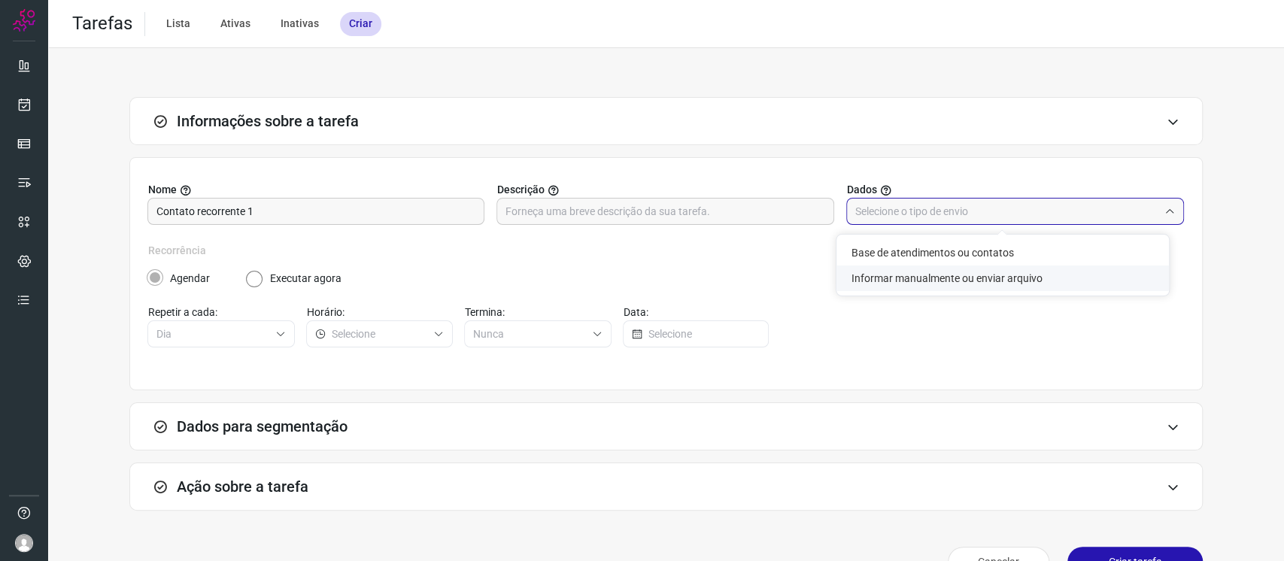
click at [905, 281] on li "Informar manualmente ou enviar arquivo" at bounding box center [1003, 279] width 333 height 26
type input "Informar manualmente ou enviar arquivo"
radio input "false"
radio input "true"
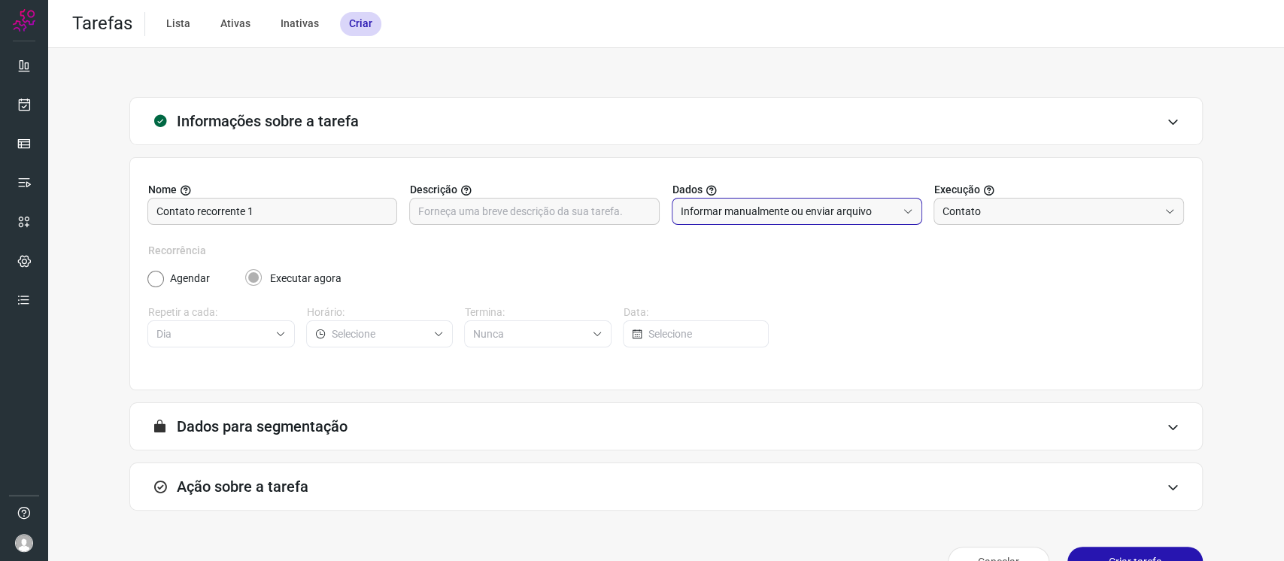
click at [834, 494] on div "Ação sobre a tarefa" at bounding box center [666, 487] width 1074 height 48
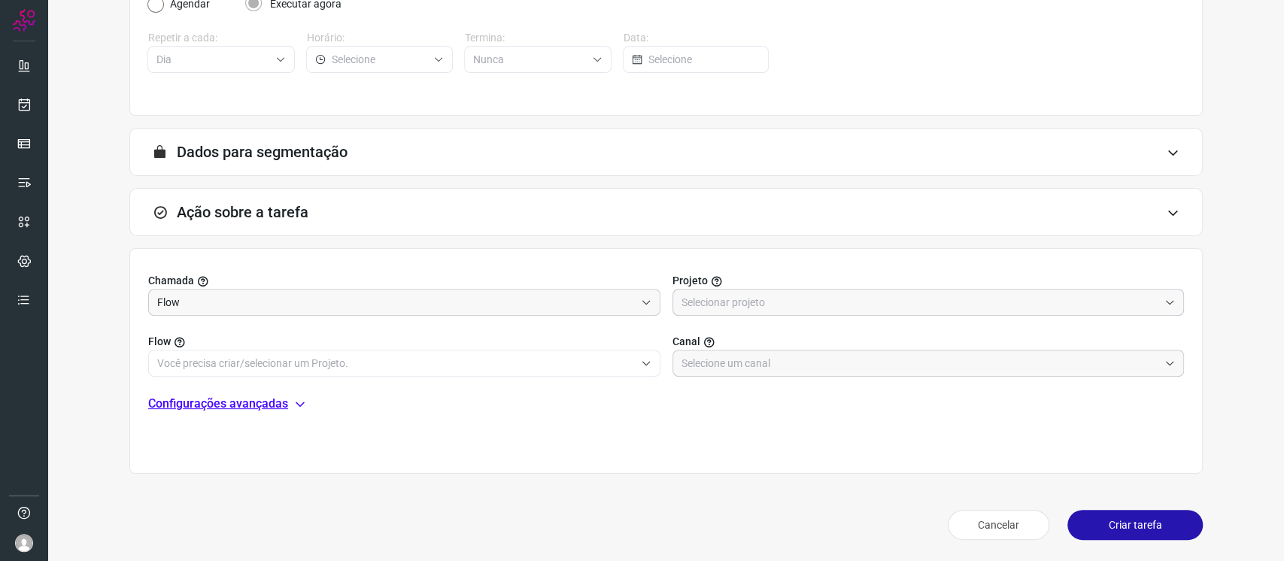
drag, startPoint x: 688, startPoint y: 281, endPoint x: 698, endPoint y: 290, distance: 13.8
click at [688, 280] on span "Projeto" at bounding box center [690, 281] width 35 height 16
click at [710, 299] on input "text" at bounding box center [921, 303] width 478 height 26
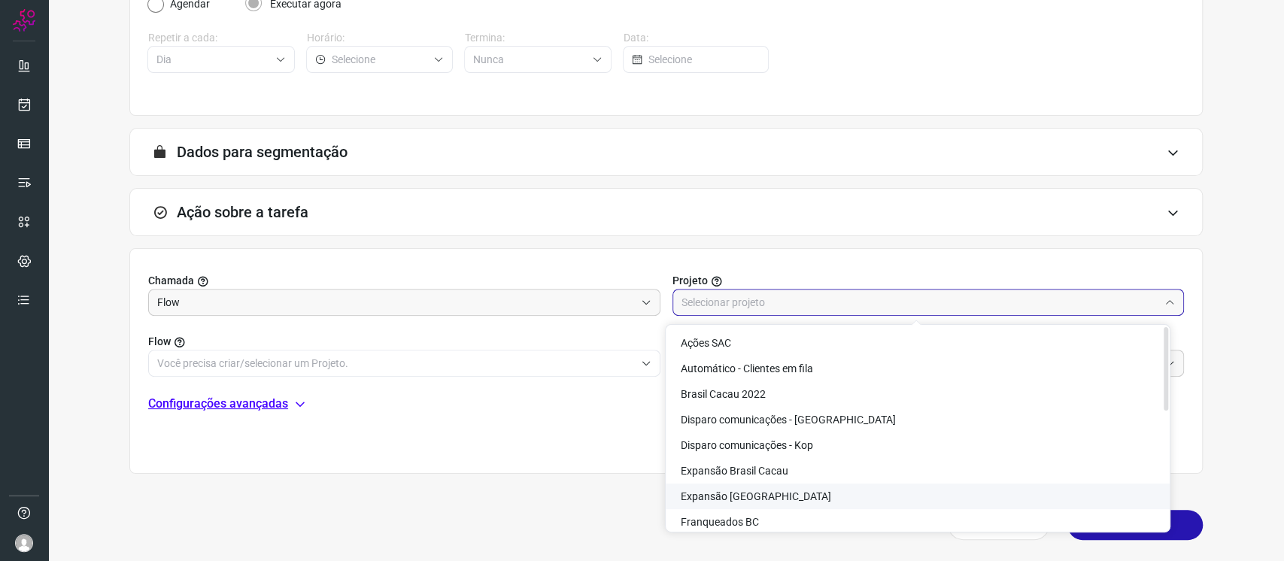
click at [801, 497] on li "Expansão Kopenhagen" at bounding box center [918, 497] width 504 height 26
type input "Expansão Kopenhagen"
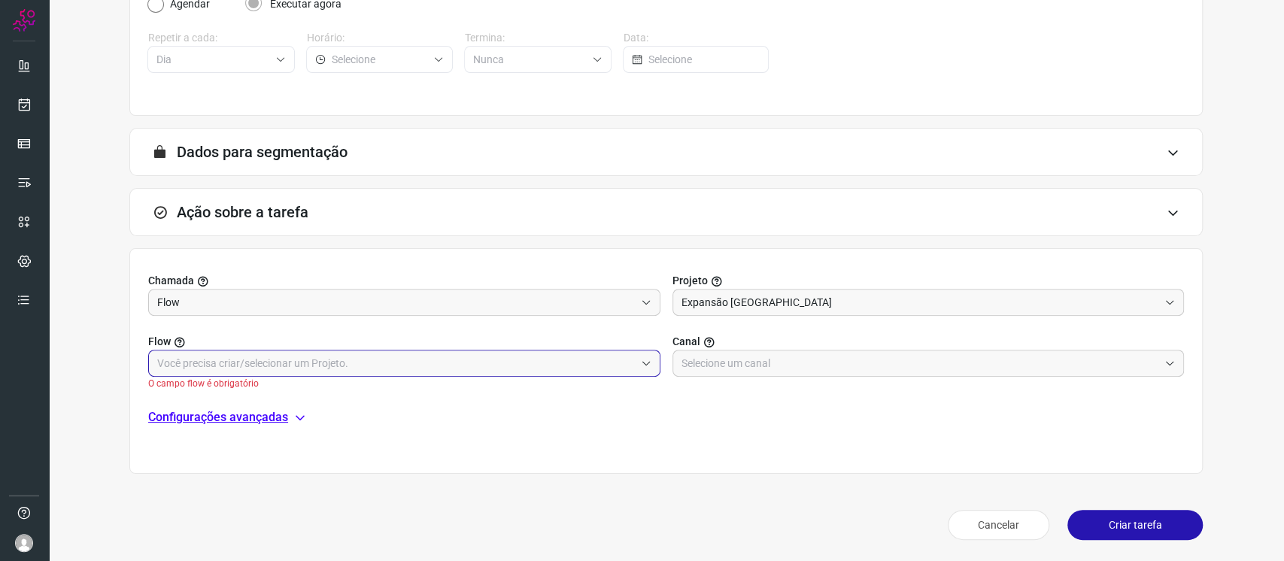
click at [590, 351] on input "text" at bounding box center [396, 364] width 478 height 26
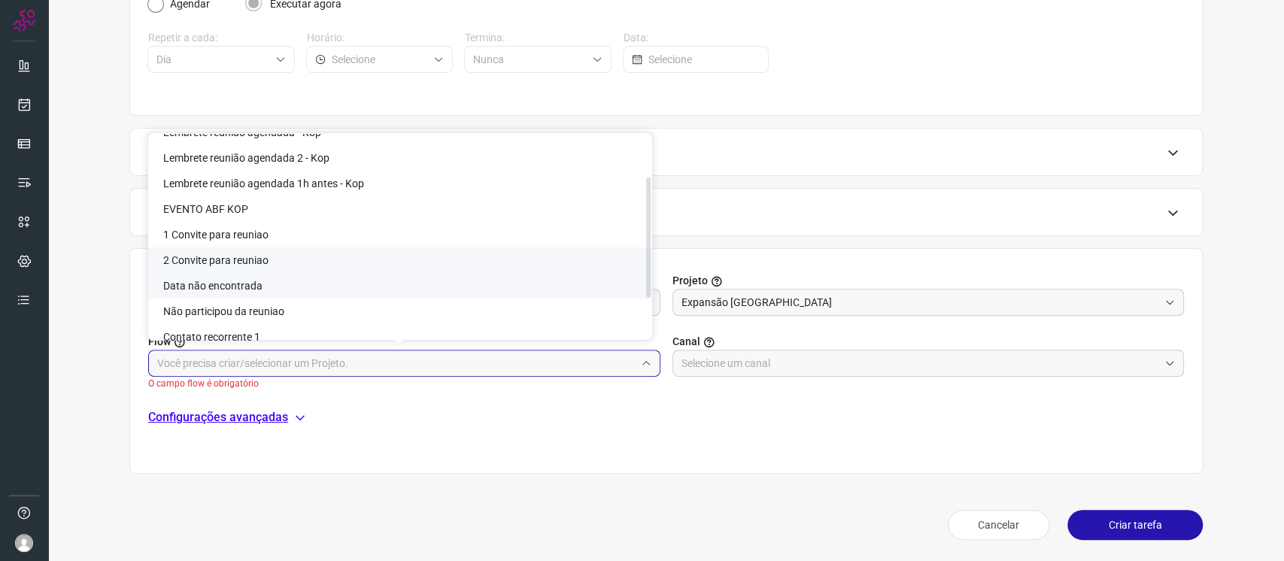
scroll to position [72, 0]
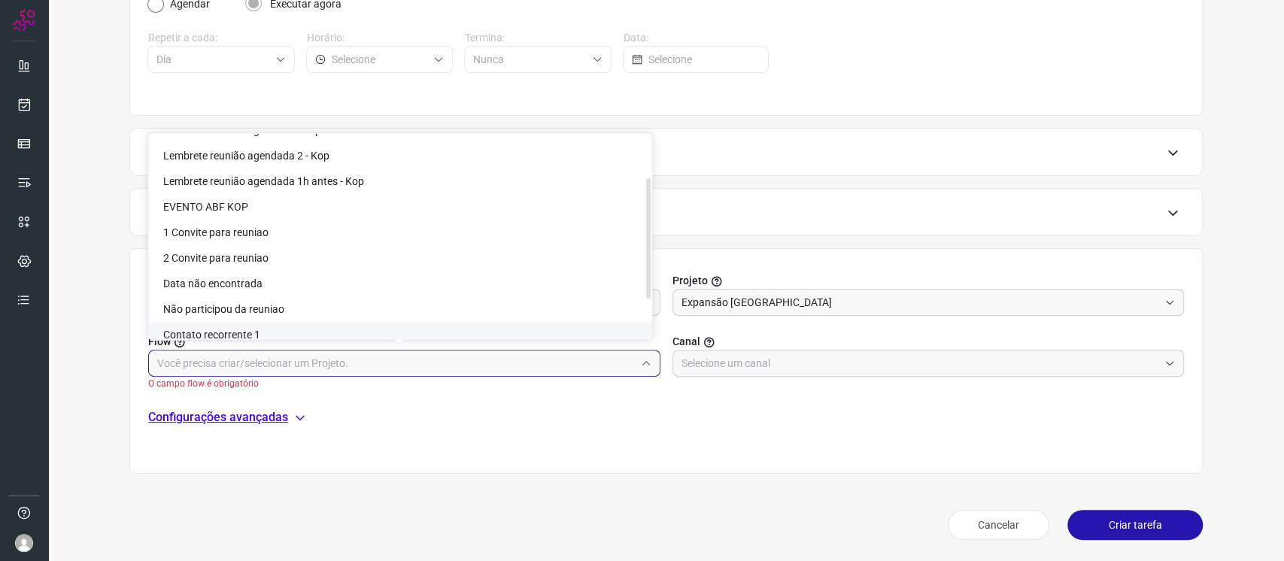
click at [509, 329] on li "Contato recorrente 1" at bounding box center [400, 335] width 504 height 26
type input "Contato recorrente 1"
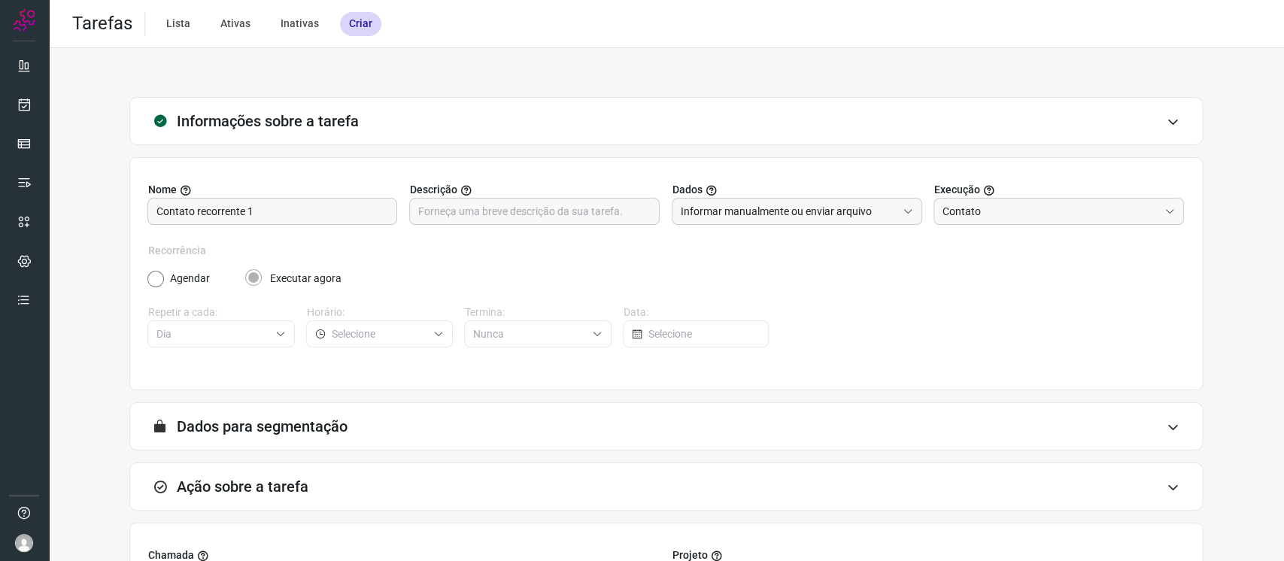
scroll to position [275, 0]
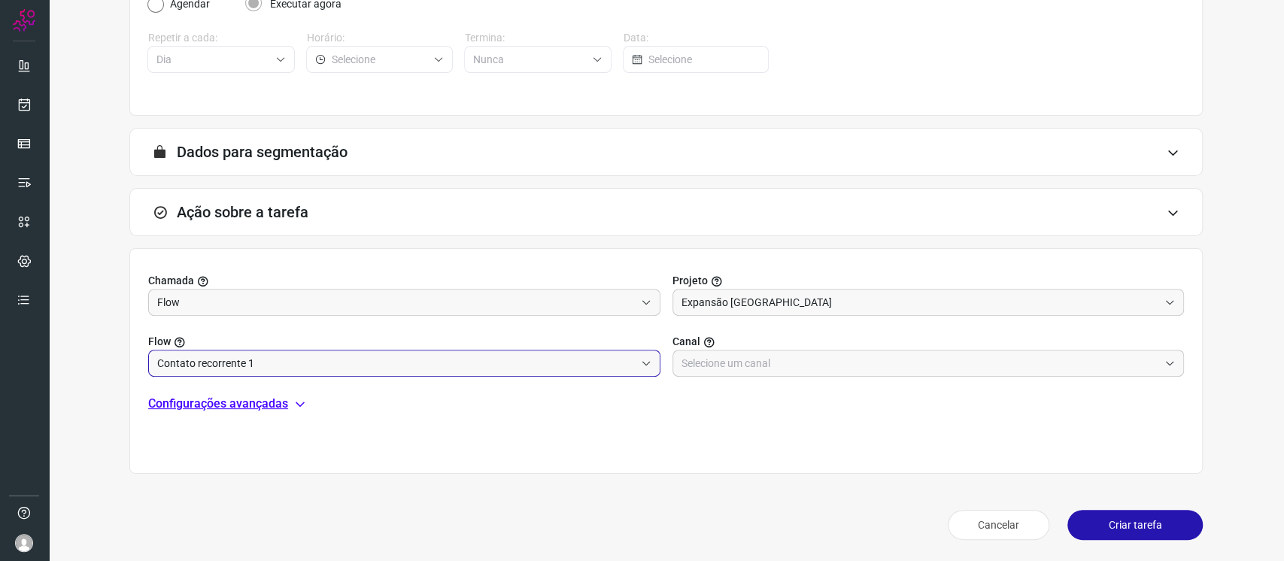
click at [823, 339] on label "Canal" at bounding box center [929, 342] width 512 height 16
click at [837, 354] on input "text" at bounding box center [921, 364] width 478 height 26
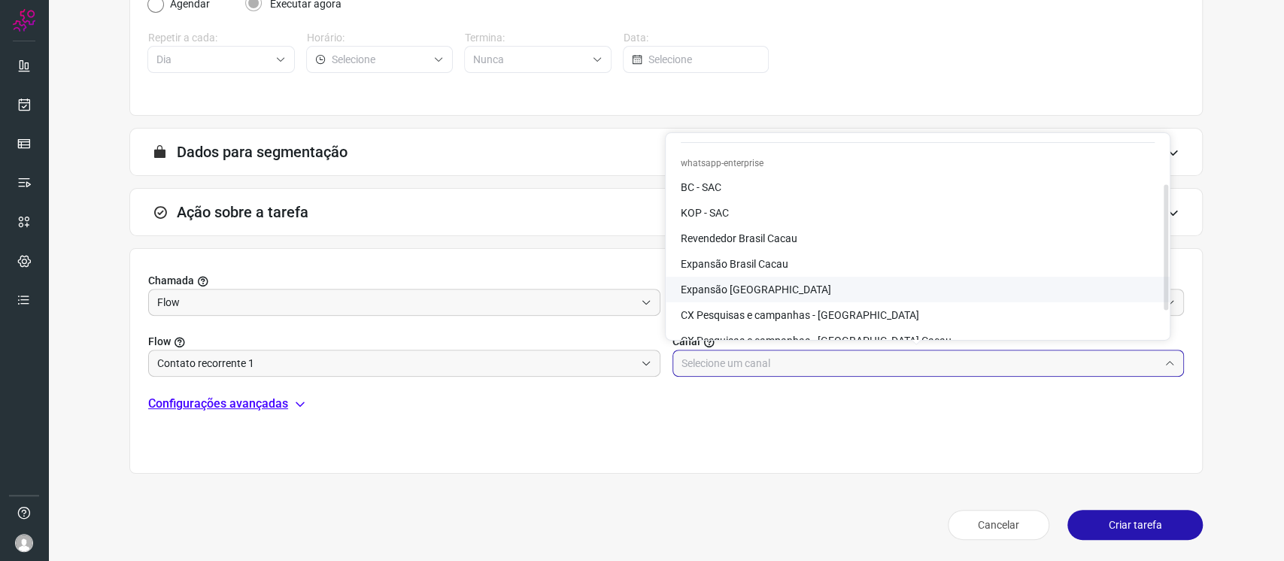
scroll to position [79, 0]
click at [845, 292] on li "Expansão Kopenhagen" at bounding box center [918, 289] width 504 height 26
type input "Expansão Kopenhagen"
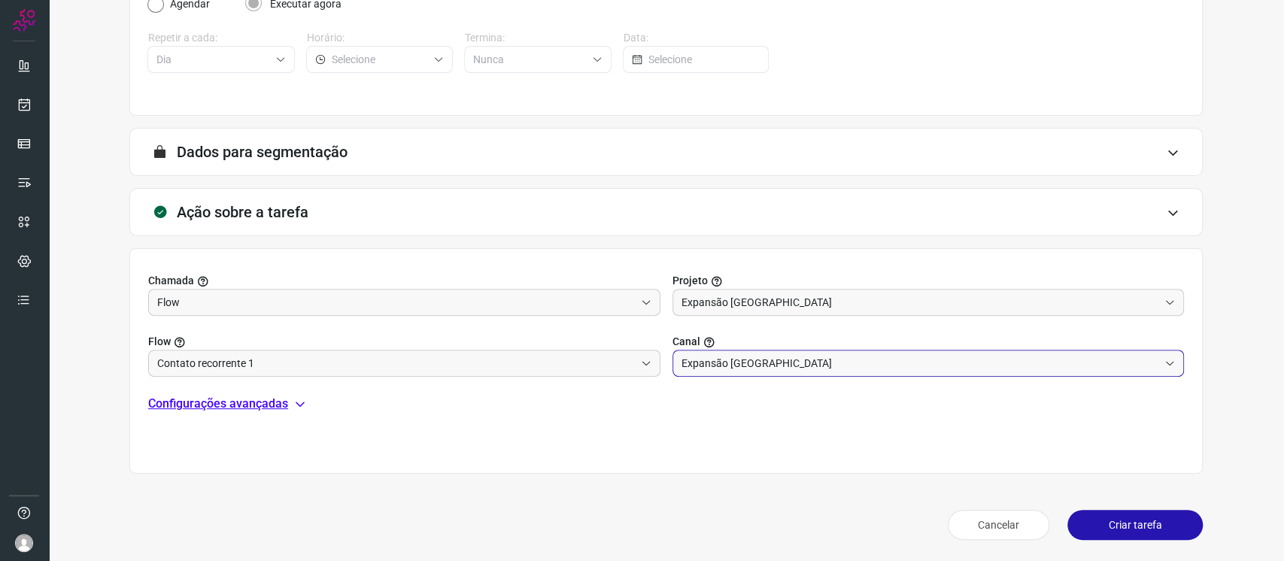
click at [1157, 530] on button "Criar tarefa" at bounding box center [1135, 525] width 135 height 30
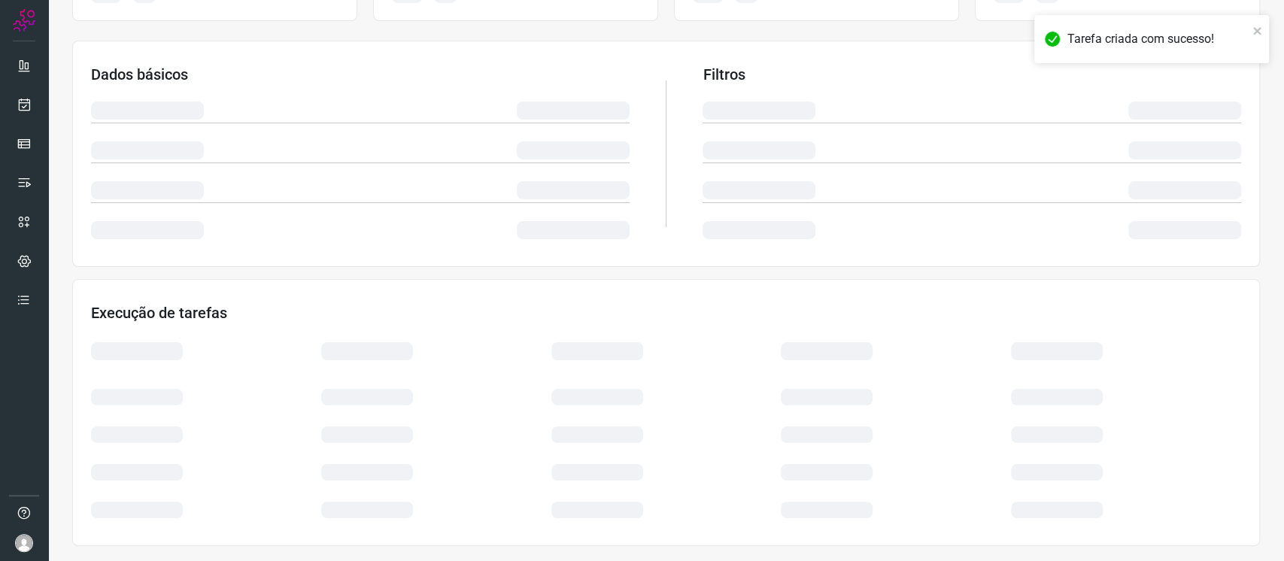
scroll to position [214, 0]
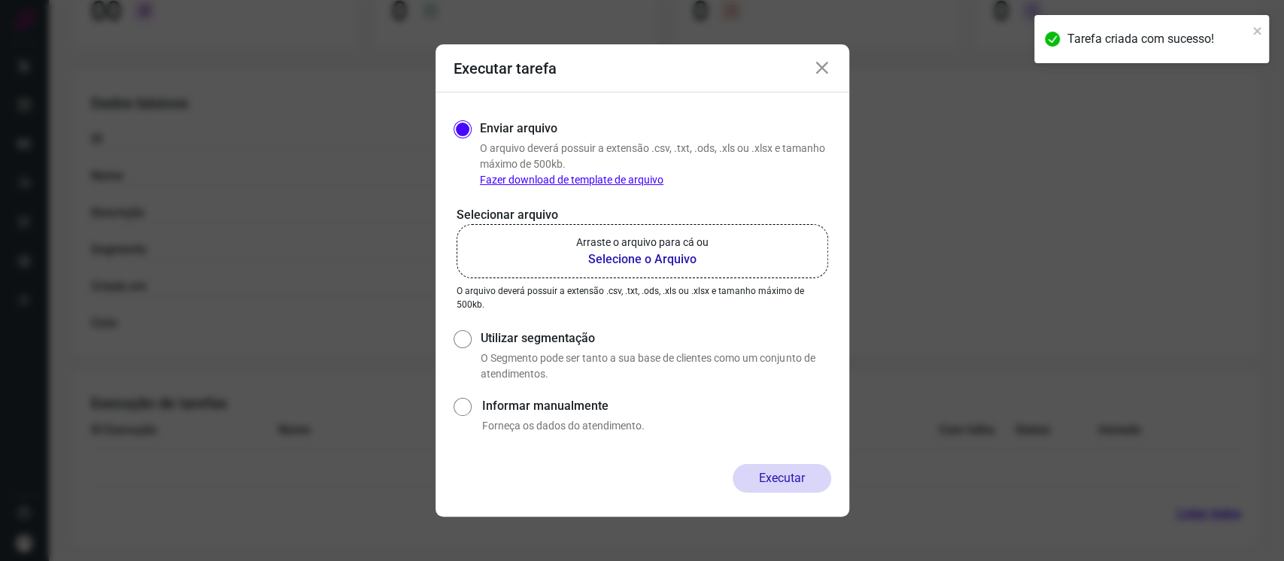
drag, startPoint x: 840, startPoint y: 68, endPoint x: 825, endPoint y: 60, distance: 17.2
click at [836, 65] on div "Executar tarefa" at bounding box center [643, 68] width 414 height 48
click at [823, 59] on icon at bounding box center [822, 68] width 18 height 18
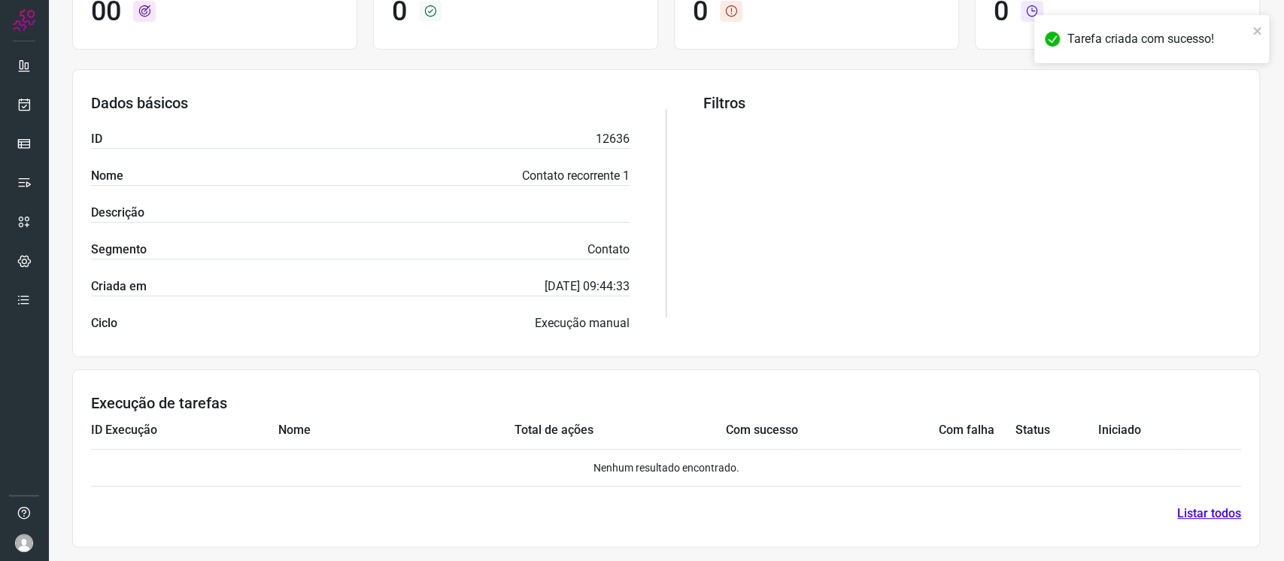
scroll to position [0, 0]
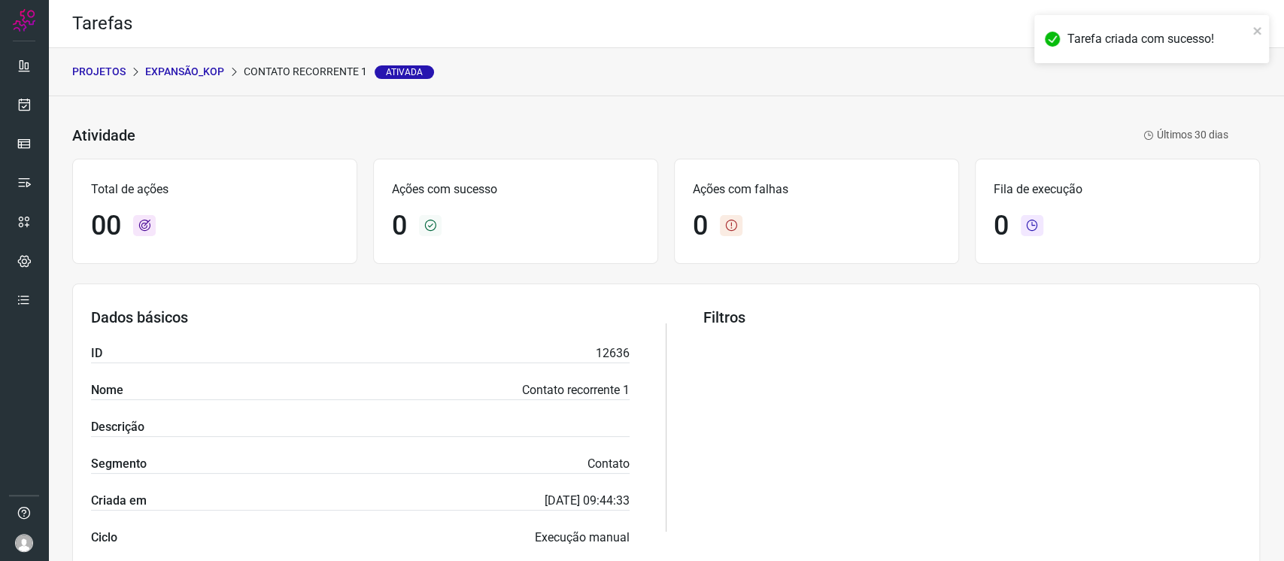
click at [215, 74] on p "Expansão_Kop" at bounding box center [184, 72] width 79 height 16
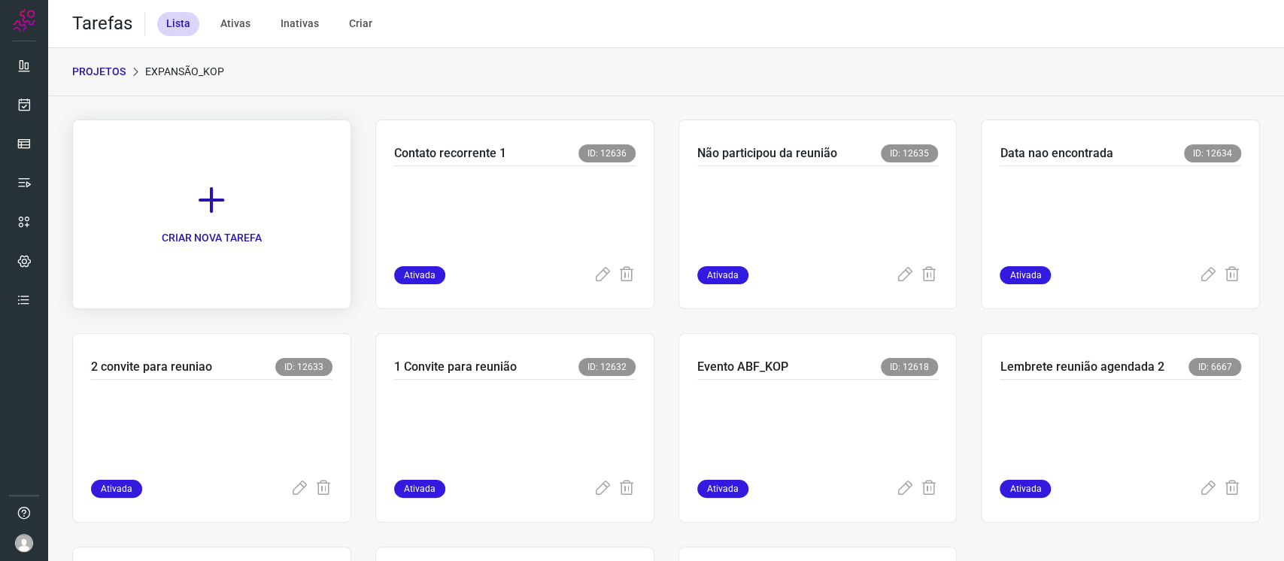
click at [261, 193] on link "CRIAR NOVA TAREFA" at bounding box center [211, 215] width 279 height 190
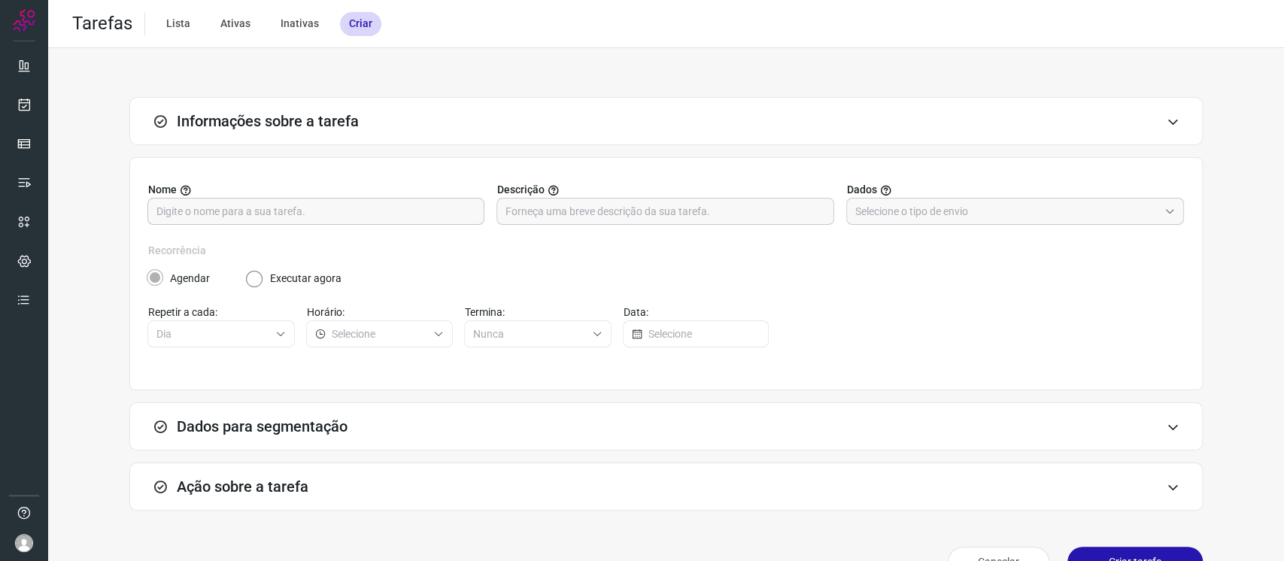
click at [421, 211] on input "text" at bounding box center [315, 212] width 319 height 26
type input "Contato recorrente 2"
click at [1039, 215] on input "text" at bounding box center [1006, 212] width 303 height 26
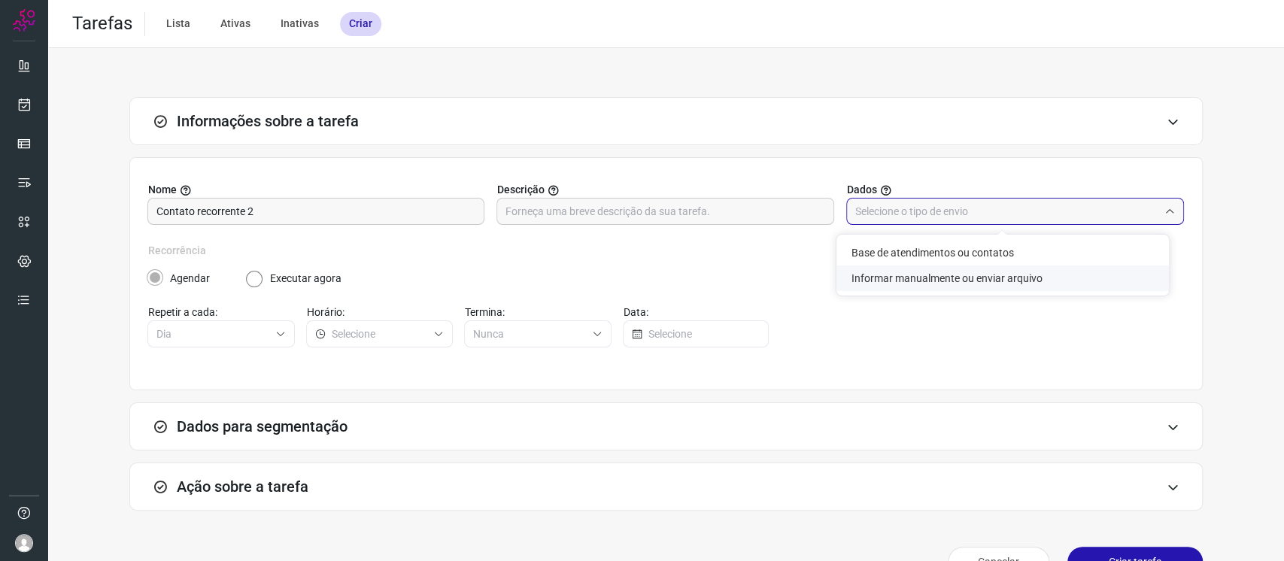
click at [1003, 274] on li "Informar manualmente ou enviar arquivo" at bounding box center [1003, 279] width 333 height 26
type input "Informar manualmente ou enviar arquivo"
radio input "false"
radio input "true"
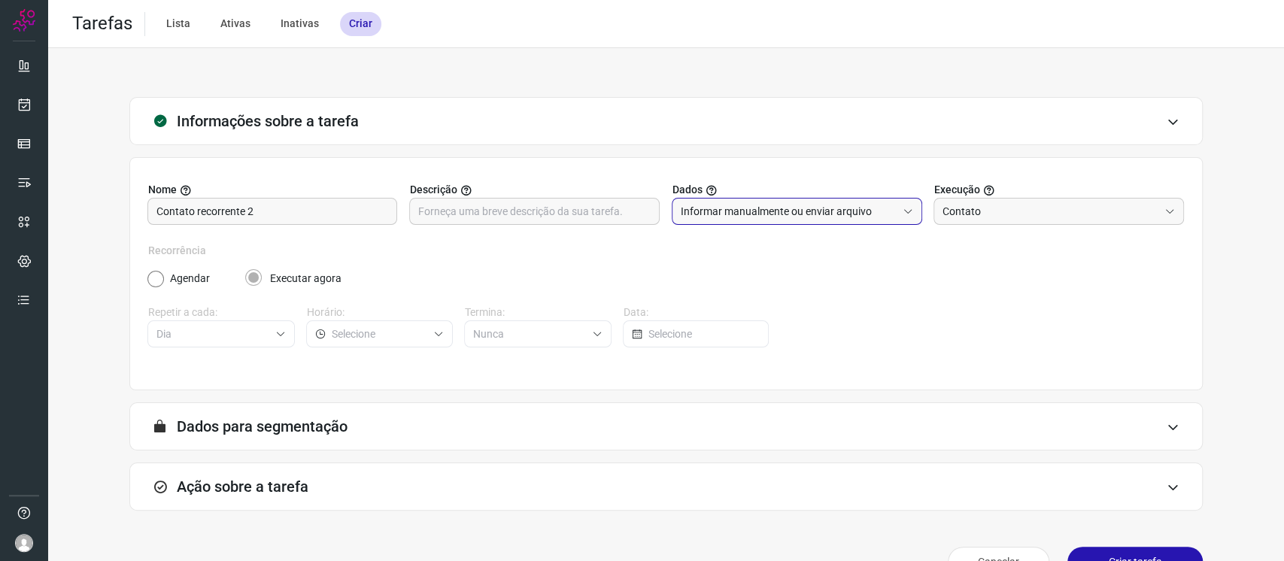
scroll to position [36, 0]
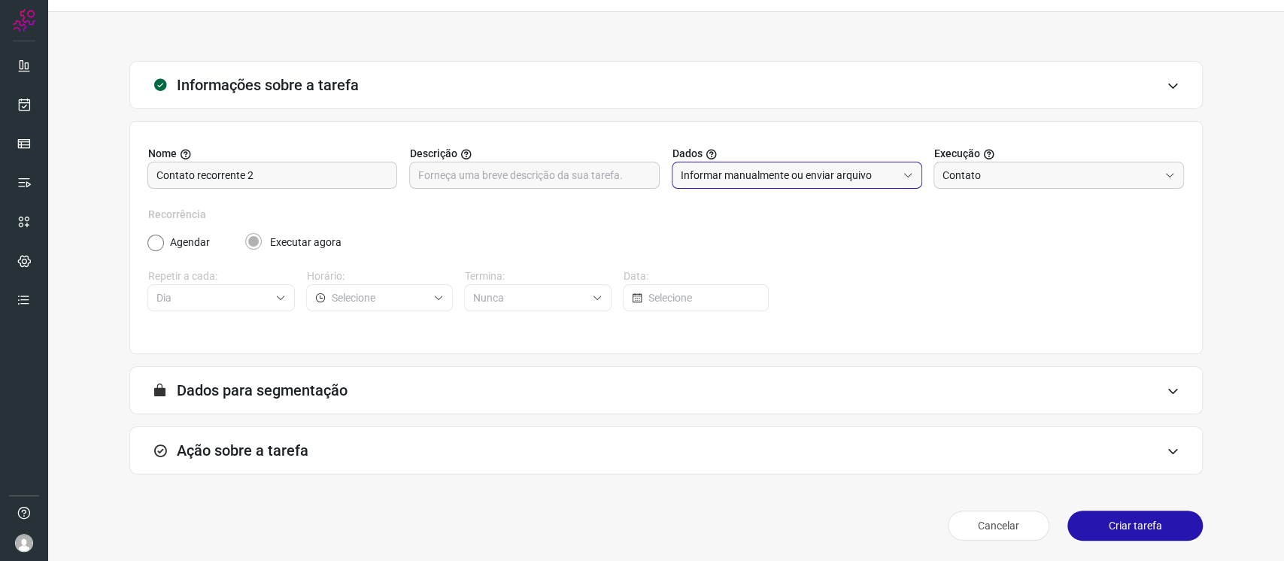
click at [977, 467] on div "Ação sobre a tarefa" at bounding box center [666, 451] width 1074 height 48
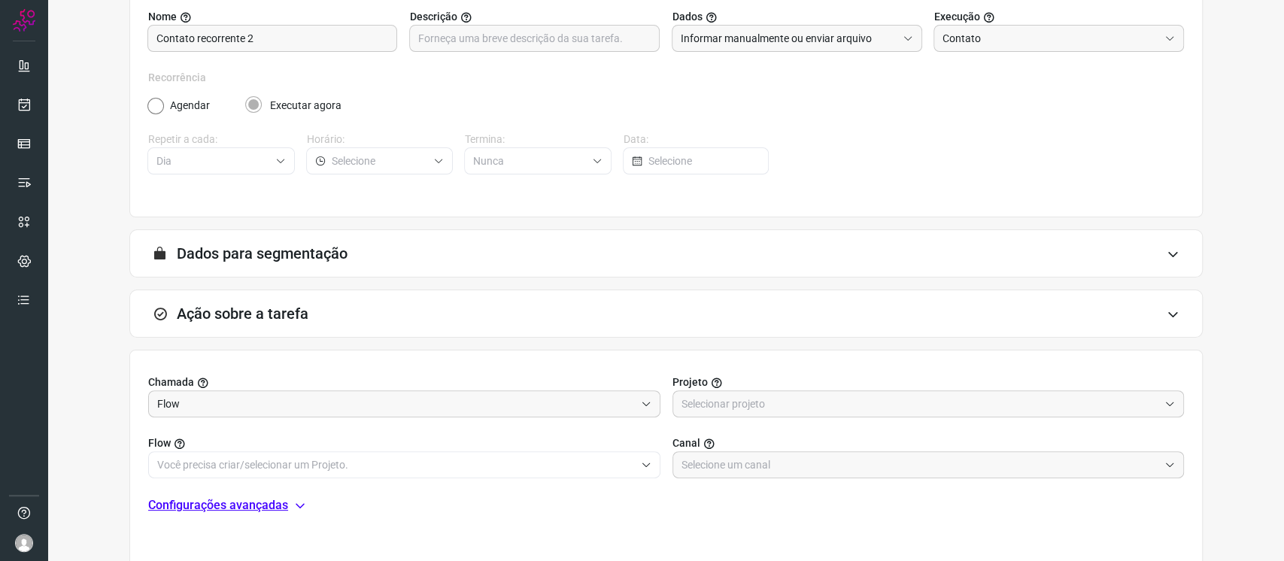
scroll to position [175, 0]
click at [713, 394] on input "text" at bounding box center [921, 403] width 478 height 26
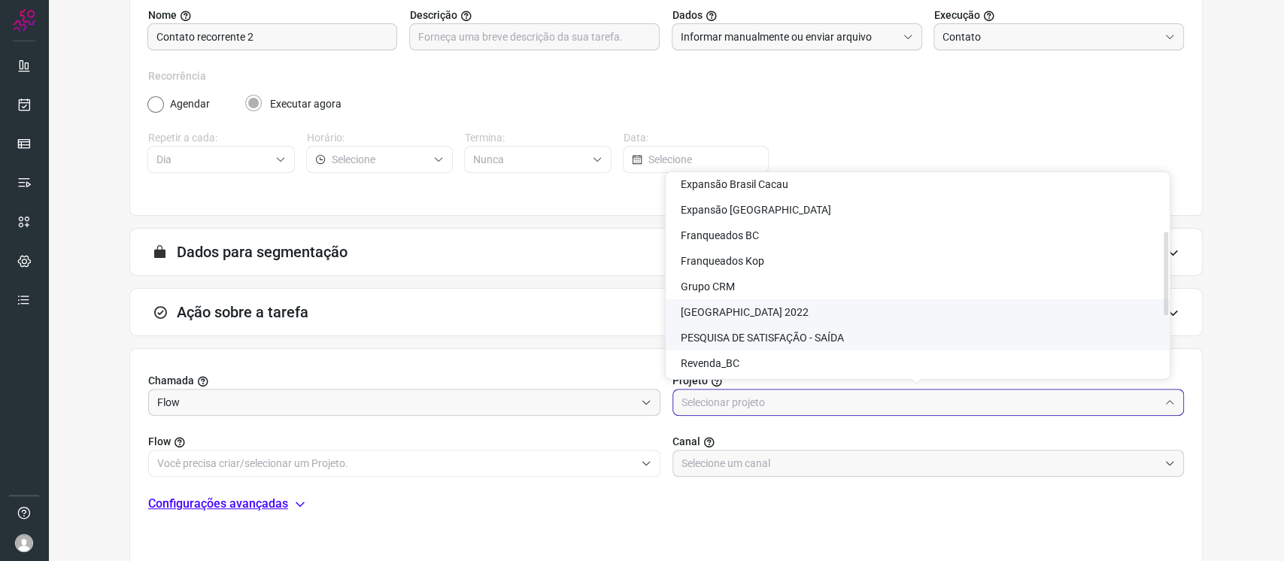
scroll to position [132, 0]
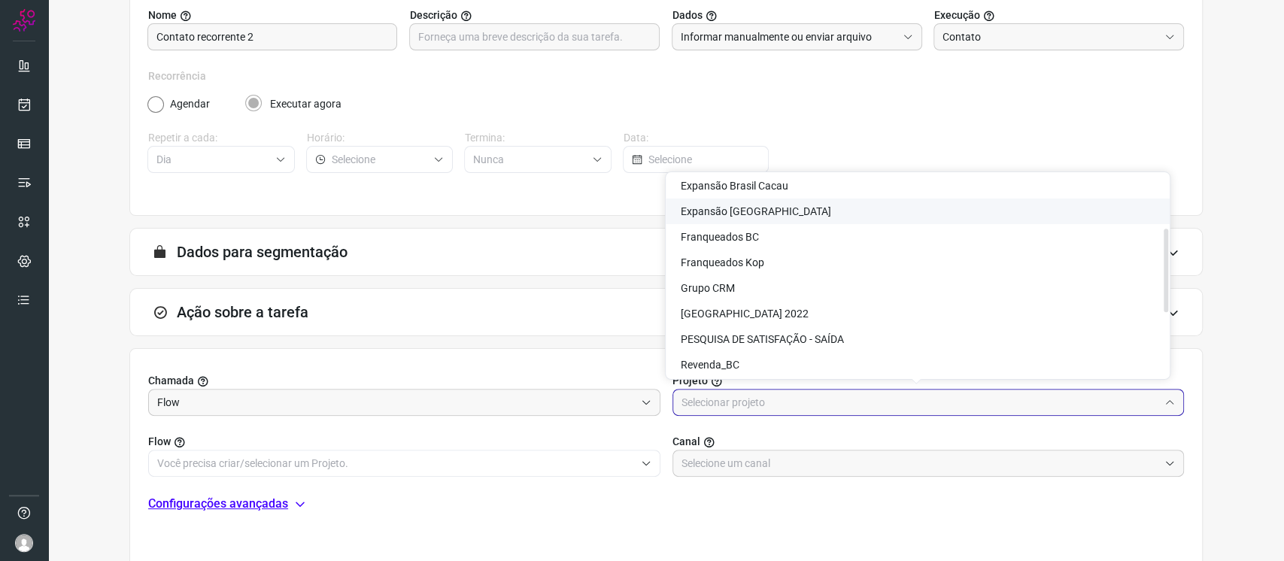
click at [767, 211] on span "Expansão Kopenhagen" at bounding box center [756, 211] width 150 height 12
type input "Expansão Kopenhagen"
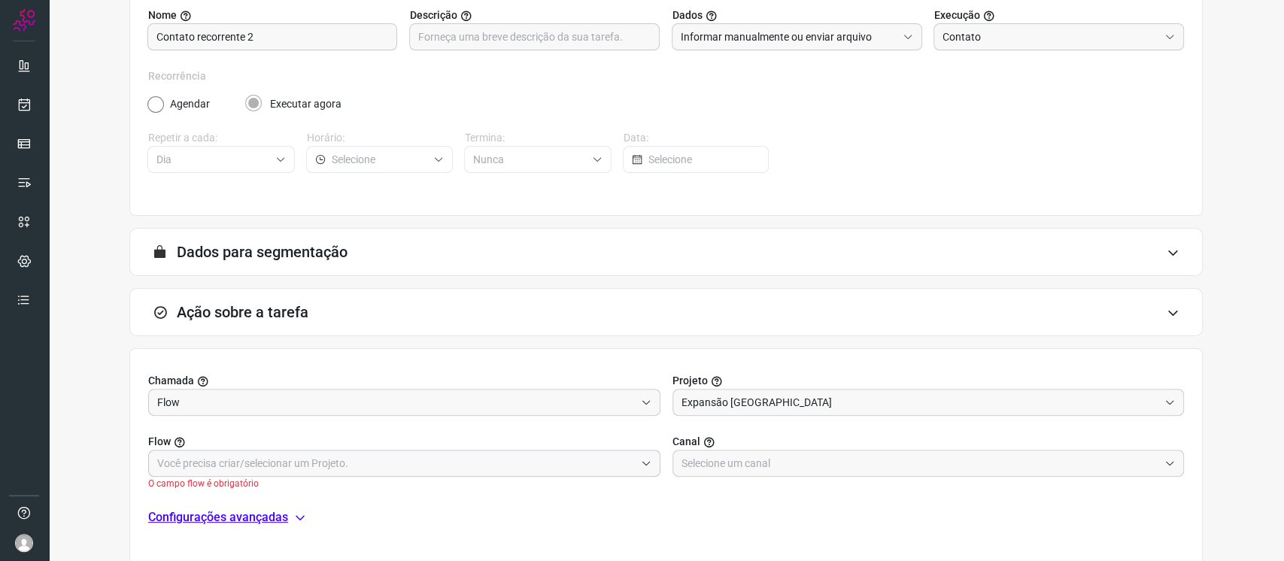
drag, startPoint x: 614, startPoint y: 444, endPoint x: 618, endPoint y: 454, distance: 10.8
click at [618, 452] on div "Flow O campo flow é obrigatório" at bounding box center [404, 462] width 512 height 56
drag, startPoint x: 627, startPoint y: 460, endPoint x: 609, endPoint y: 442, distance: 25.5
click at [624, 460] on div at bounding box center [404, 463] width 512 height 27
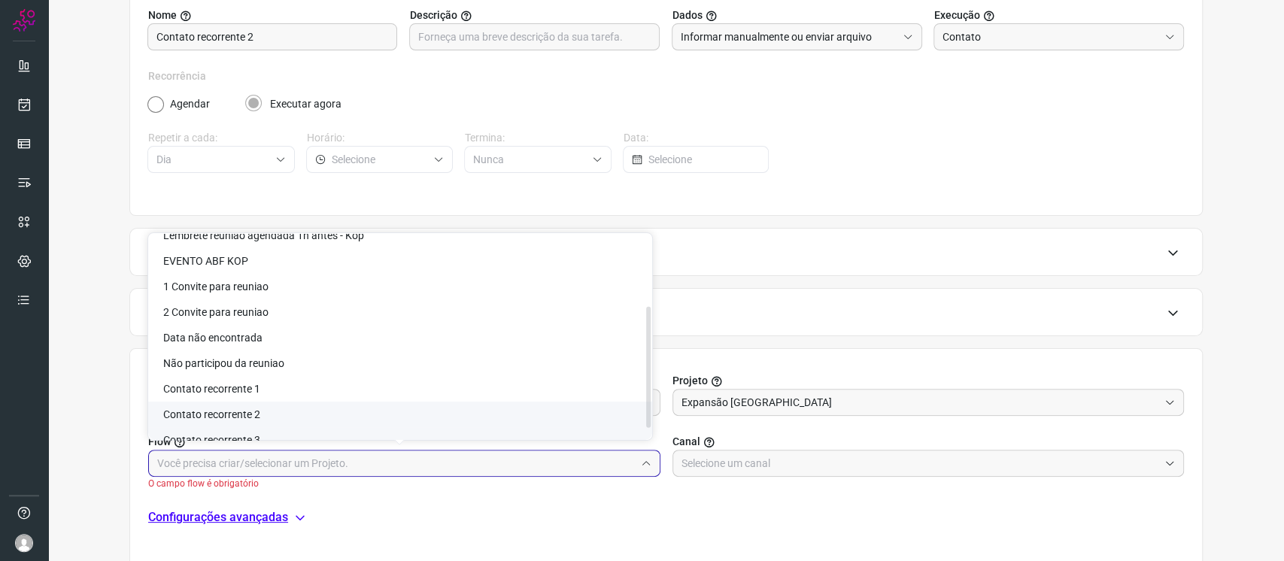
scroll to position [120, 0]
click at [562, 412] on li "Contato recorrente 2" at bounding box center [400, 413] width 504 height 26
type input "Contato recorrente 2"
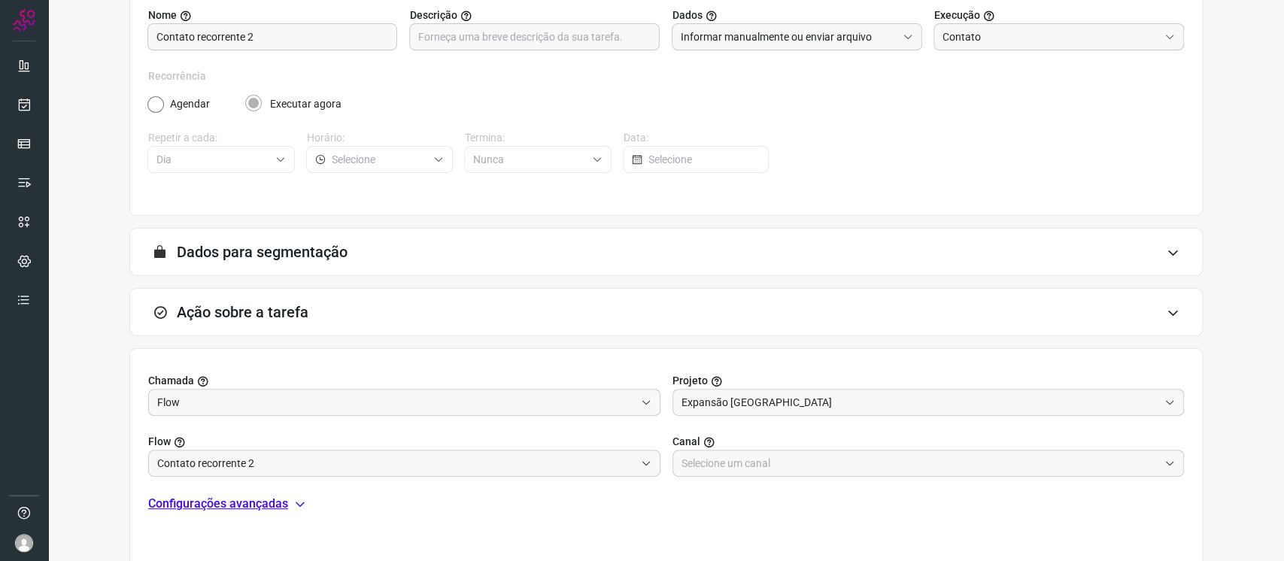
click at [782, 456] on div "Selecione o canal no qual a ação deverá ser executada. Visualizar canais" at bounding box center [813, 442] width 188 height 30
click at [782, 460] on input "text" at bounding box center [921, 464] width 478 height 26
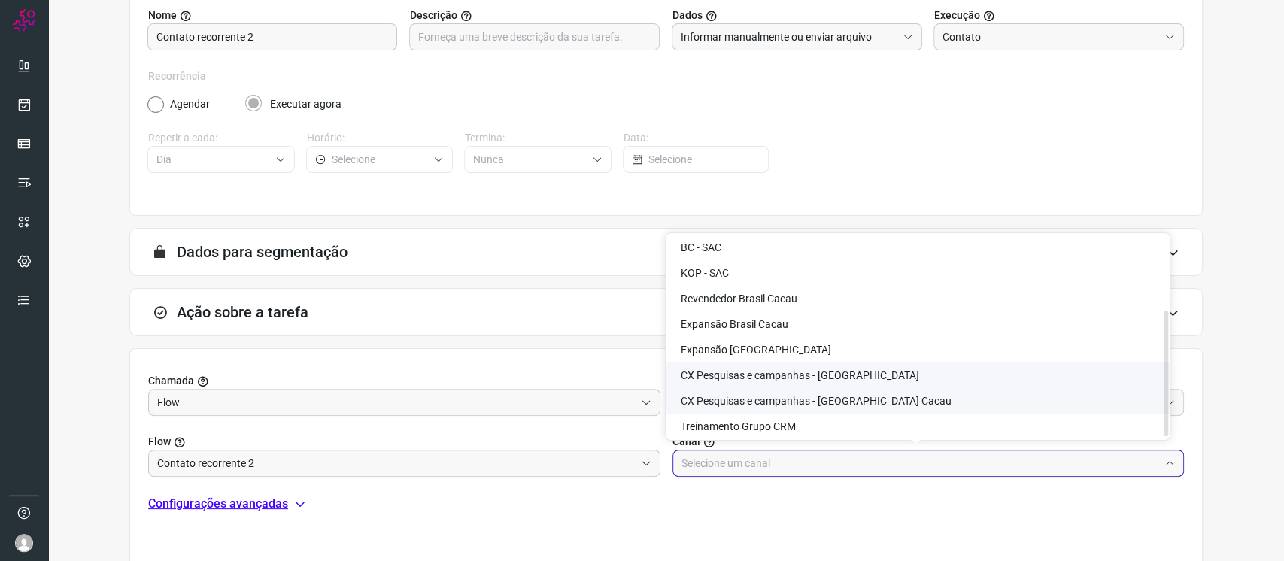
scroll to position [121, 0]
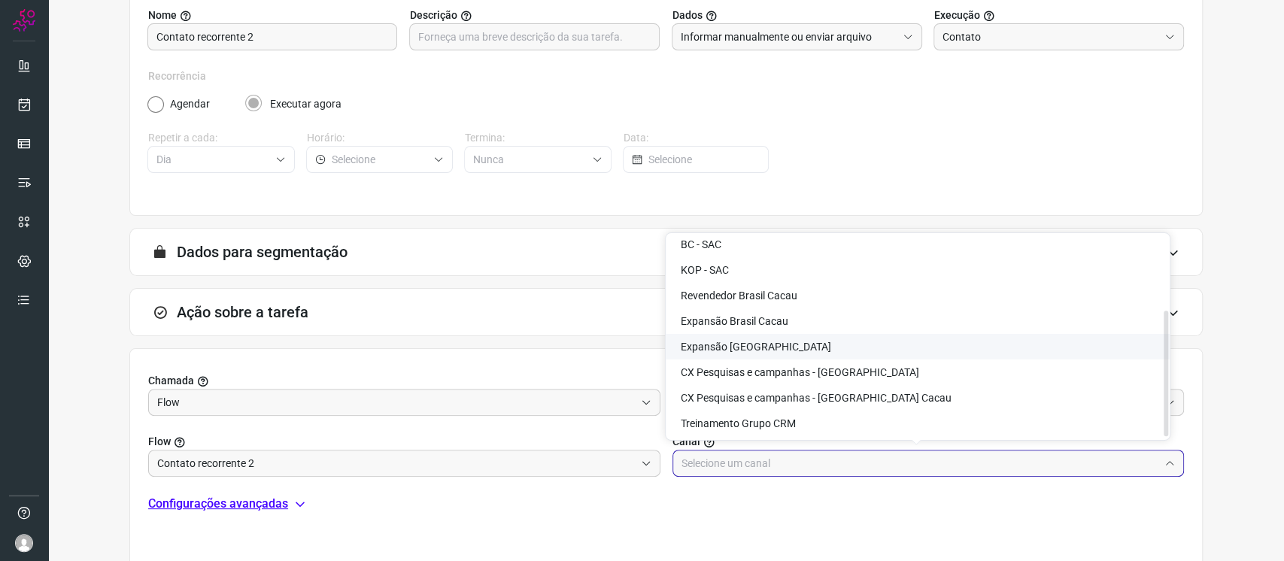
click at [787, 338] on li "Expansão Kopenhagen" at bounding box center [918, 347] width 504 height 26
type input "Expansão Kopenhagen"
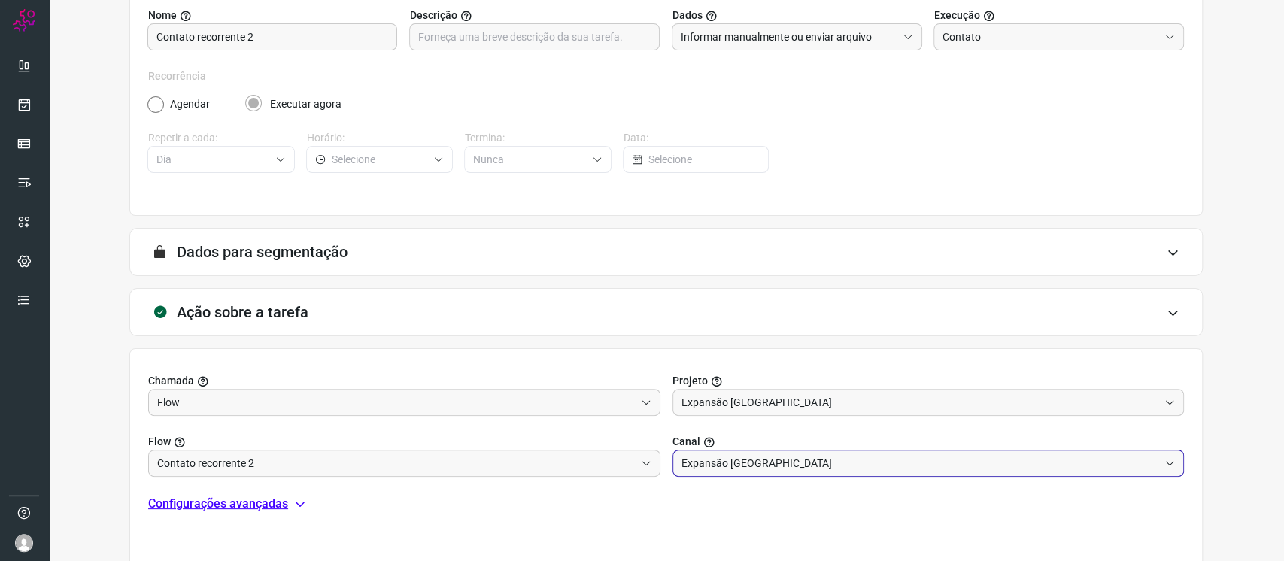
scroll to position [275, 0]
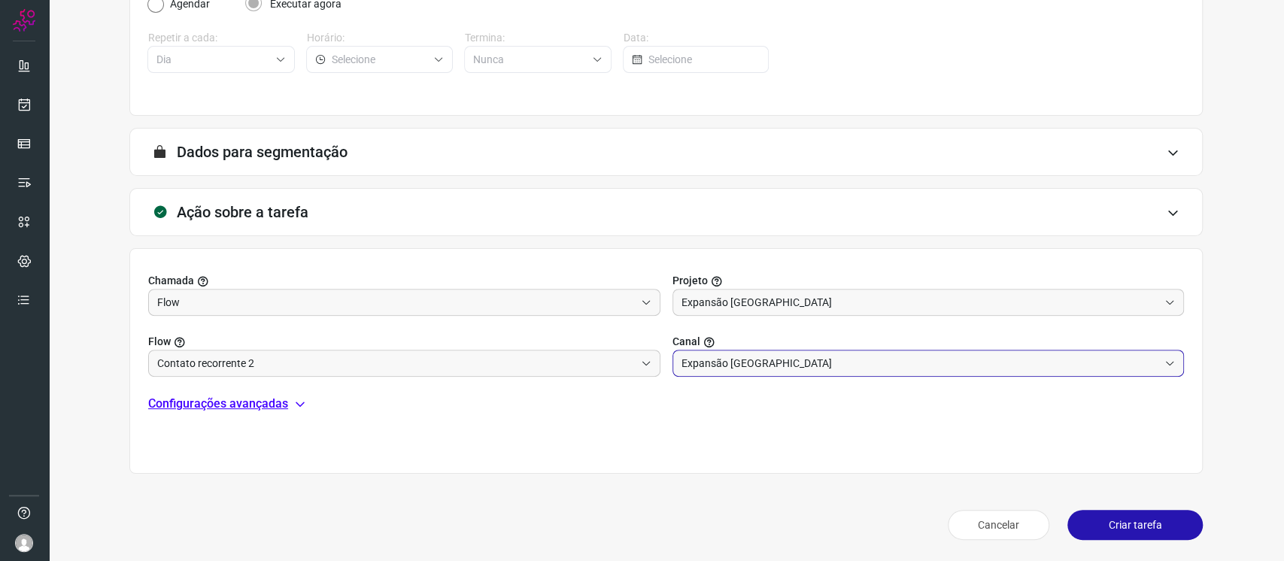
click at [1133, 511] on button "Criar tarefa" at bounding box center [1135, 525] width 135 height 30
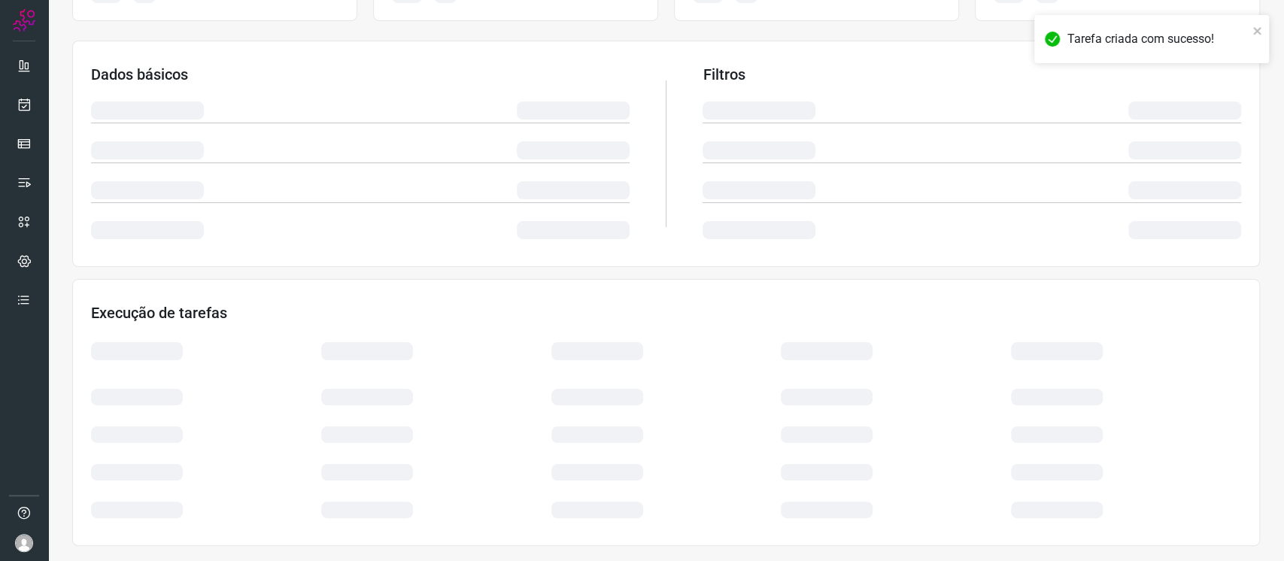
scroll to position [214, 0]
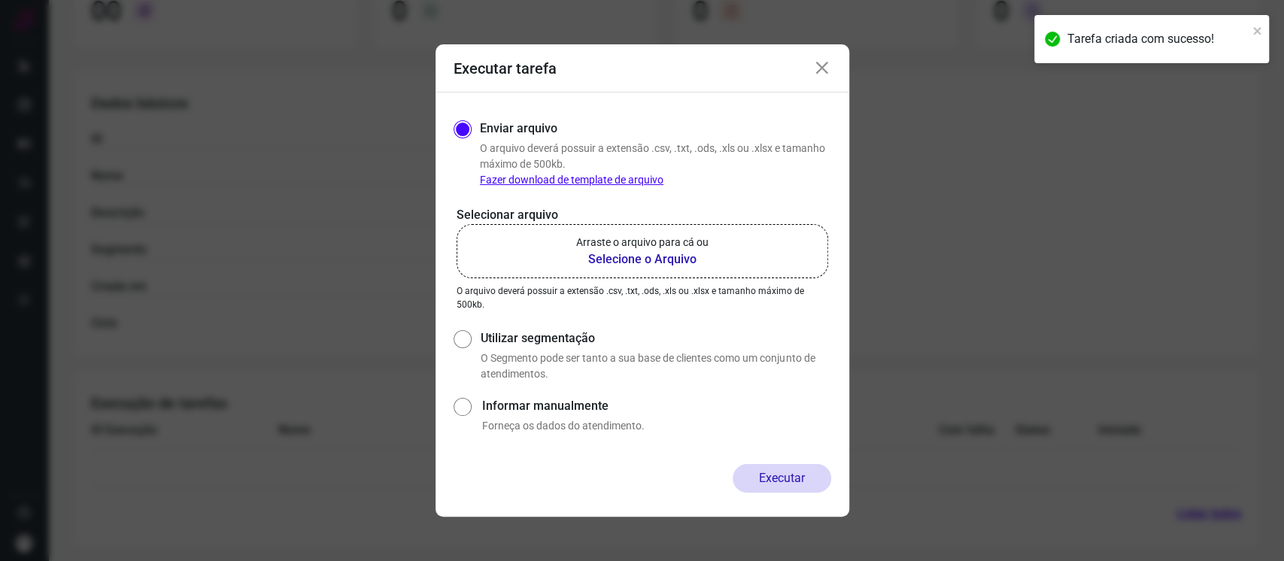
click at [822, 59] on icon at bounding box center [822, 68] width 18 height 18
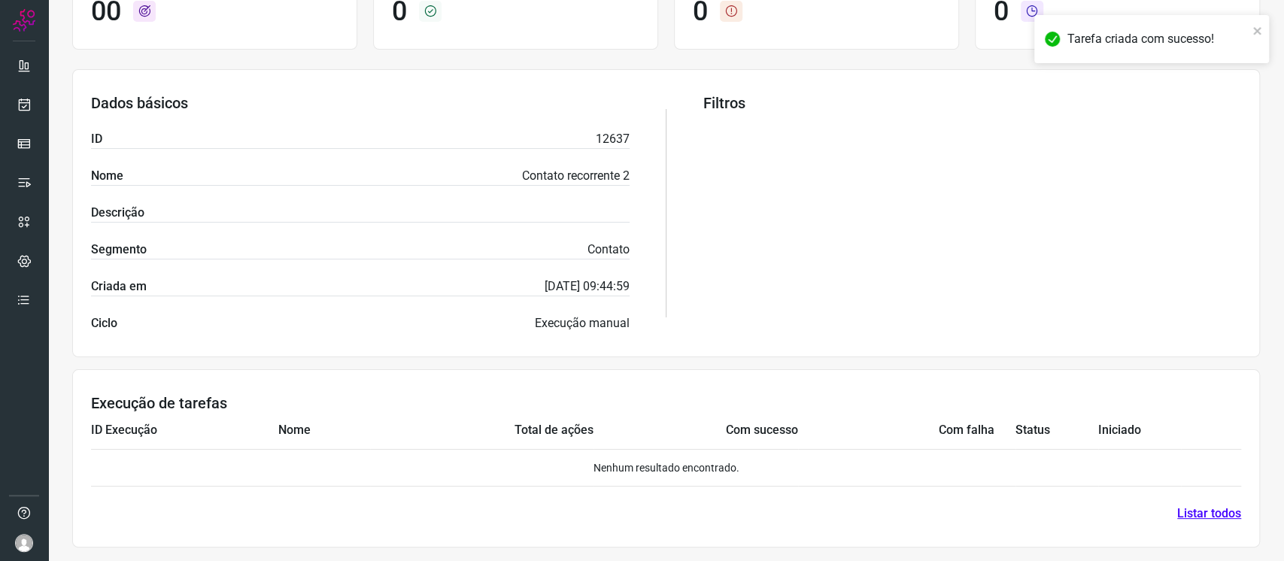
scroll to position [0, 0]
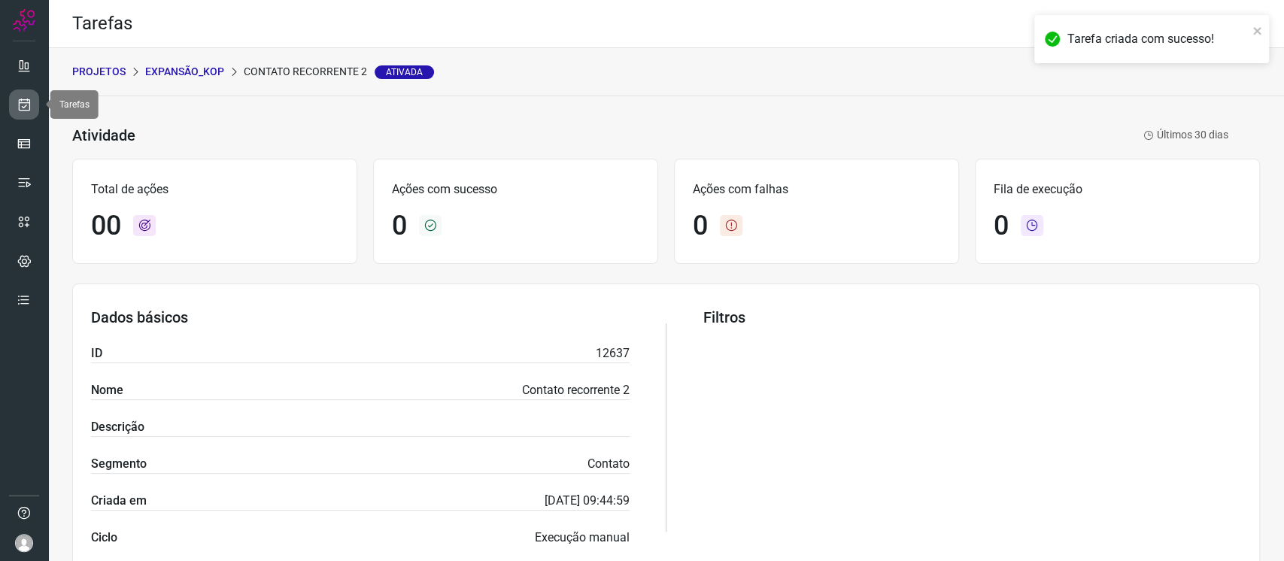
click at [18, 101] on icon at bounding box center [25, 104] width 16 height 15
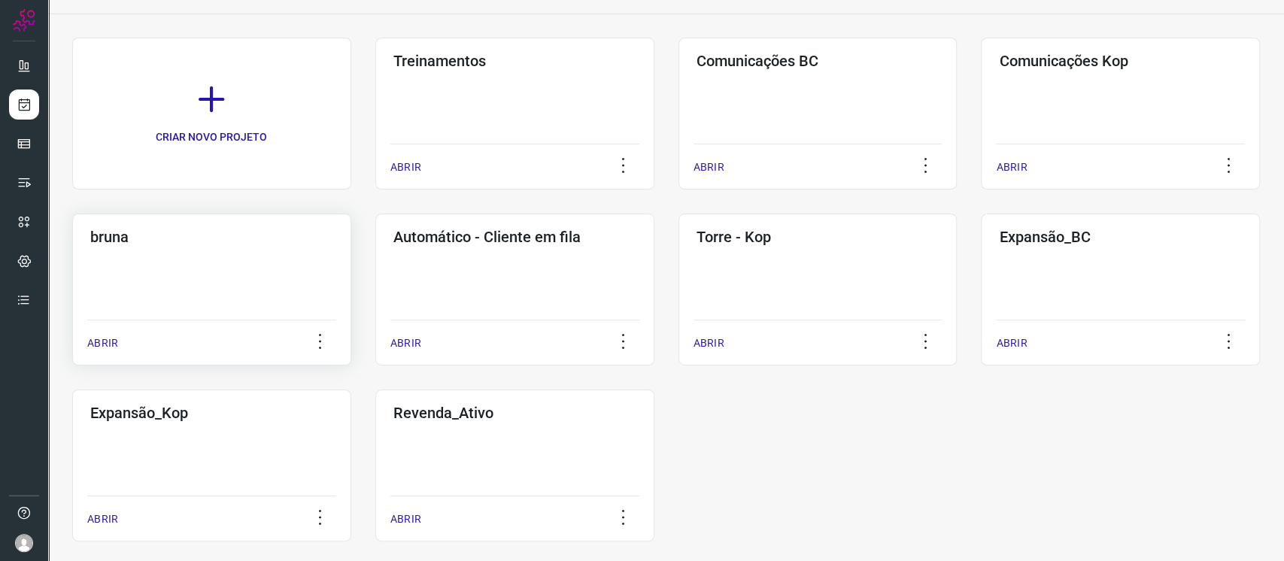
scroll to position [82, 0]
click at [375, 424] on div "Expansão_Kop ABRIR" at bounding box center [514, 466] width 279 height 152
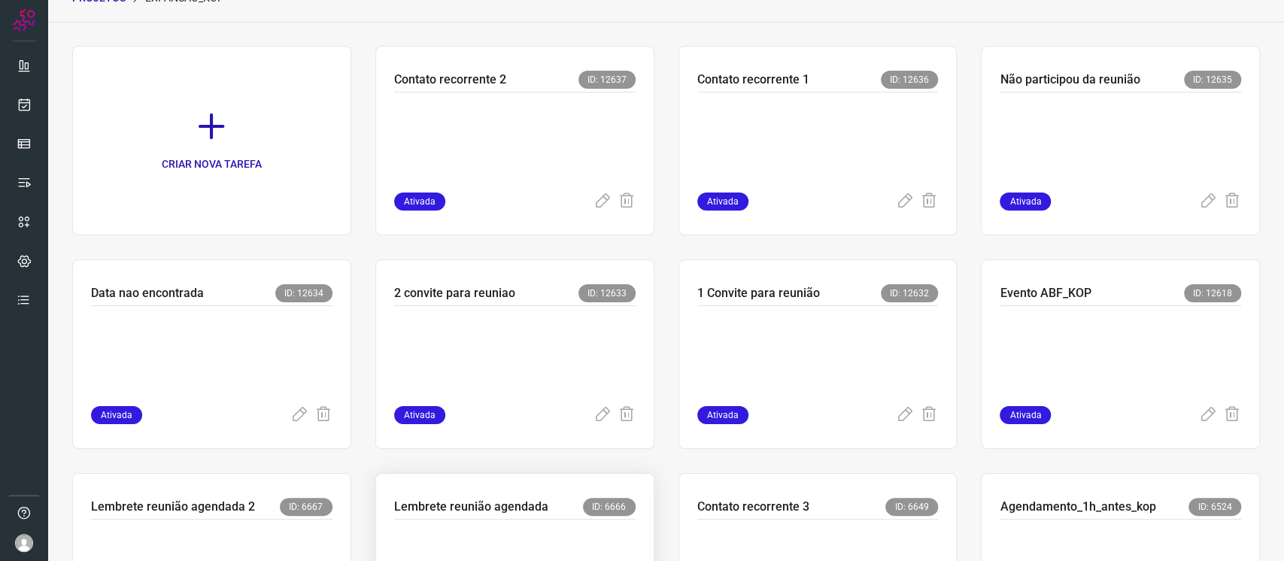
scroll to position [213, 0]
